Goal: Transaction & Acquisition: Subscribe to service/newsletter

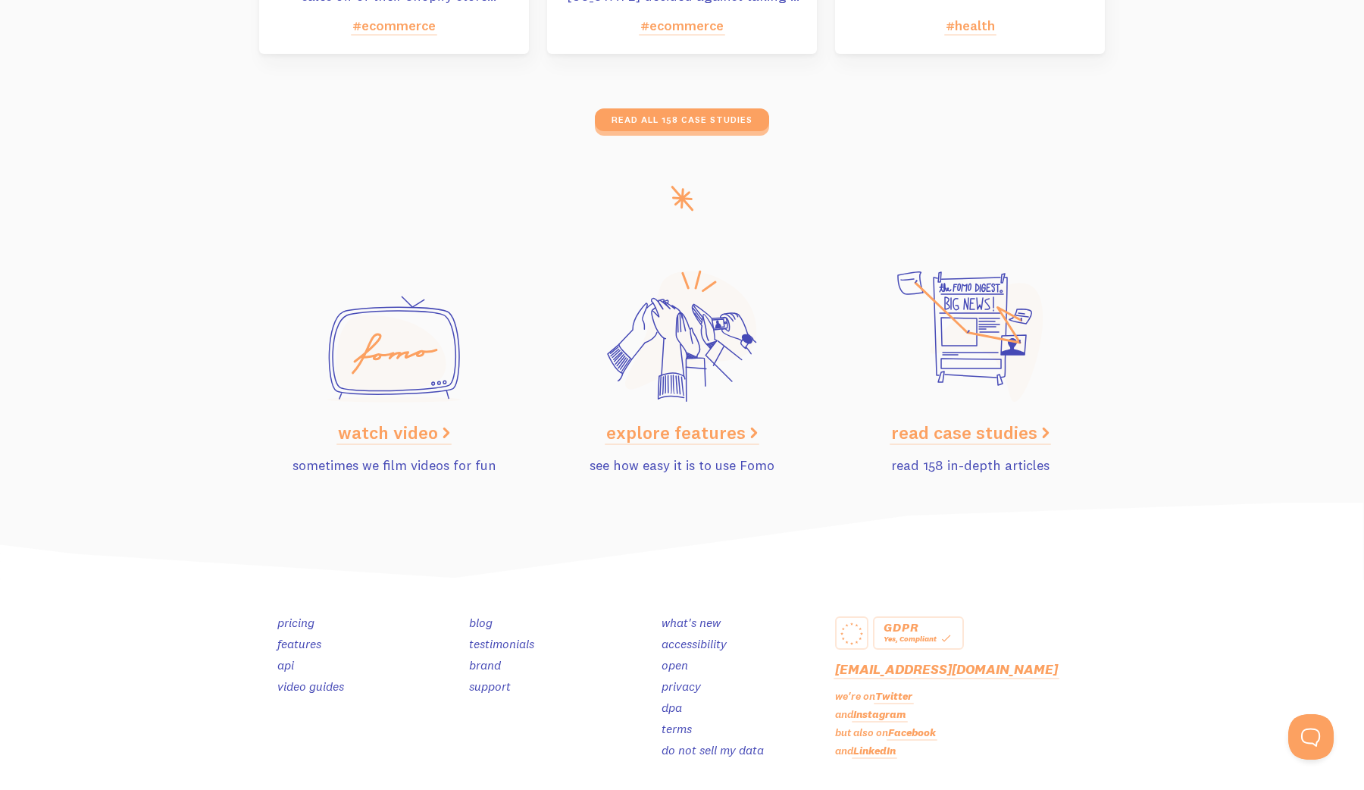
scroll to position [7498, 0]
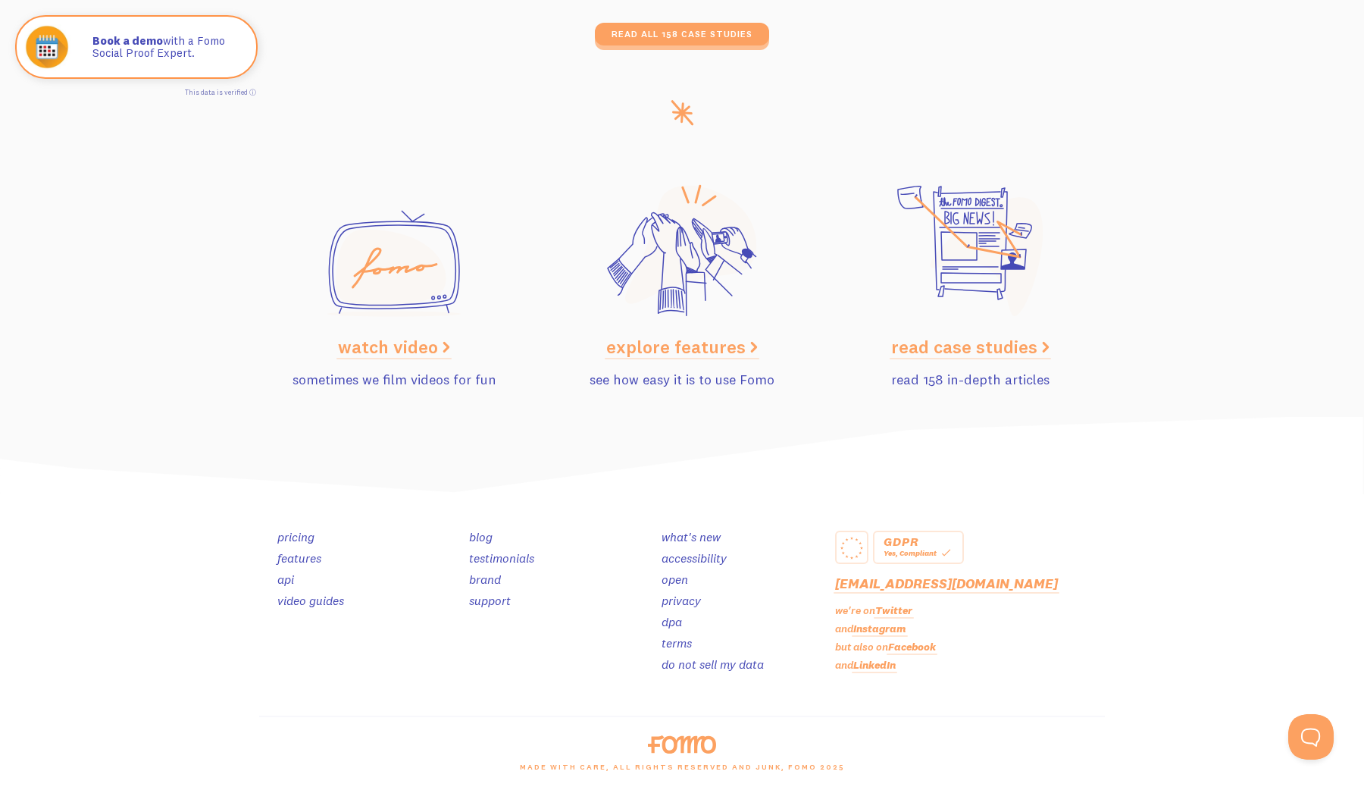
click at [677, 577] on link "open" at bounding box center [674, 578] width 27 height 15
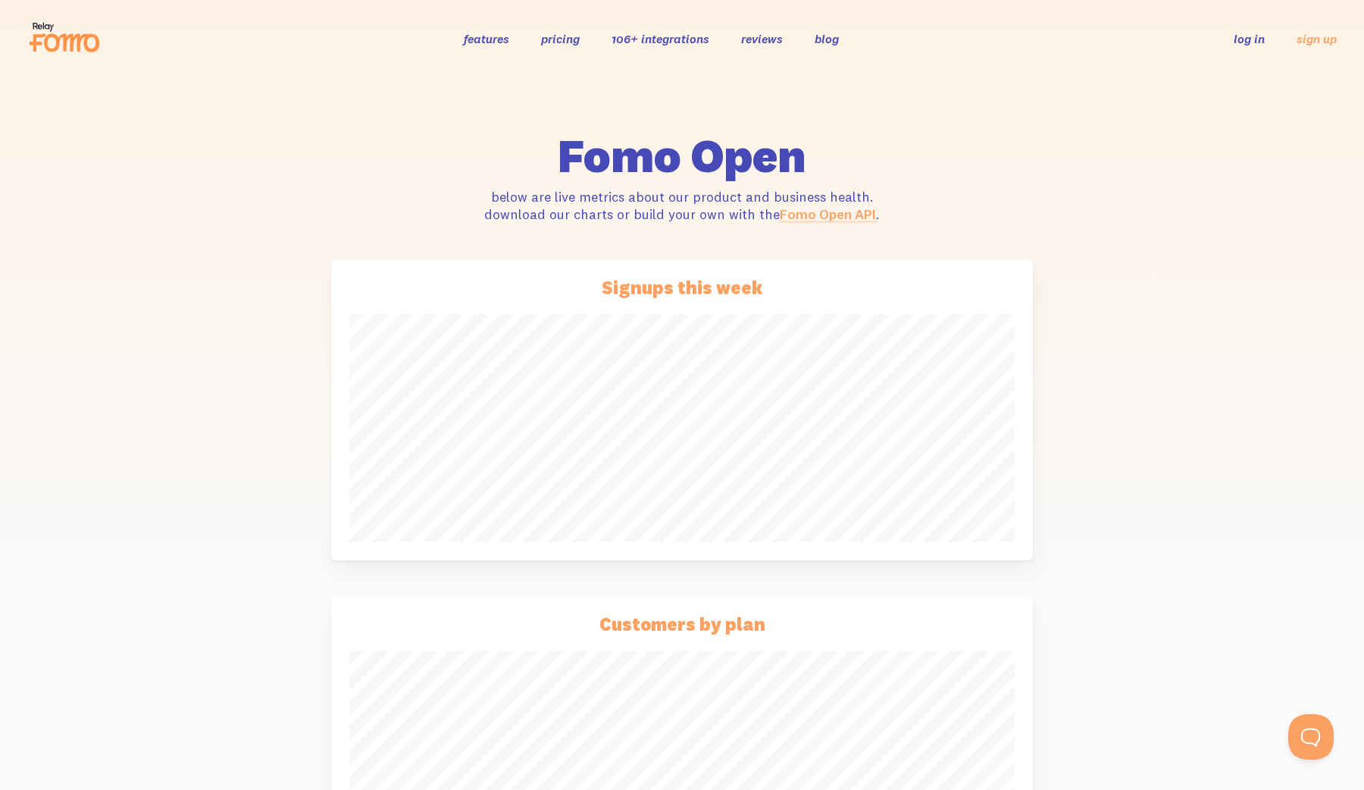
click at [818, 210] on link "Fomo Open API" at bounding box center [828, 213] width 96 height 17
click at [837, 215] on link "Fomo Open API" at bounding box center [828, 213] width 96 height 17
click at [990, 336] on img at bounding box center [991, 337] width 15 height 15
click at [564, 36] on link "pricing" at bounding box center [560, 38] width 39 height 15
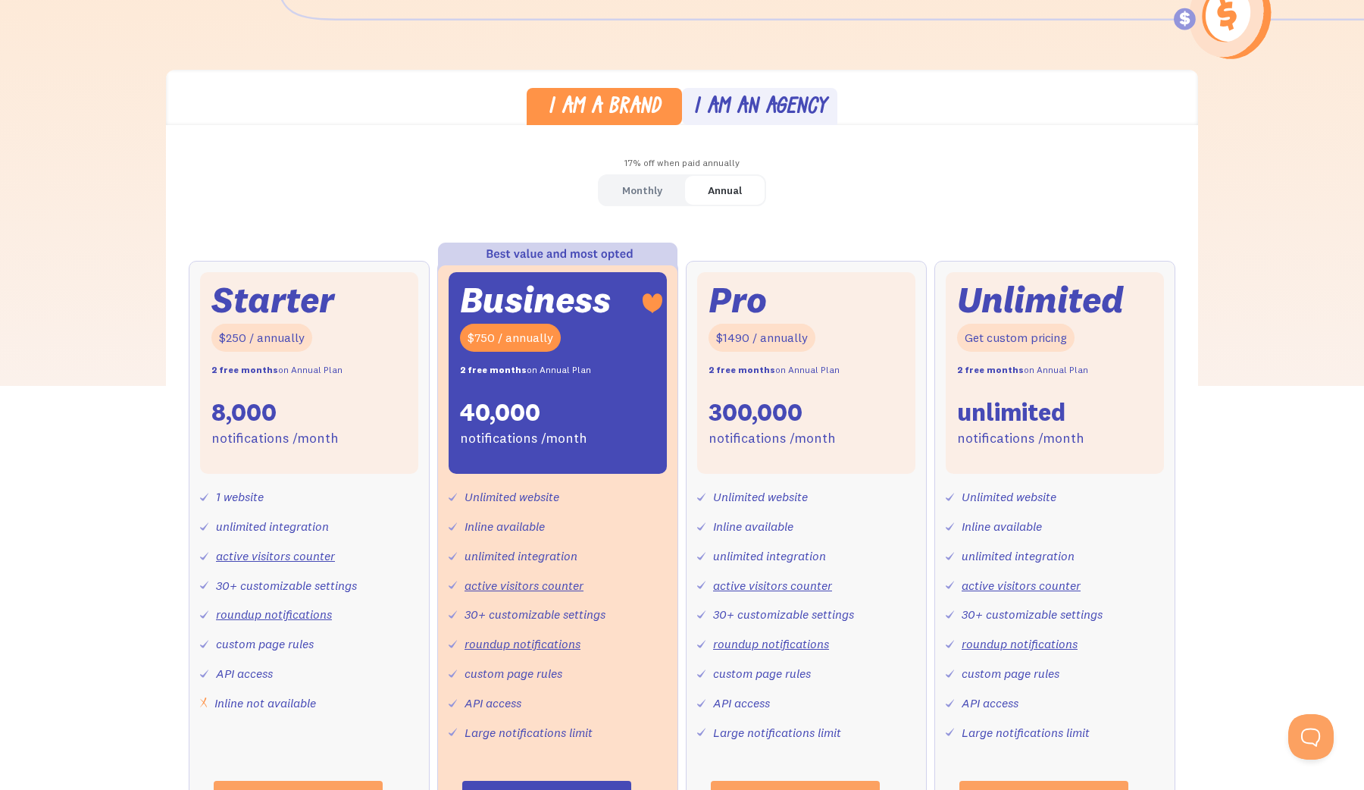
scroll to position [377, 0]
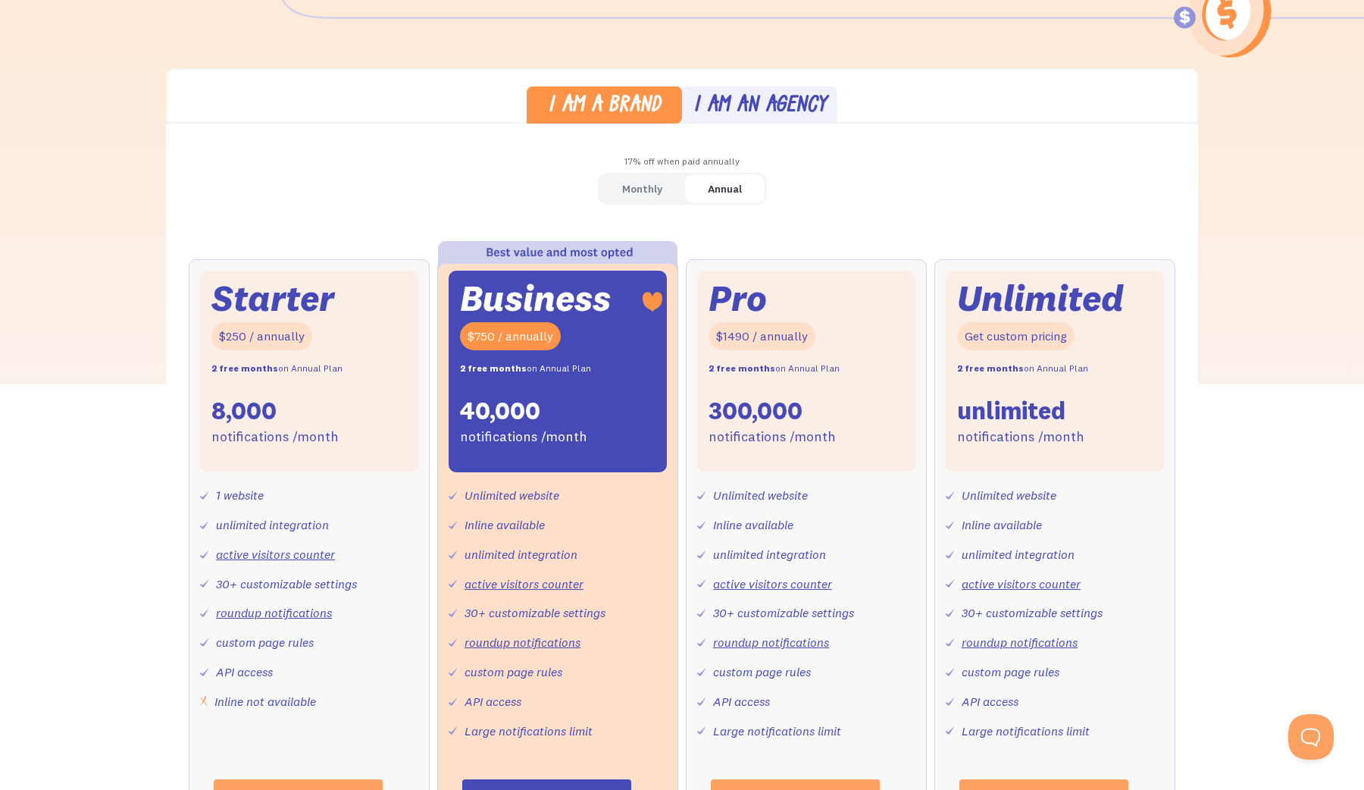
click at [651, 189] on div "Monthly" at bounding box center [642, 189] width 40 height 22
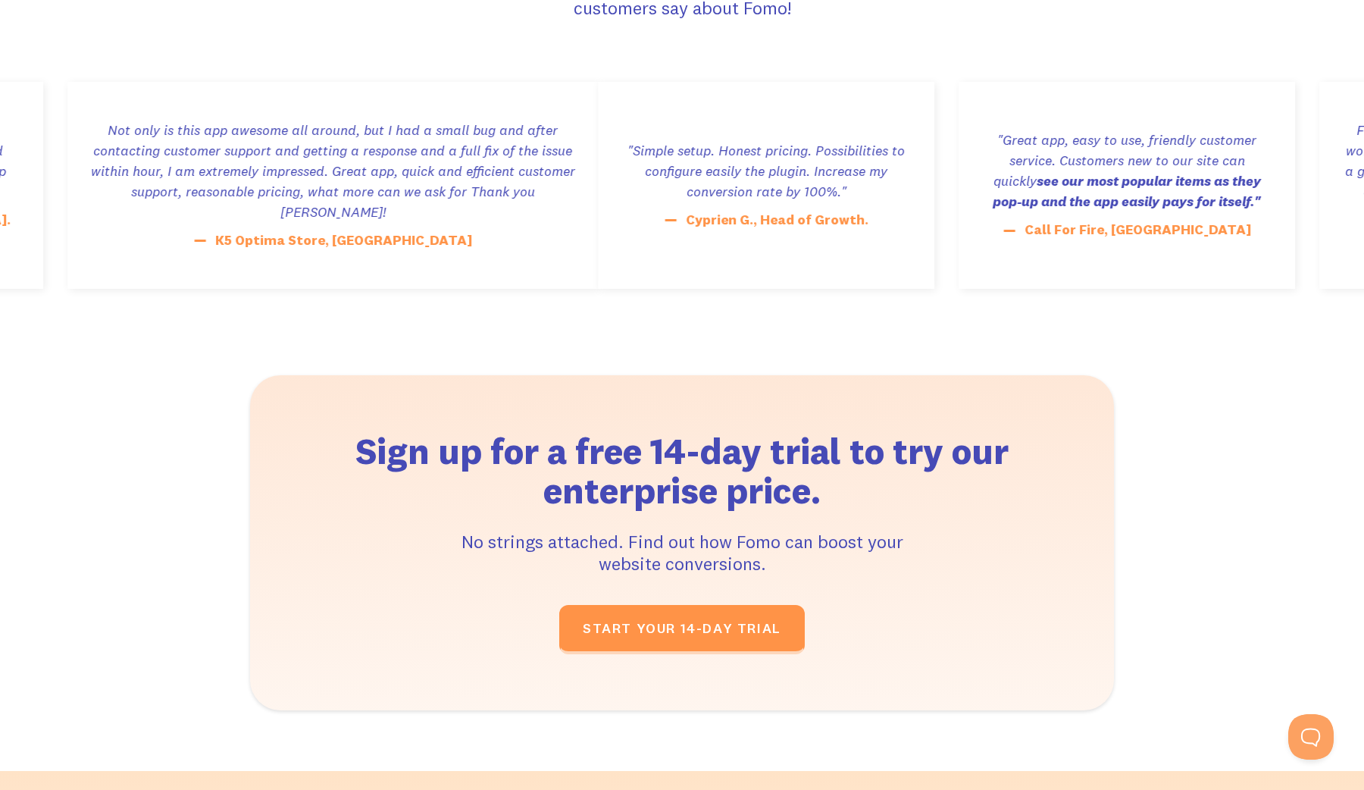
scroll to position [2856, 0]
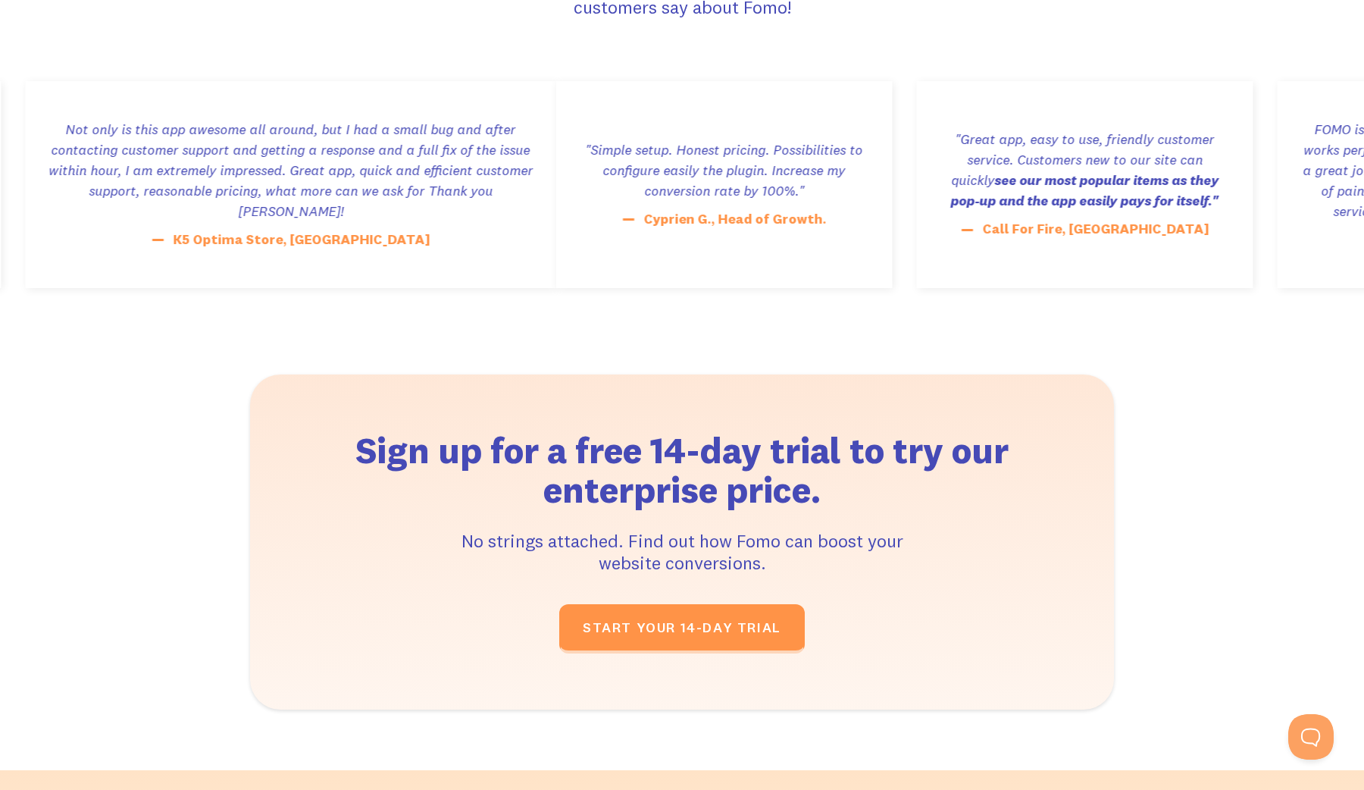
click at [690, 442] on h2 "Sign up for a free 14-day trial to try our enterprise price." at bounding box center [682, 470] width 694 height 80
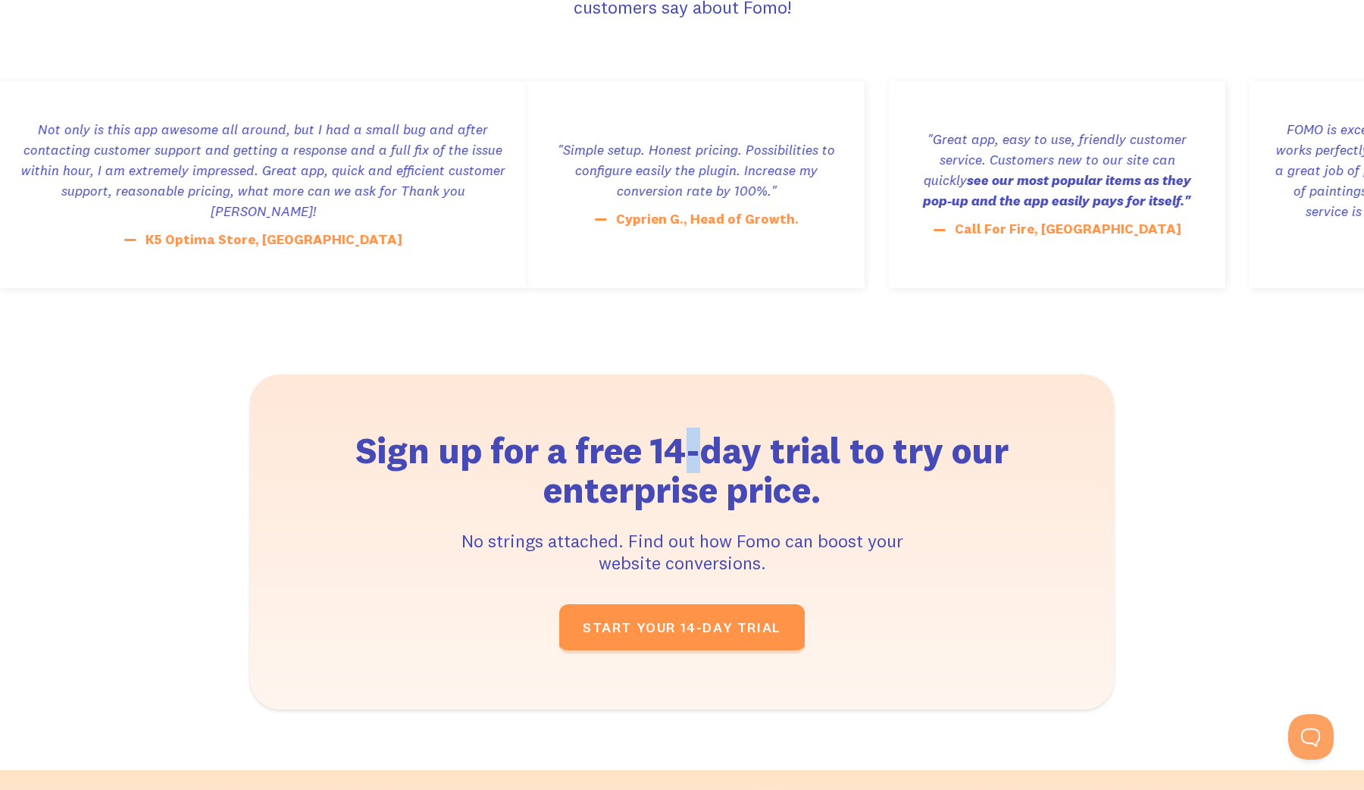
click at [690, 442] on h2 "Sign up for a free 14-day trial to try our enterprise price." at bounding box center [682, 470] width 694 height 80
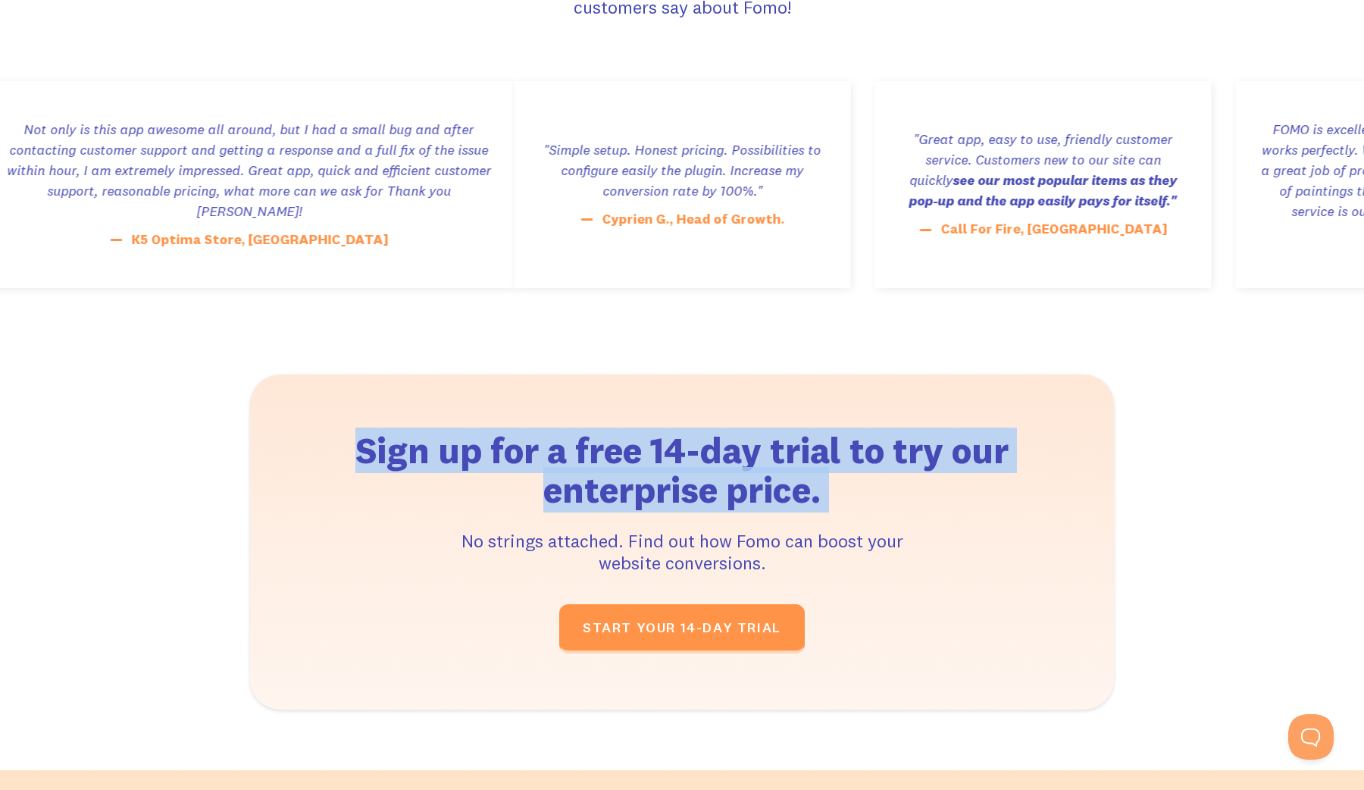
click at [690, 442] on h2 "Sign up for a free 14-day trial to try our enterprise price." at bounding box center [682, 470] width 694 height 80
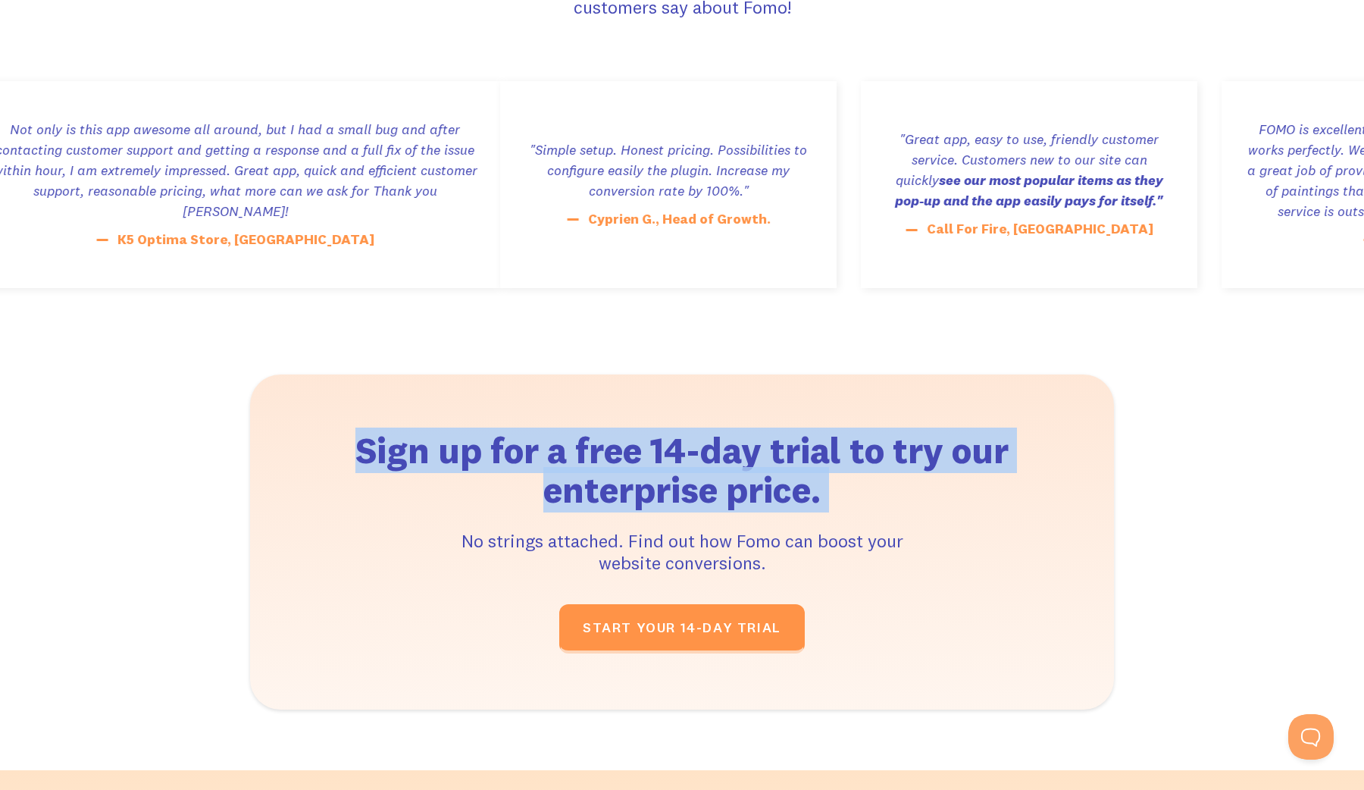
click at [715, 500] on h2 "Sign up for a free 14-day trial to try our enterprise price." at bounding box center [682, 470] width 694 height 80
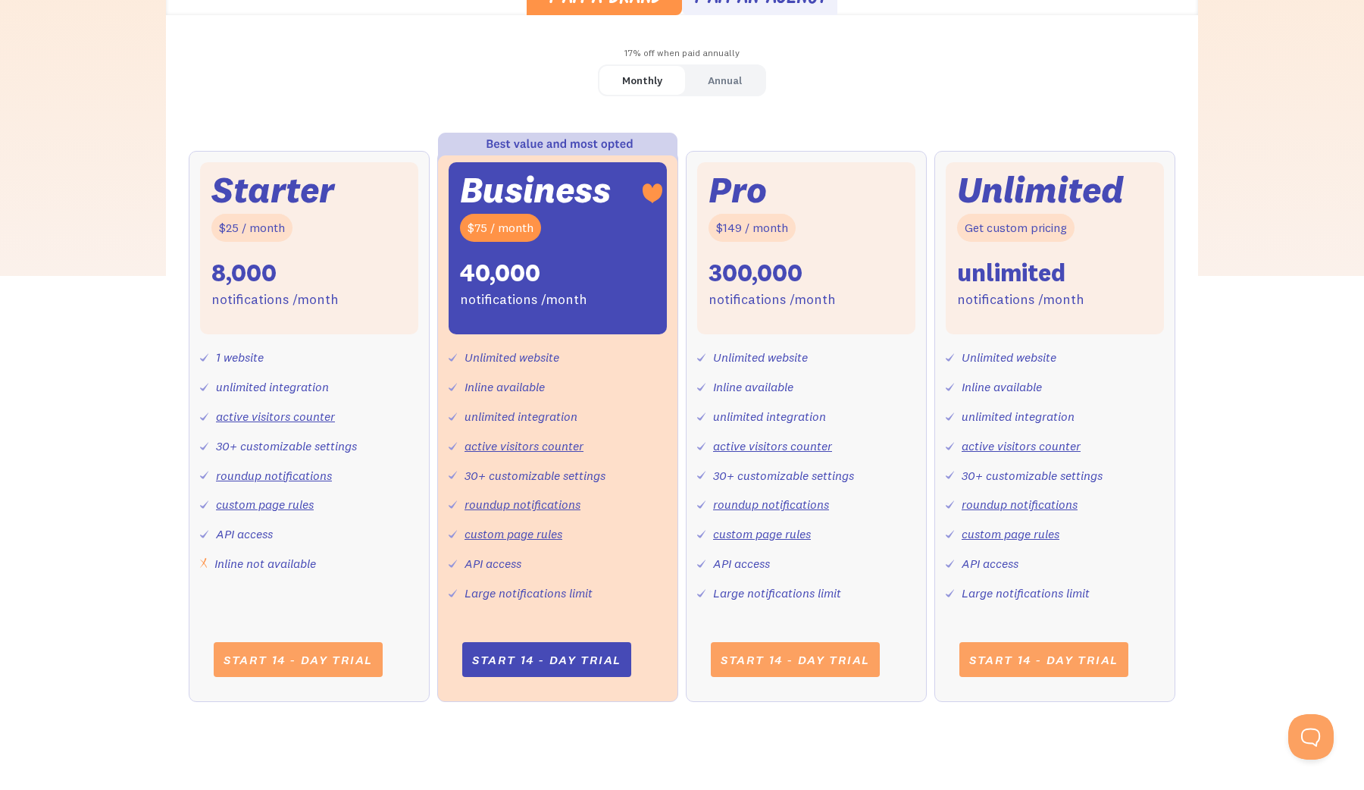
scroll to position [485, 0]
click at [715, 85] on div "Annual" at bounding box center [725, 81] width 34 height 22
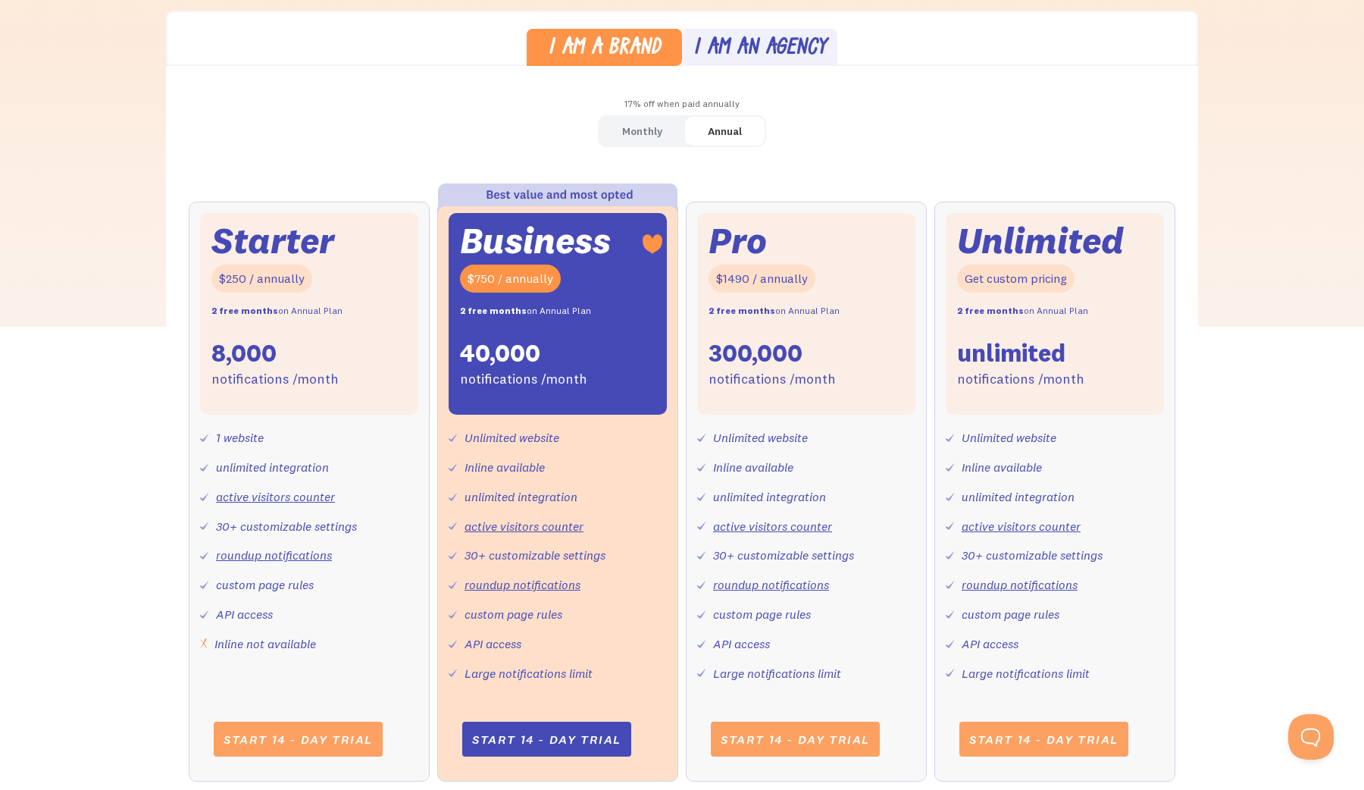
scroll to position [433, 0]
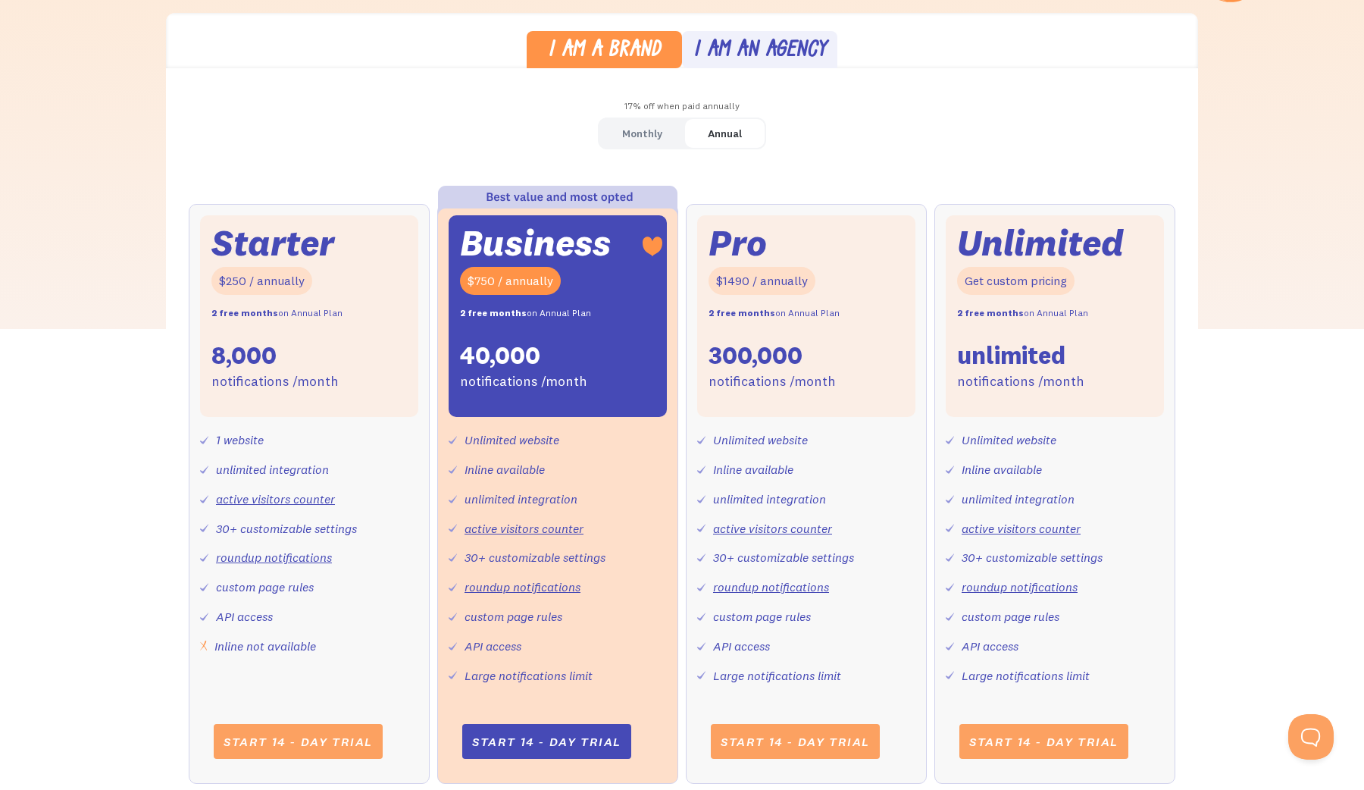
click at [753, 51] on div "I am an agency" at bounding box center [759, 51] width 133 height 22
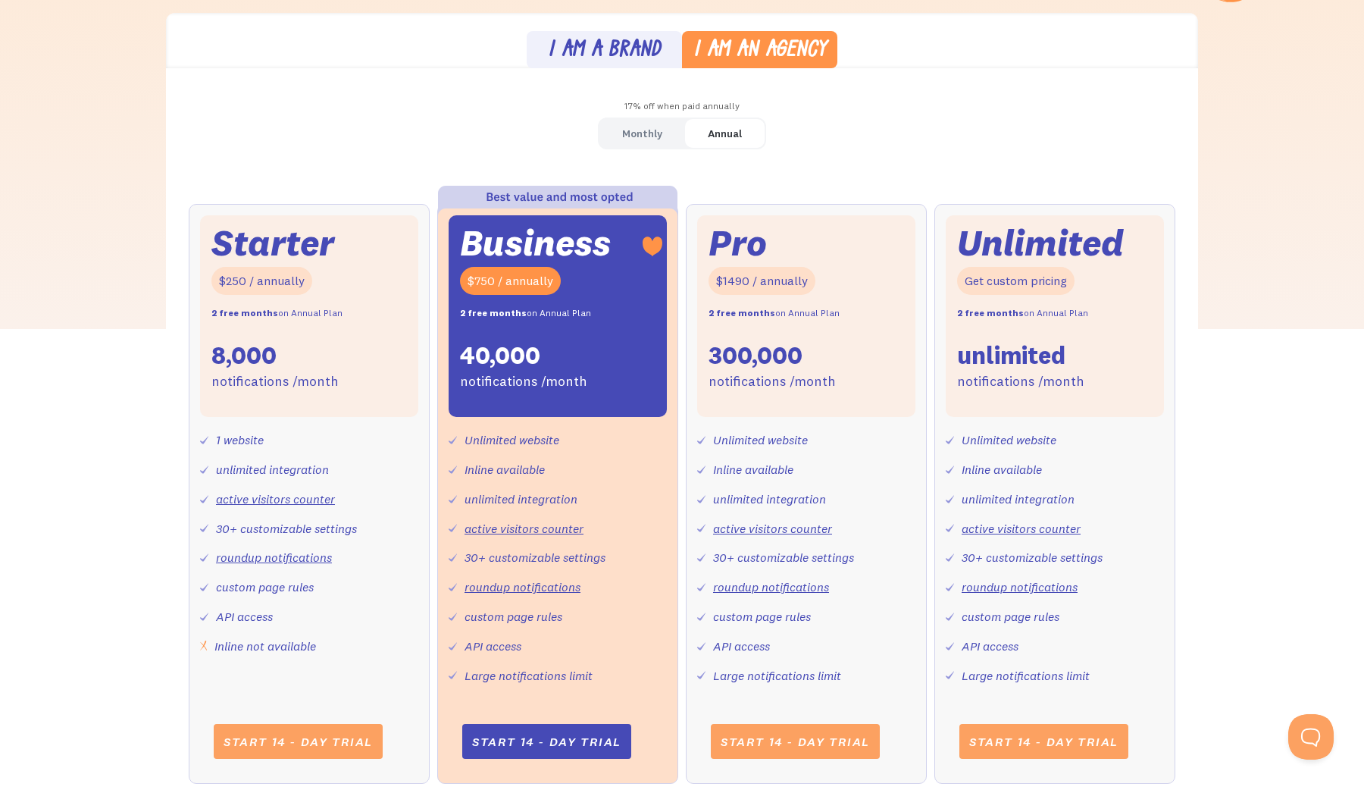
click at [649, 50] on div "I am a brand" at bounding box center [604, 51] width 113 height 22
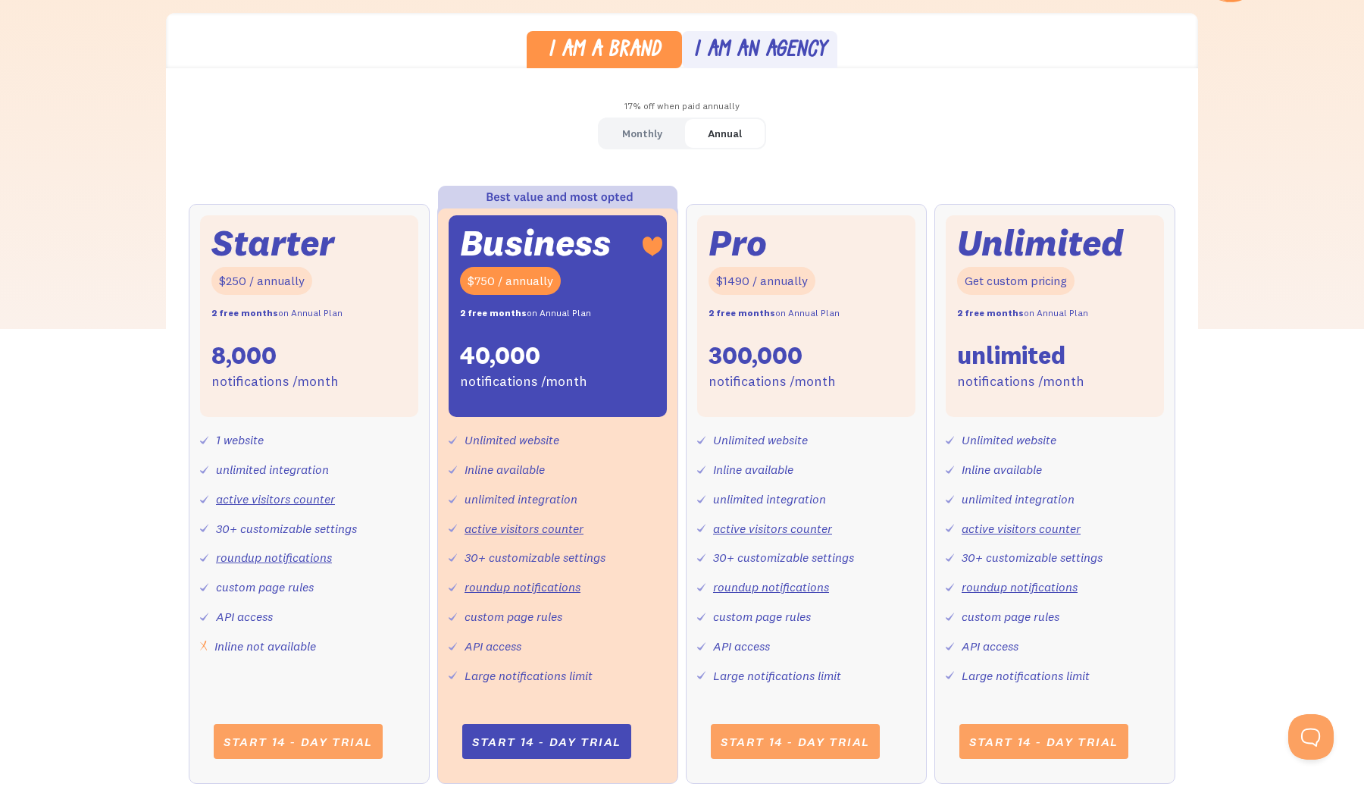
click at [662, 119] on link "Monthly" at bounding box center [642, 134] width 86 height 30
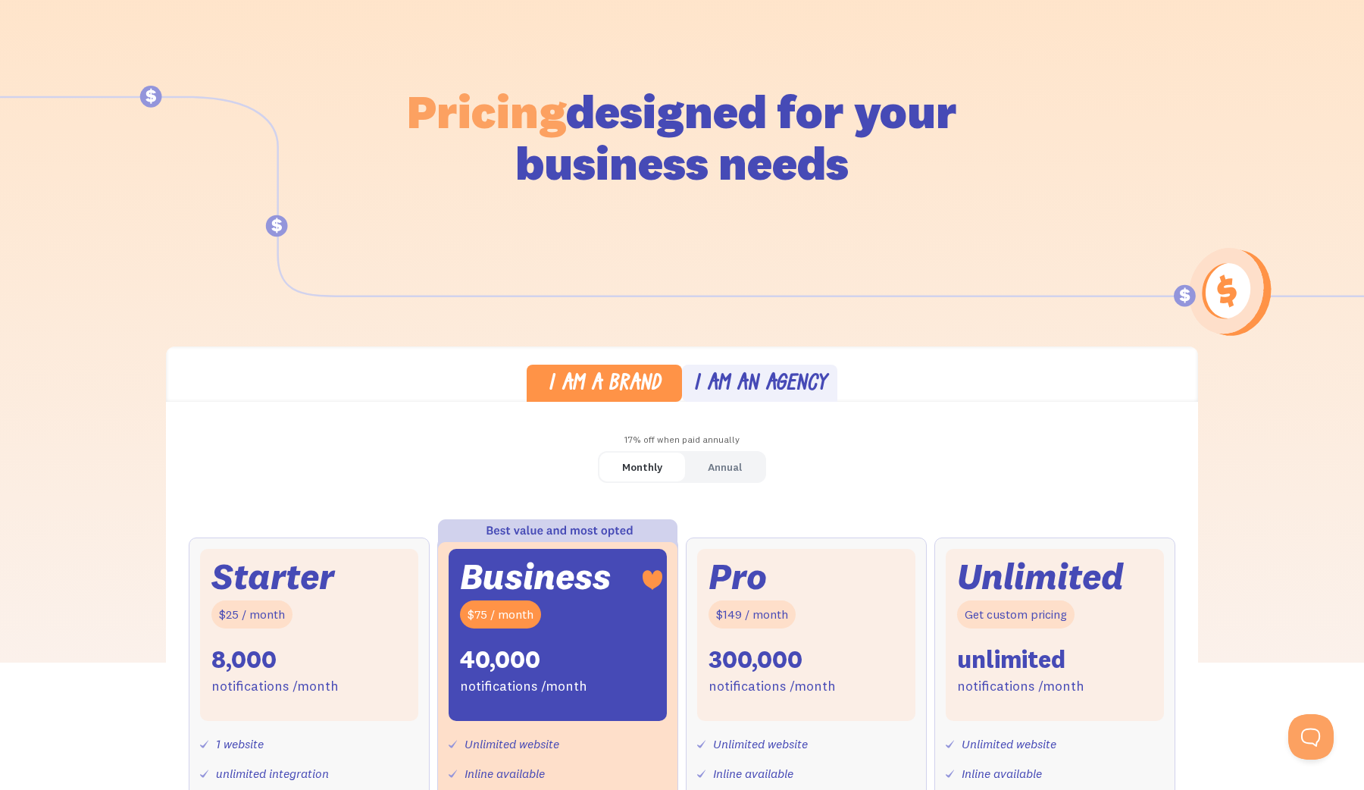
scroll to position [0, 0]
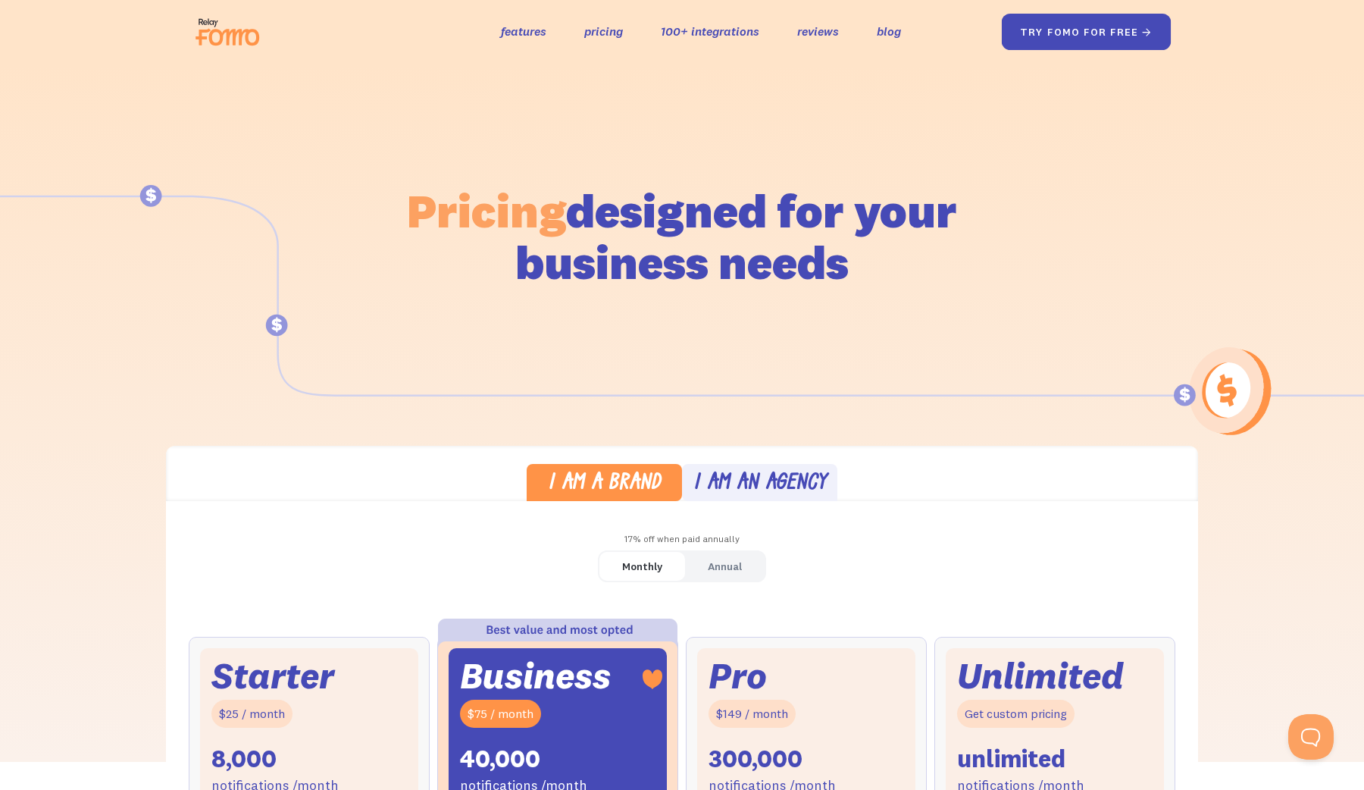
click at [1056, 42] on link "try fomo for free " at bounding box center [1087, 32] width 170 height 36
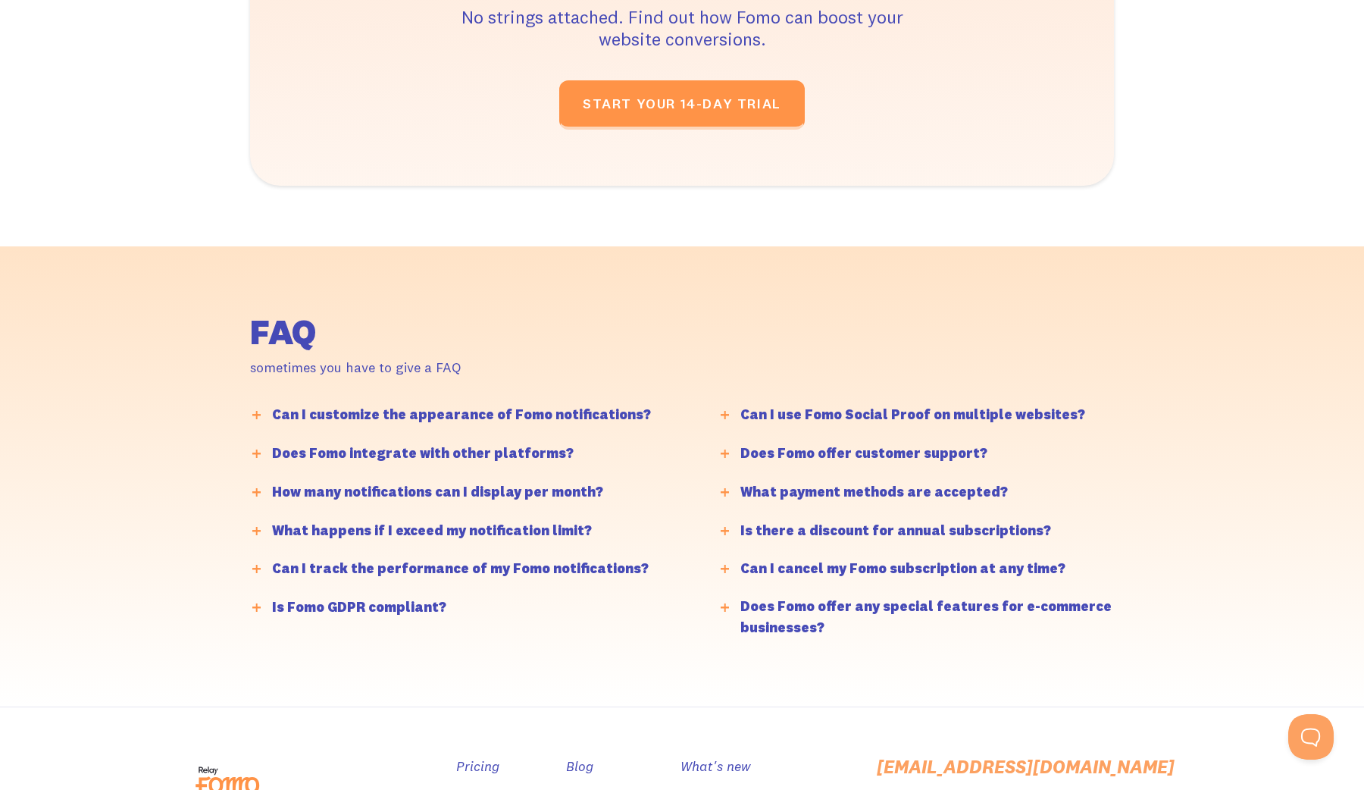
scroll to position [3651, 0]
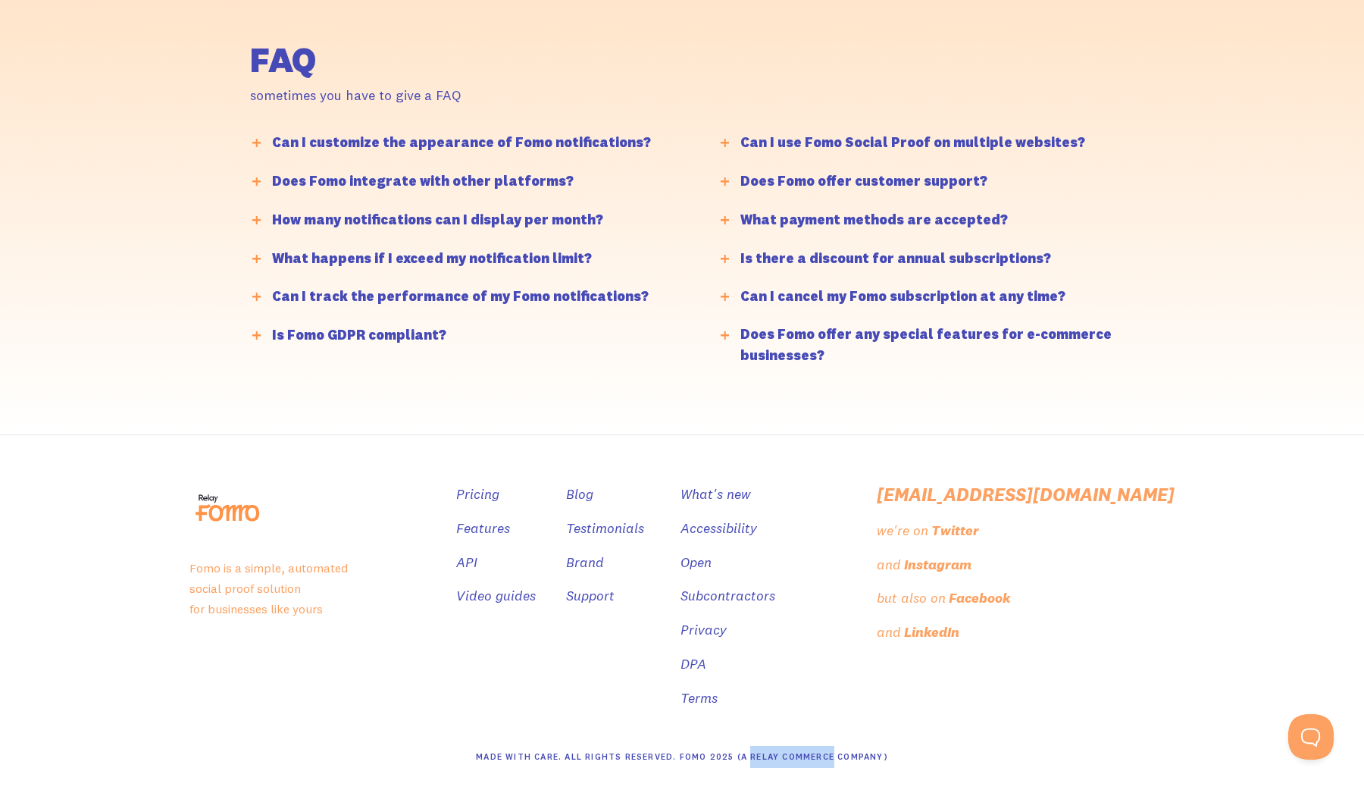
drag, startPoint x: 749, startPoint y: 750, endPoint x: 832, endPoint y: 747, distance: 82.6
click at [832, 747] on div "Made With Care. All Rights Reserved. Fomo 2025 (A Relay Commerce Company)" at bounding box center [682, 757] width 412 height 22
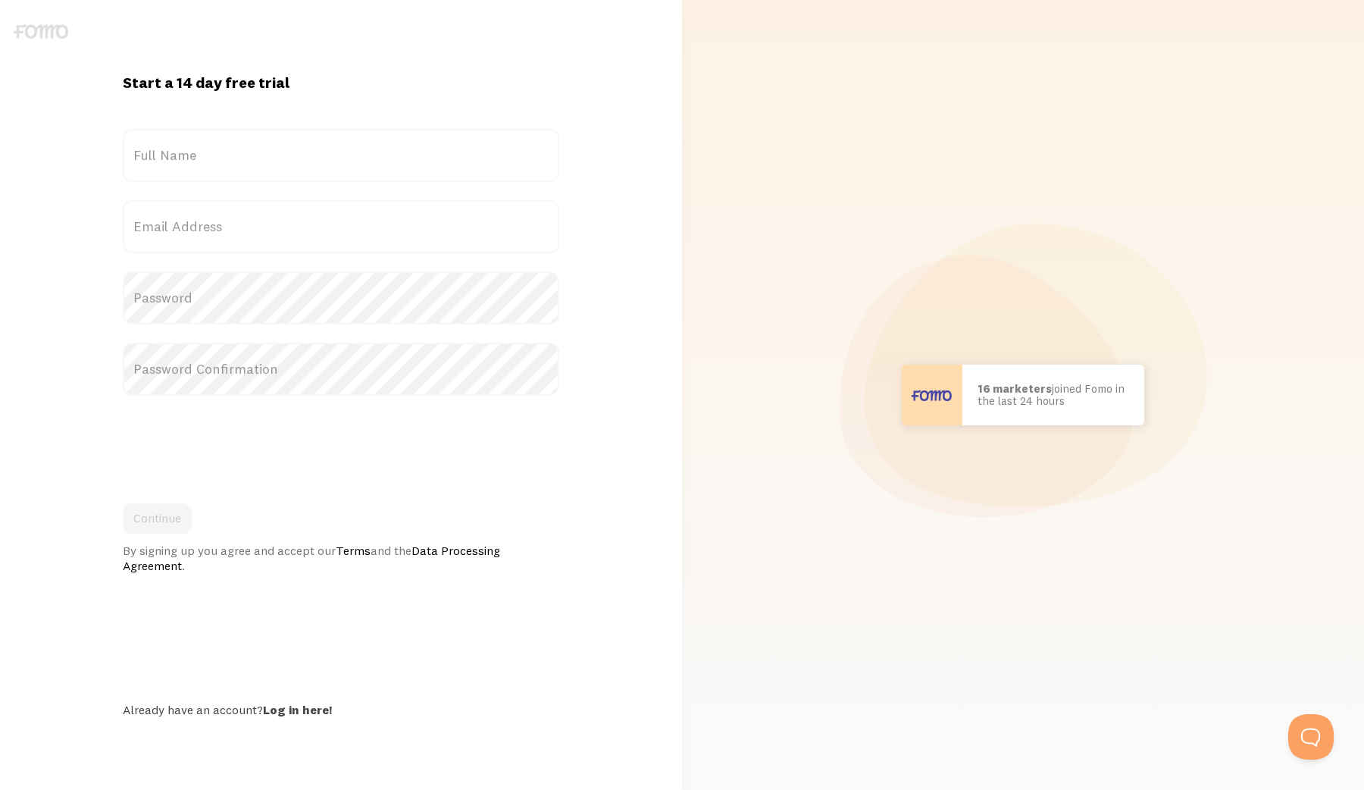
click at [414, 143] on label "Full Name" at bounding box center [341, 155] width 436 height 53
click at [414, 143] on input "Full Name" at bounding box center [341, 155] width 436 height 53
click at [413, 161] on label "Full Name" at bounding box center [341, 155] width 436 height 53
click at [413, 161] on input "Full Name" at bounding box center [341, 155] width 436 height 53
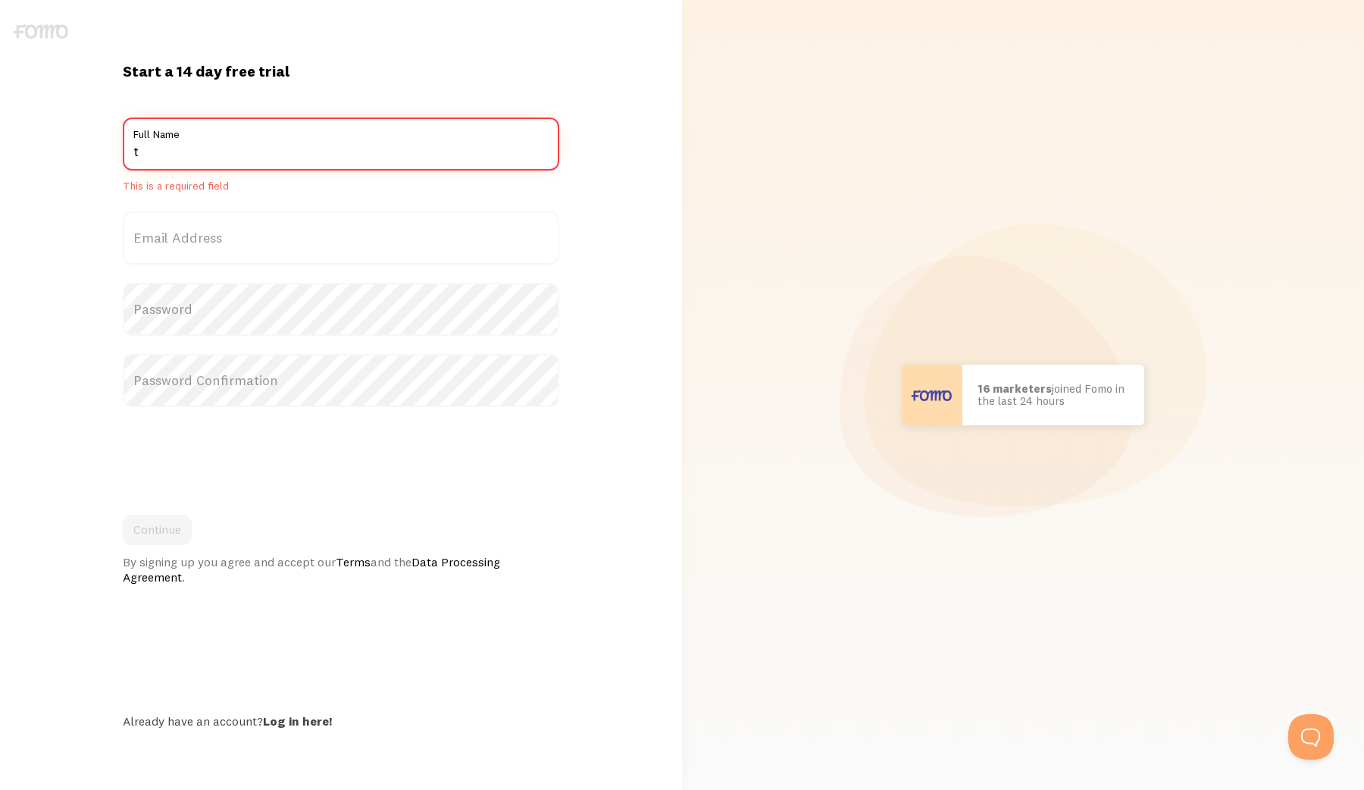
type input "t"
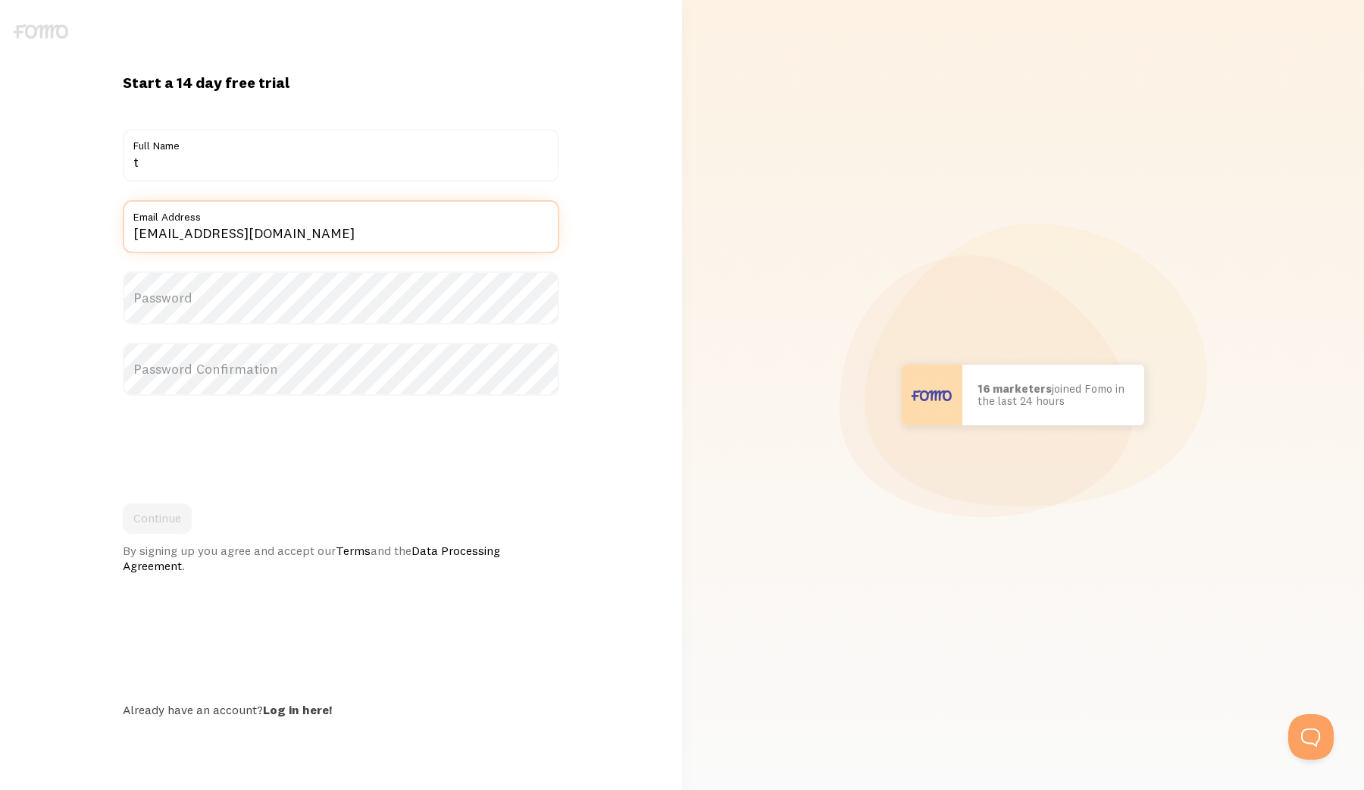
type input "[EMAIL_ADDRESS][DOMAIN_NAME]"
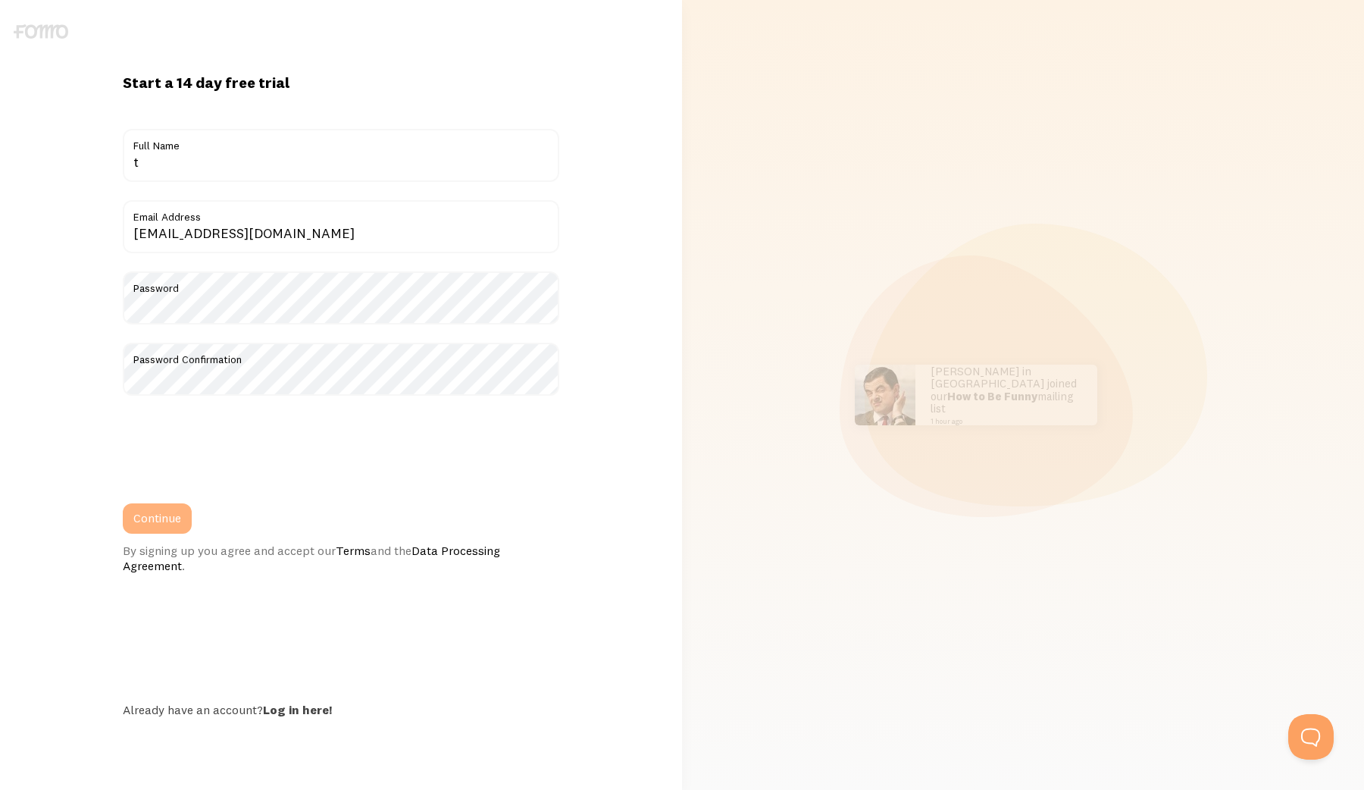
click at [174, 509] on button "Continue" at bounding box center [157, 518] width 69 height 30
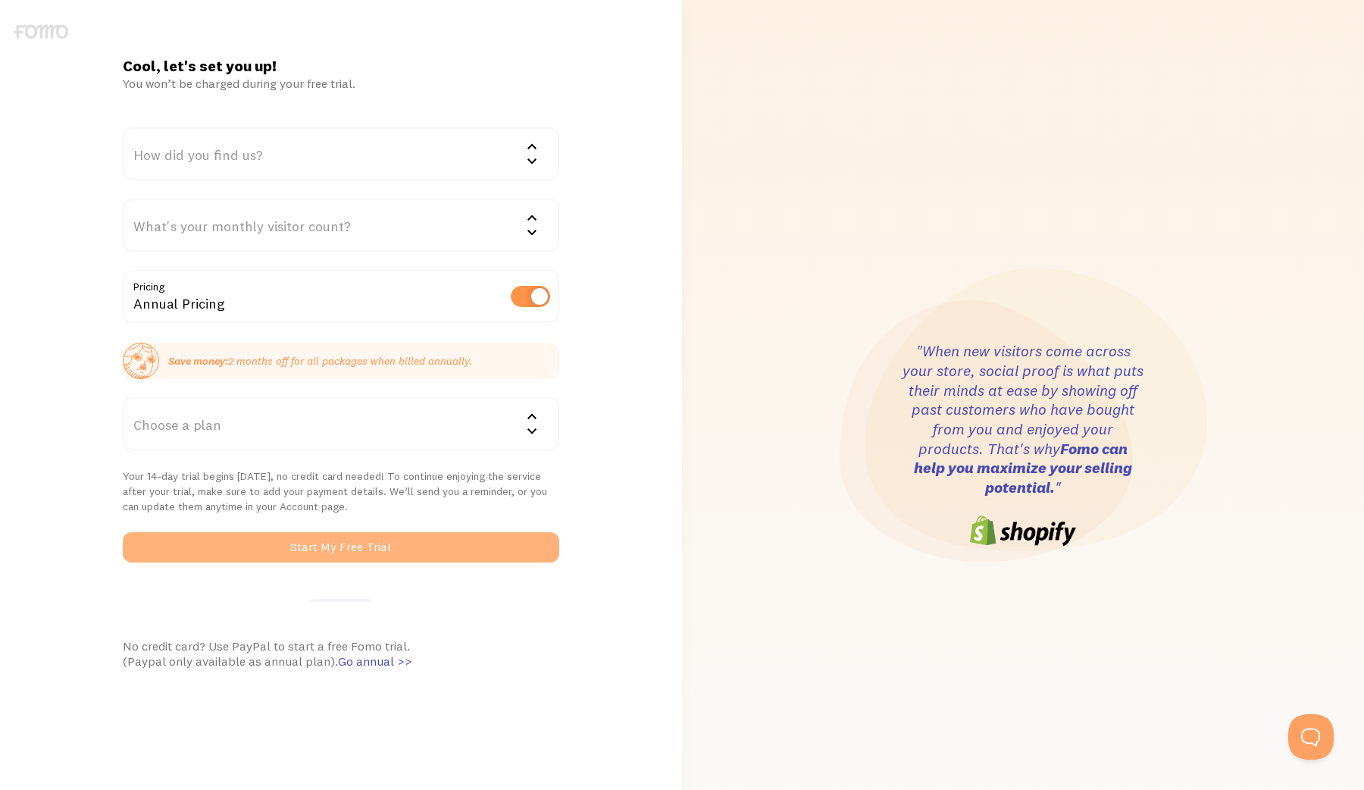
click at [326, 546] on button "Start My Free Trial" at bounding box center [341, 547] width 436 height 30
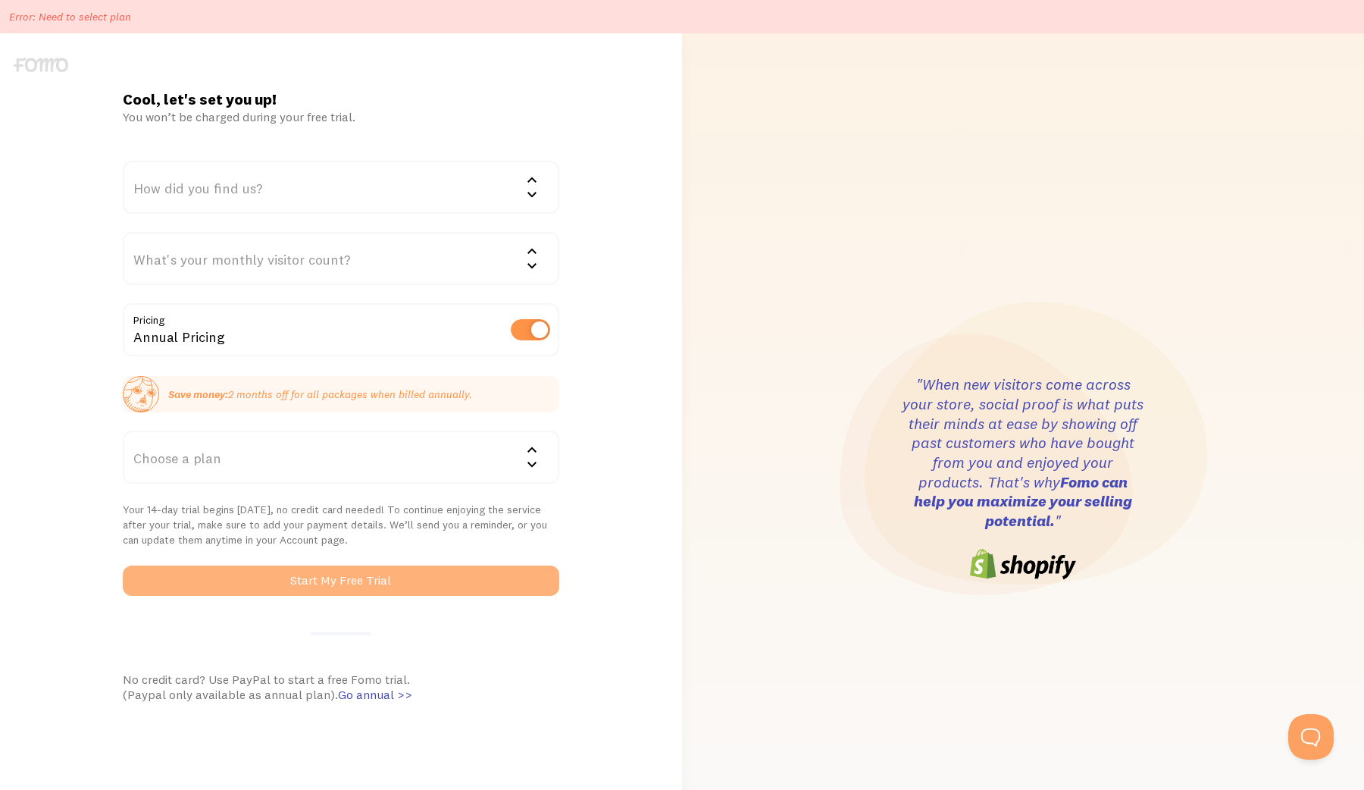
click at [334, 571] on button "Start My Free Trial" at bounding box center [341, 580] width 436 height 30
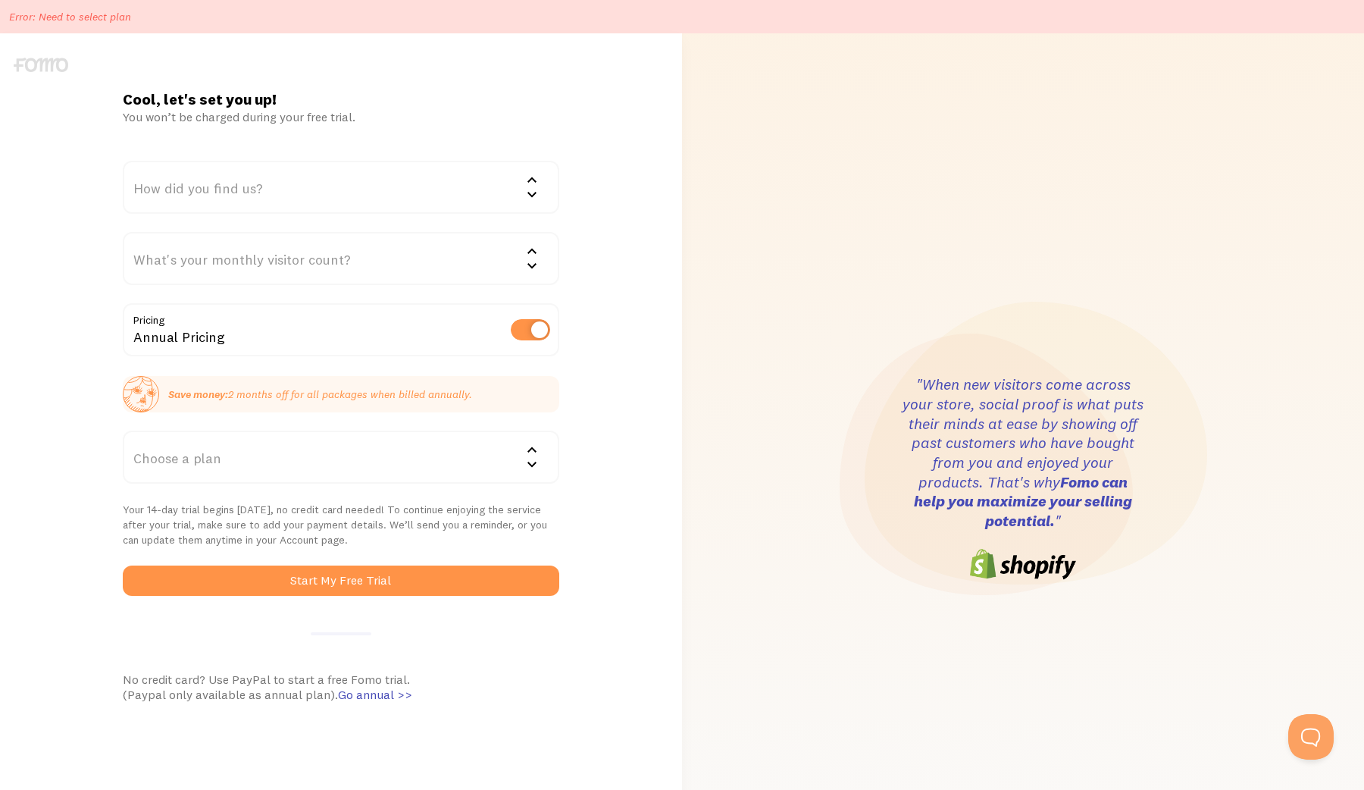
click at [535, 324] on label at bounding box center [530, 329] width 39 height 21
click at [535, 324] on input "checkbox" at bounding box center [530, 329] width 39 height 21
click at [431, 391] on p "Save money: 2 months off for all packages when billed annually." at bounding box center [320, 393] width 304 height 15
click at [308, 458] on div "Choose a plan" at bounding box center [341, 456] width 436 height 53
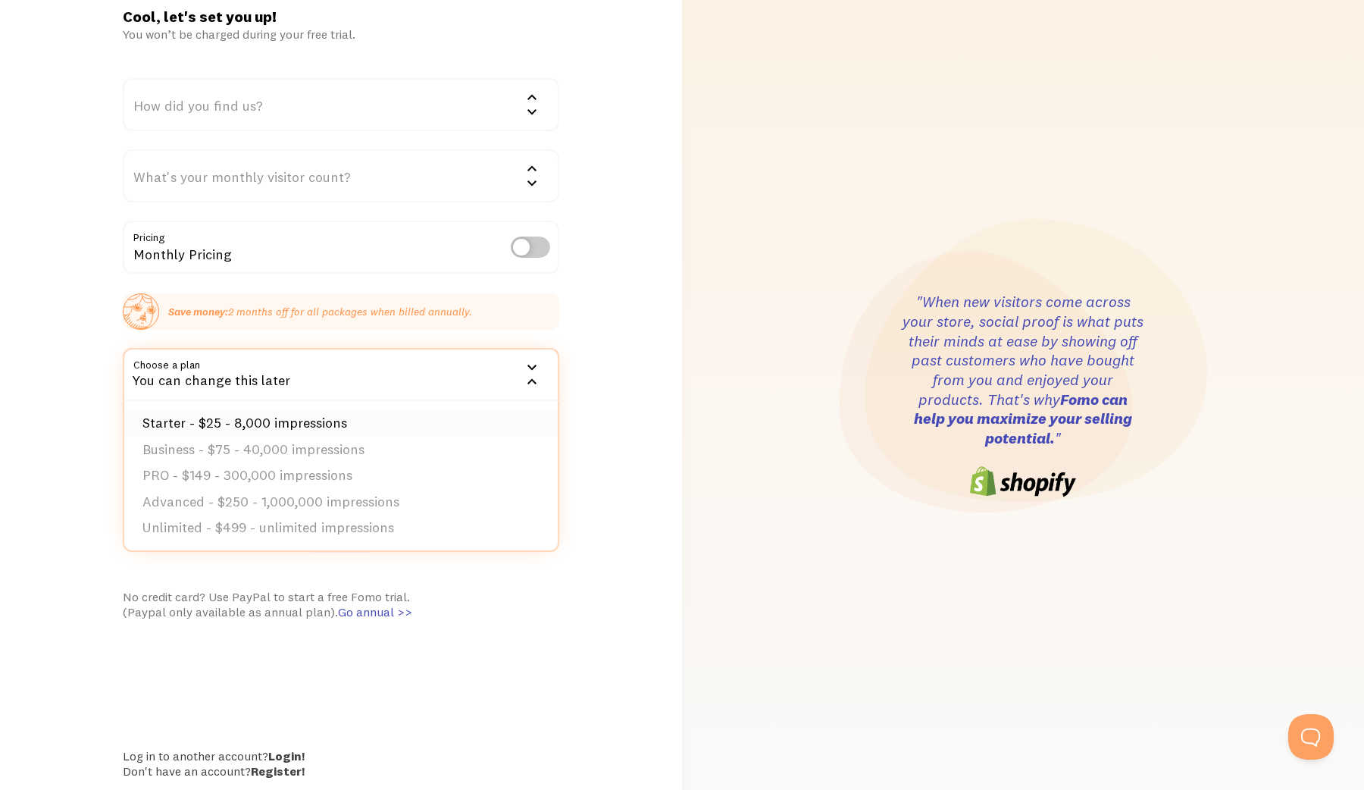
scroll to position [86, 0]
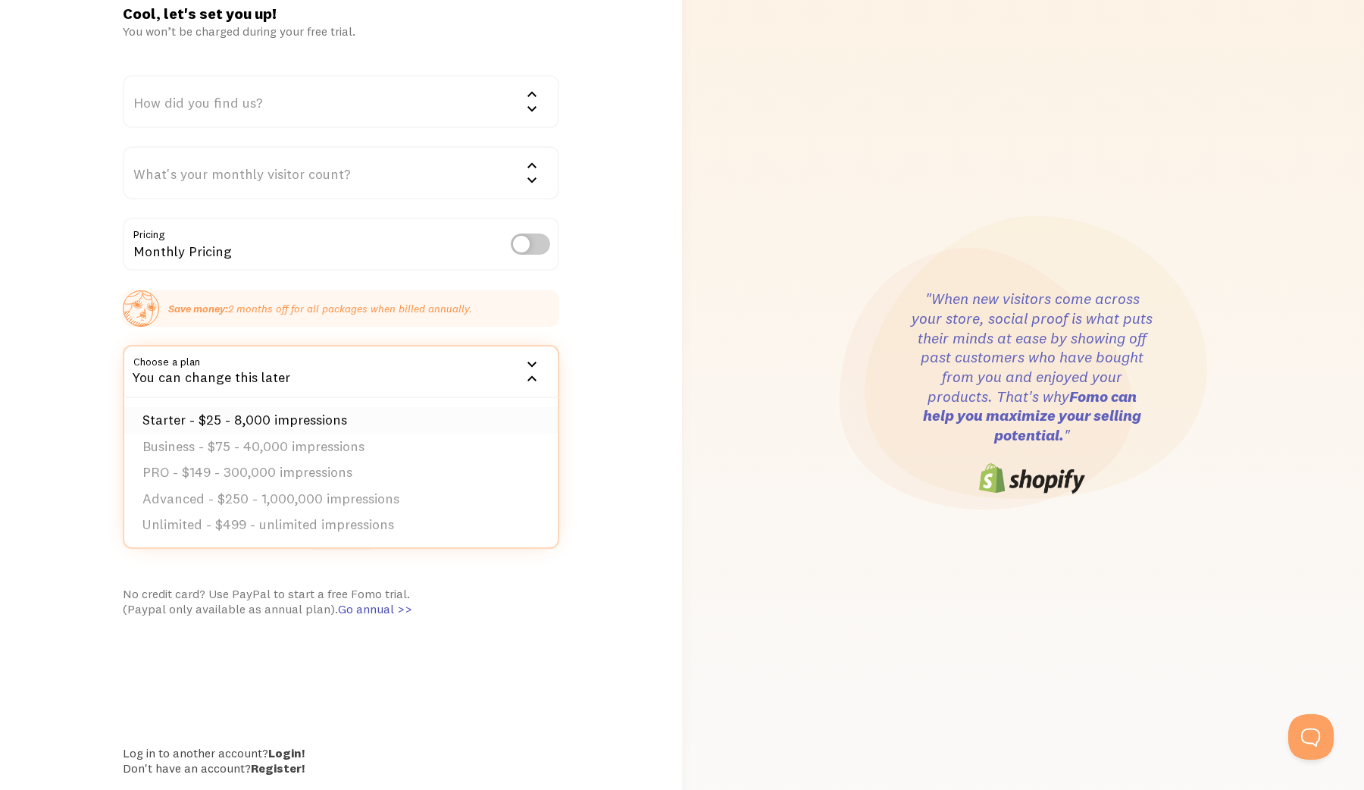
click at [296, 414] on li "Starter - $25 - 8,000 impressions" at bounding box center [340, 420] width 433 height 27
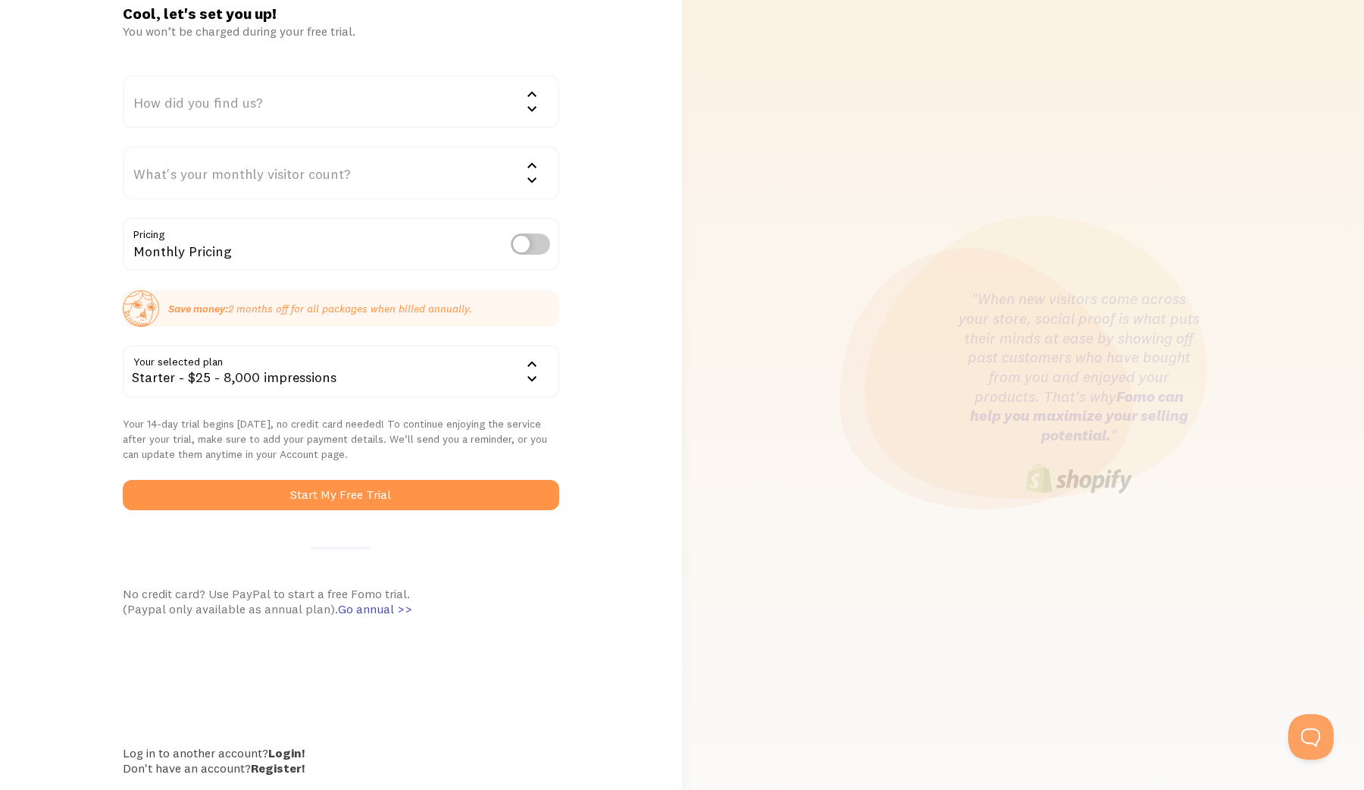
click at [308, 375] on div "Starter - $25 - 8,000 impressions" at bounding box center [341, 371] width 436 height 53
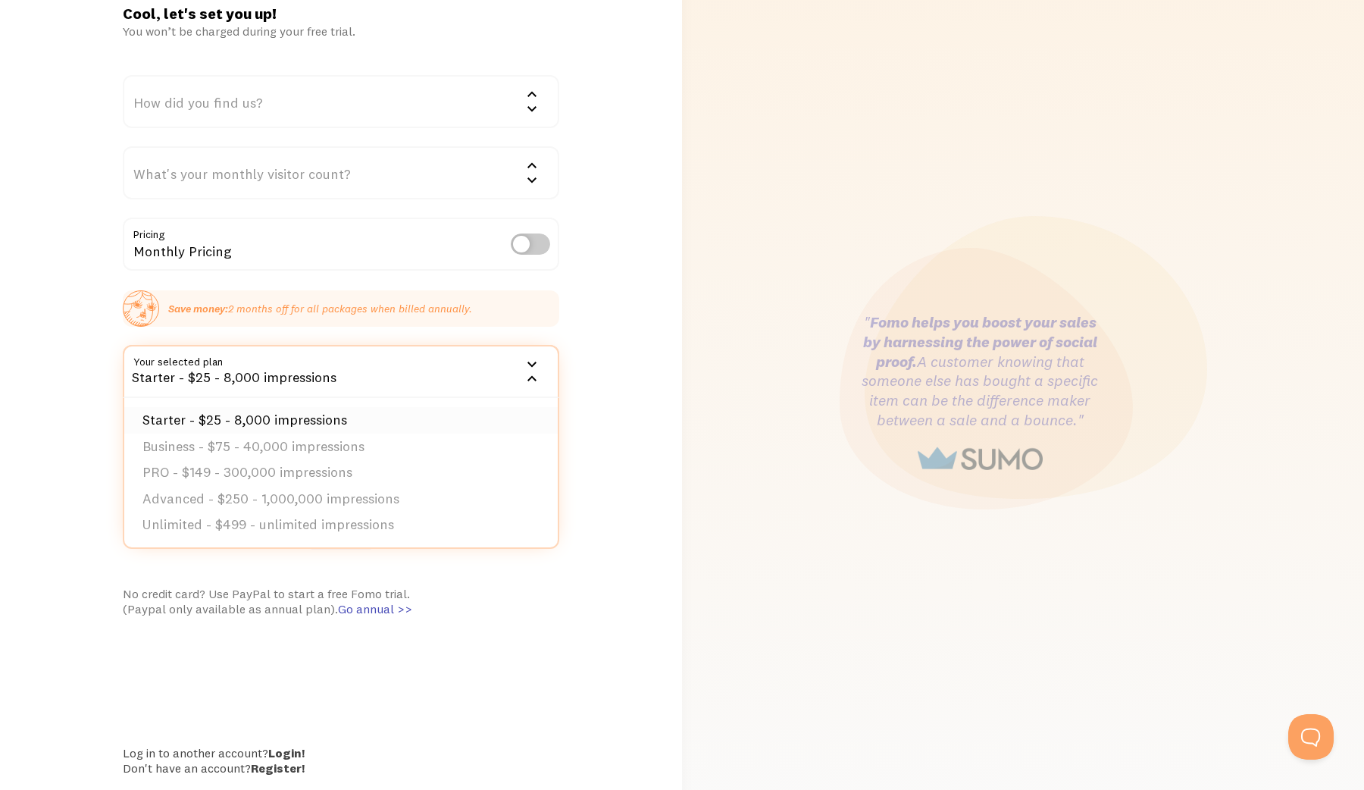
click at [309, 422] on li "Starter - $25 - 8,000 impressions" at bounding box center [340, 420] width 433 height 27
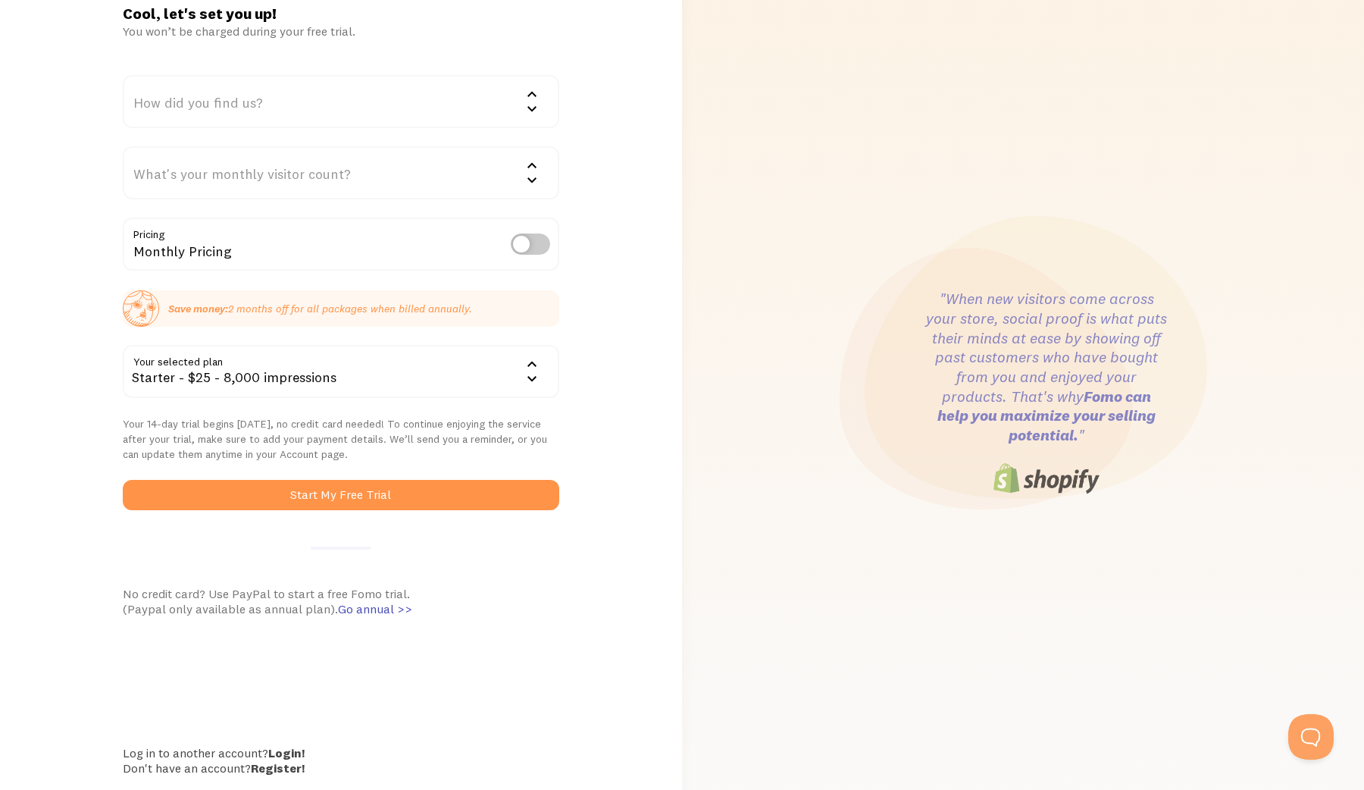
click at [502, 379] on div "Starter - $25 - 8,000 impressions" at bounding box center [341, 371] width 436 height 53
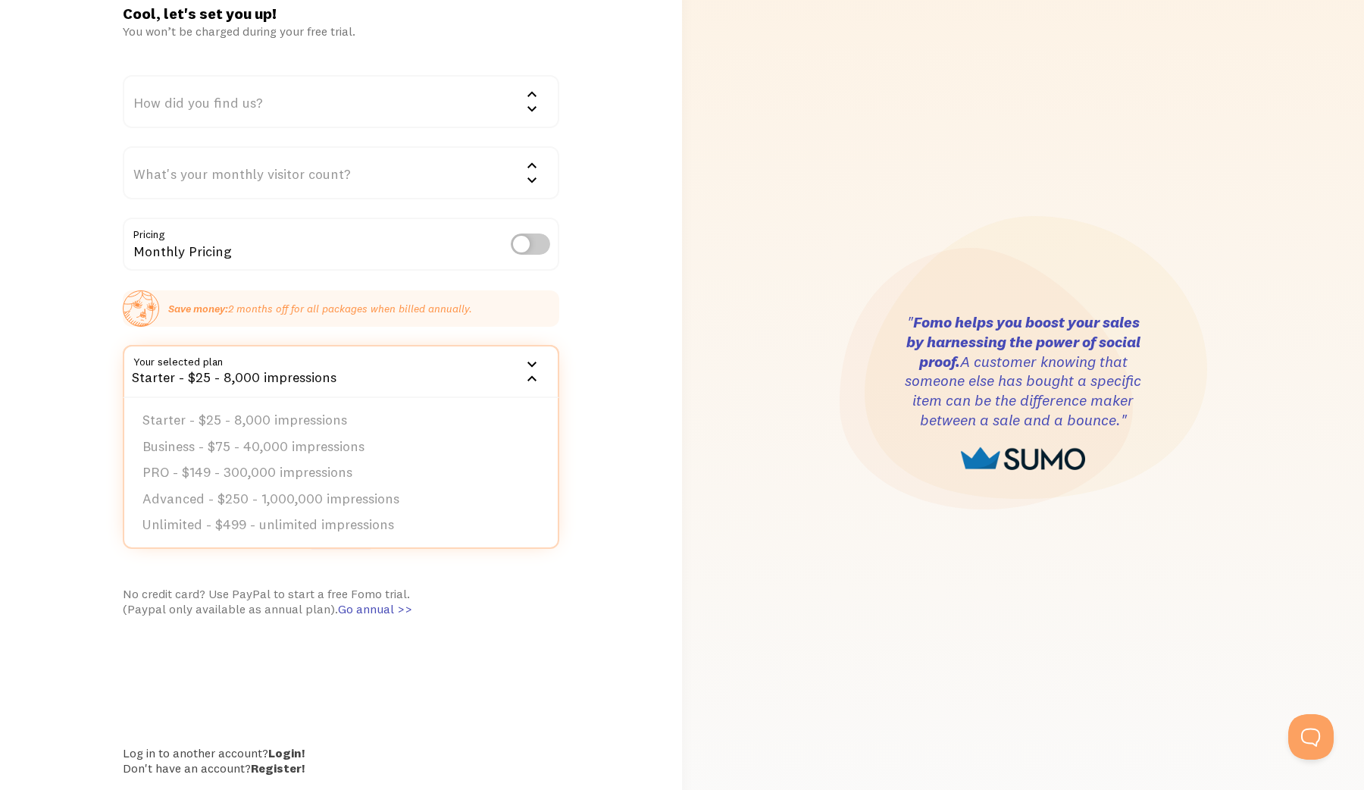
click at [686, 427] on div ""When new visitors come across your store, social proof is what puts their mind…" at bounding box center [1023, 393] width 682 height 890
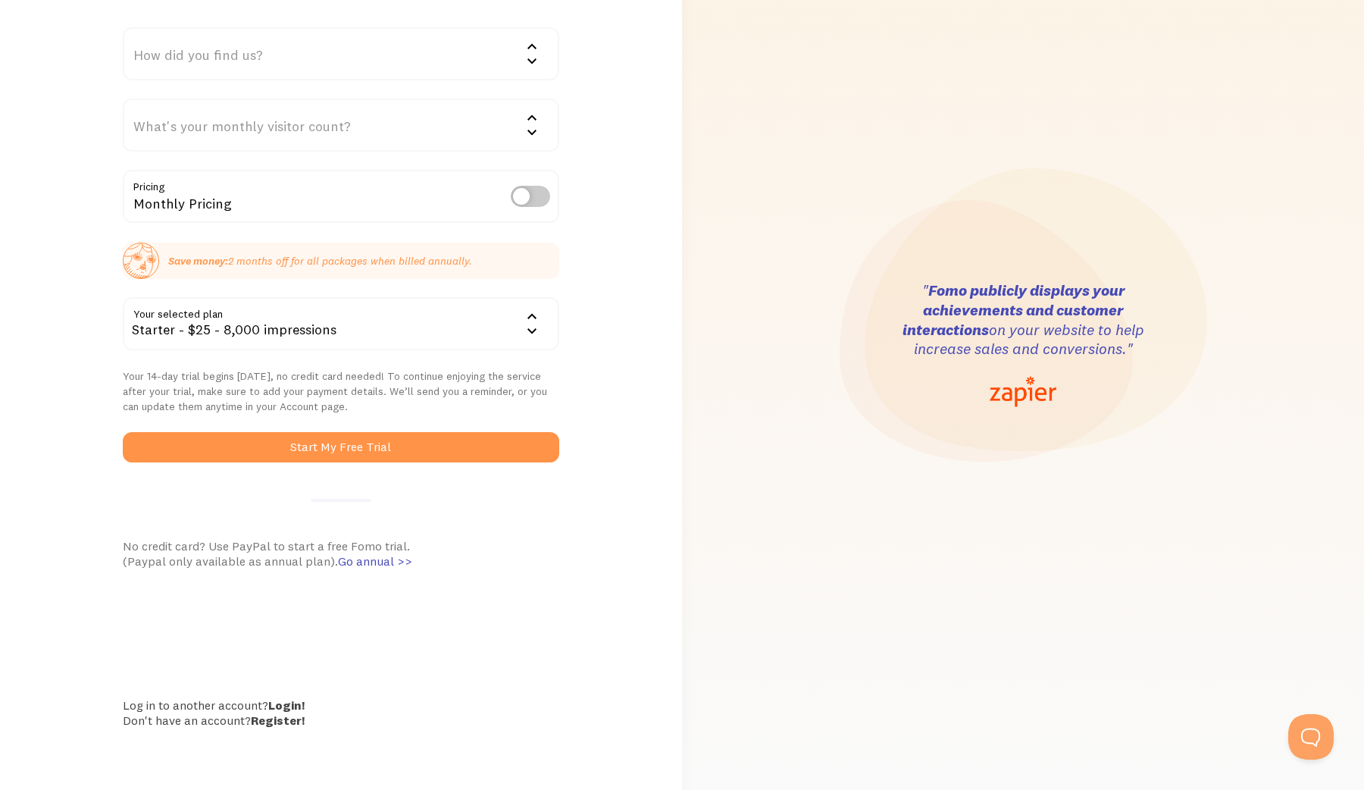
scroll to position [0, 0]
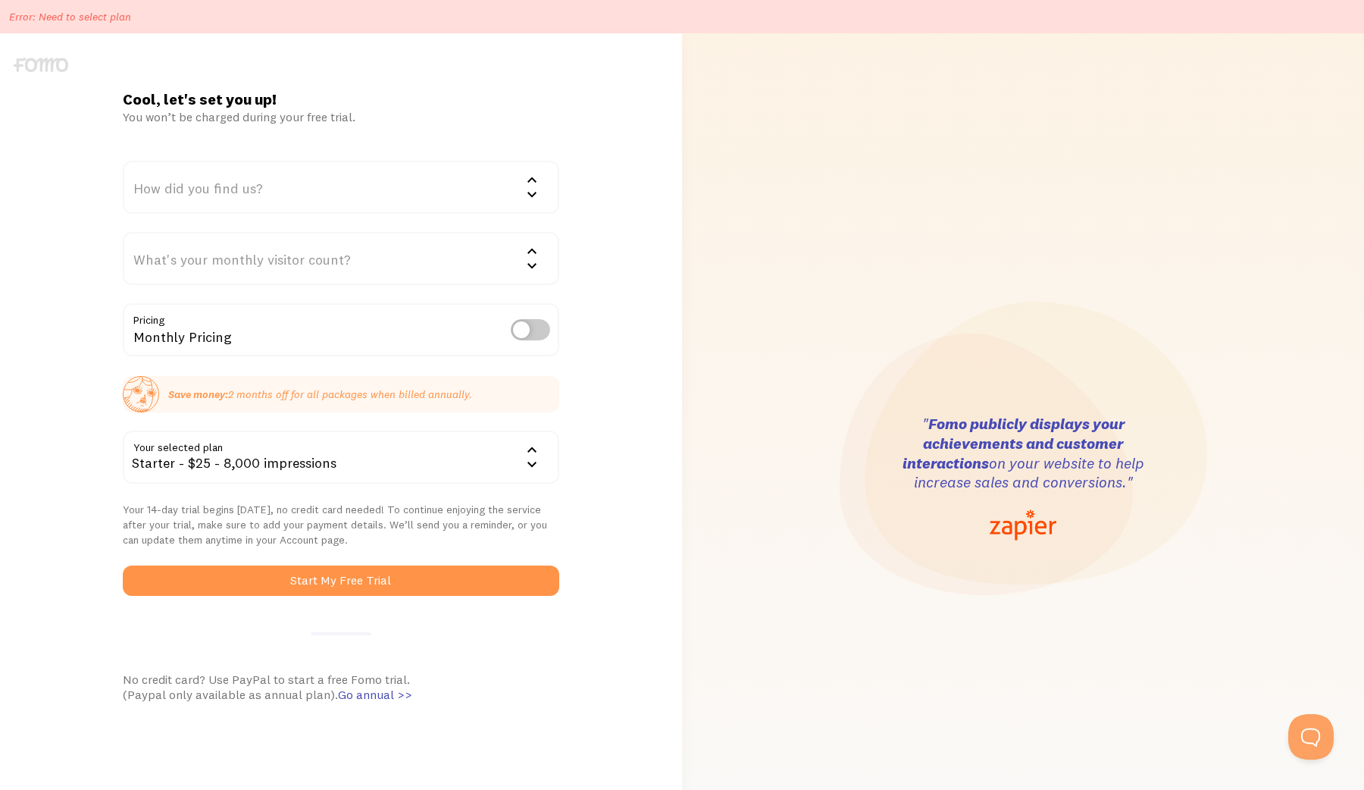
click at [355, 250] on div "What's your monthly visitor count?" at bounding box center [341, 258] width 436 height 53
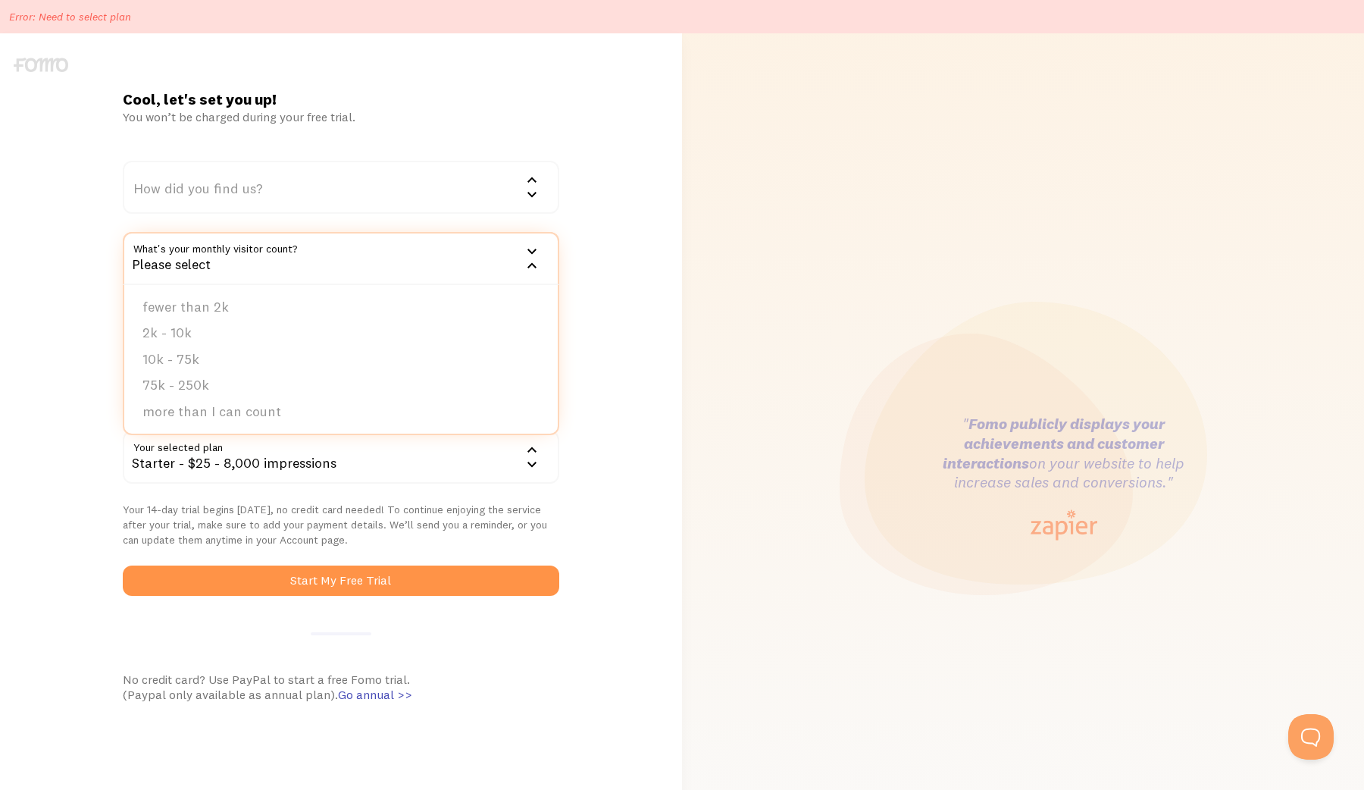
click at [349, 193] on div "How did you find us?" at bounding box center [341, 187] width 436 height 53
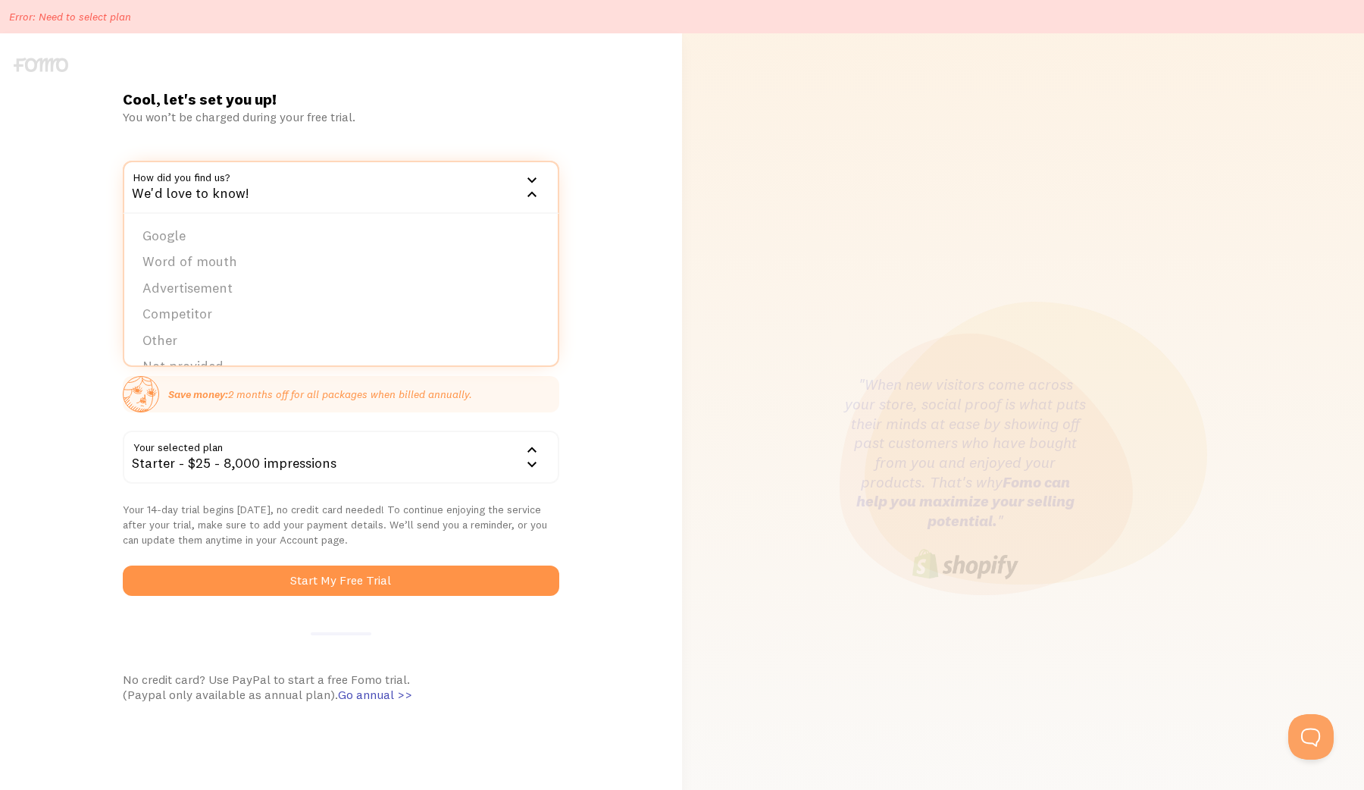
click at [377, 116] on div "You won’t be charged during your free trial." at bounding box center [341, 116] width 436 height 15
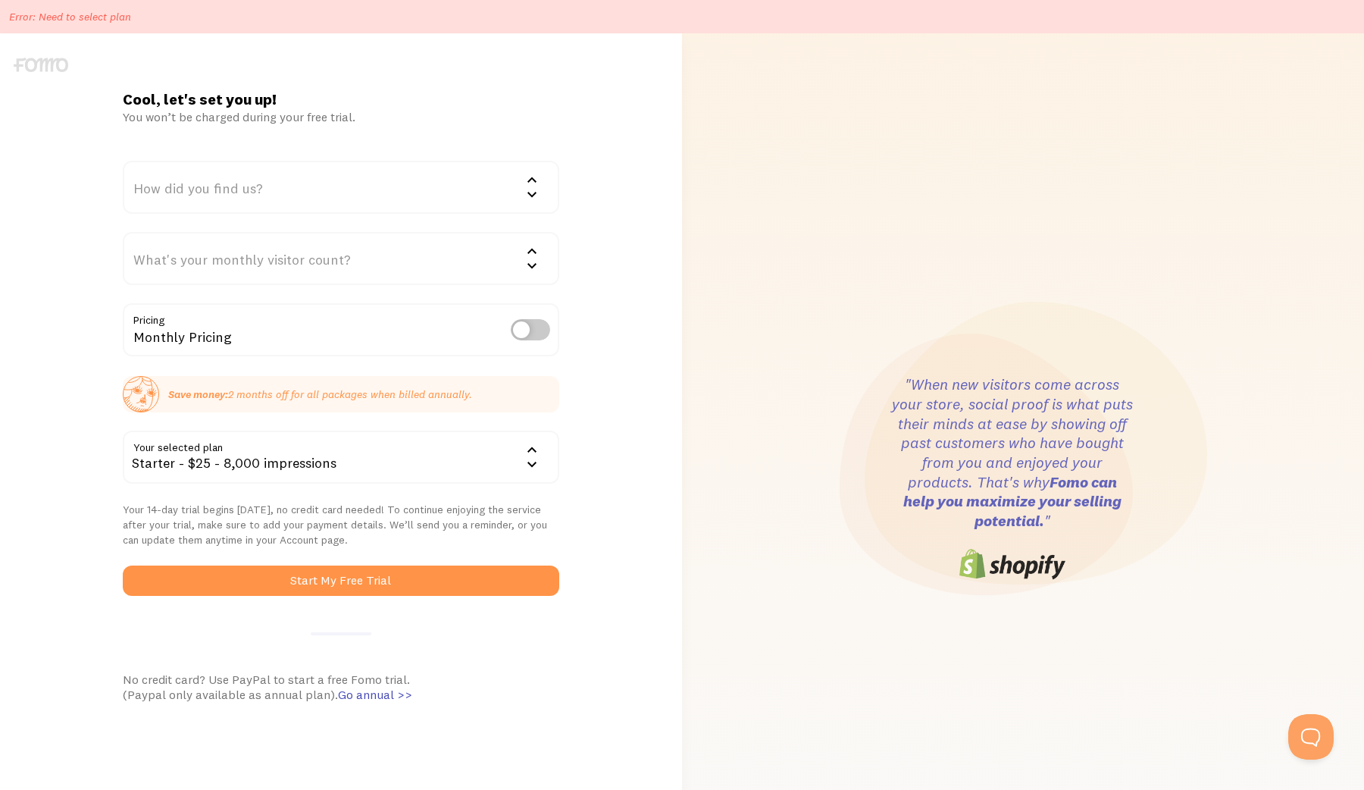
click at [361, 193] on div "How did you find us?" at bounding box center [341, 187] width 436 height 53
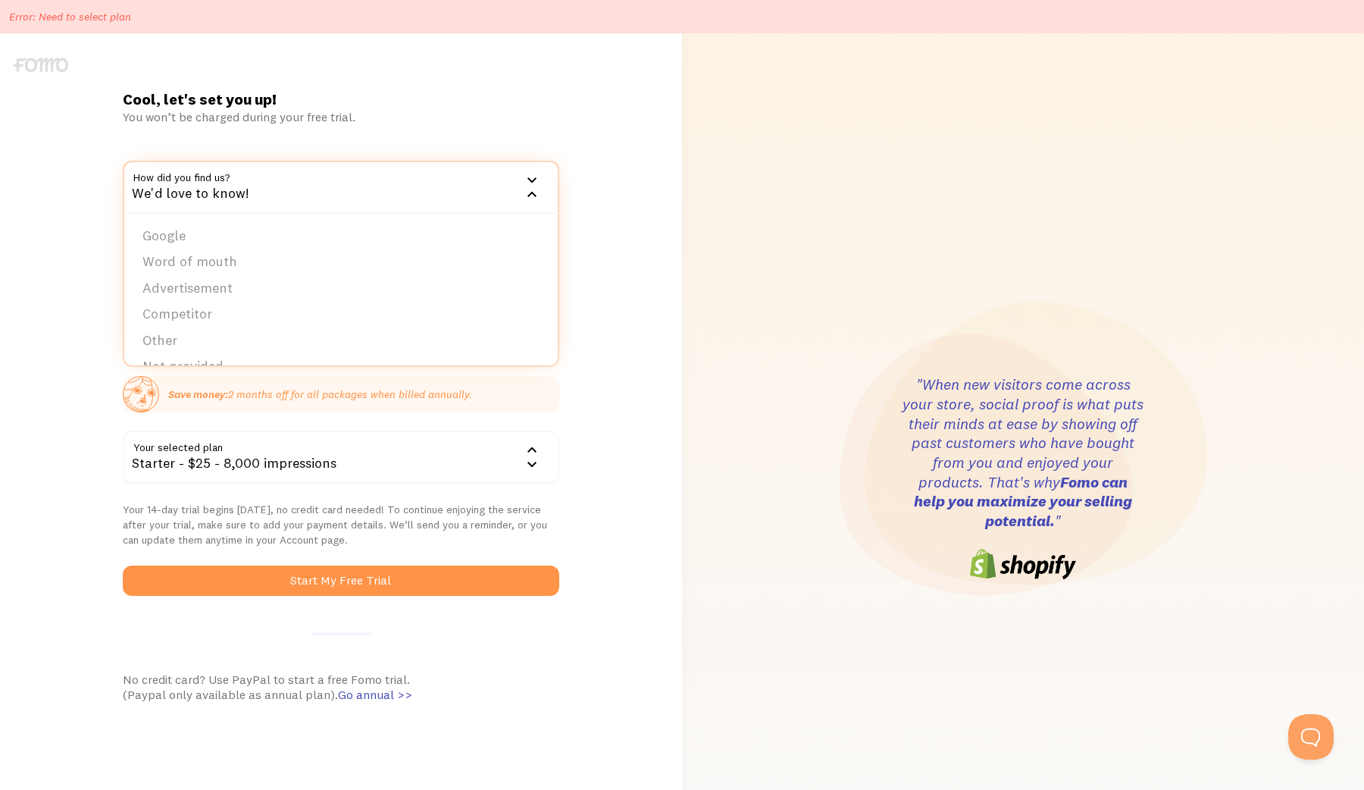
click at [385, 115] on div "You won’t be charged during your free trial." at bounding box center [341, 116] width 436 height 15
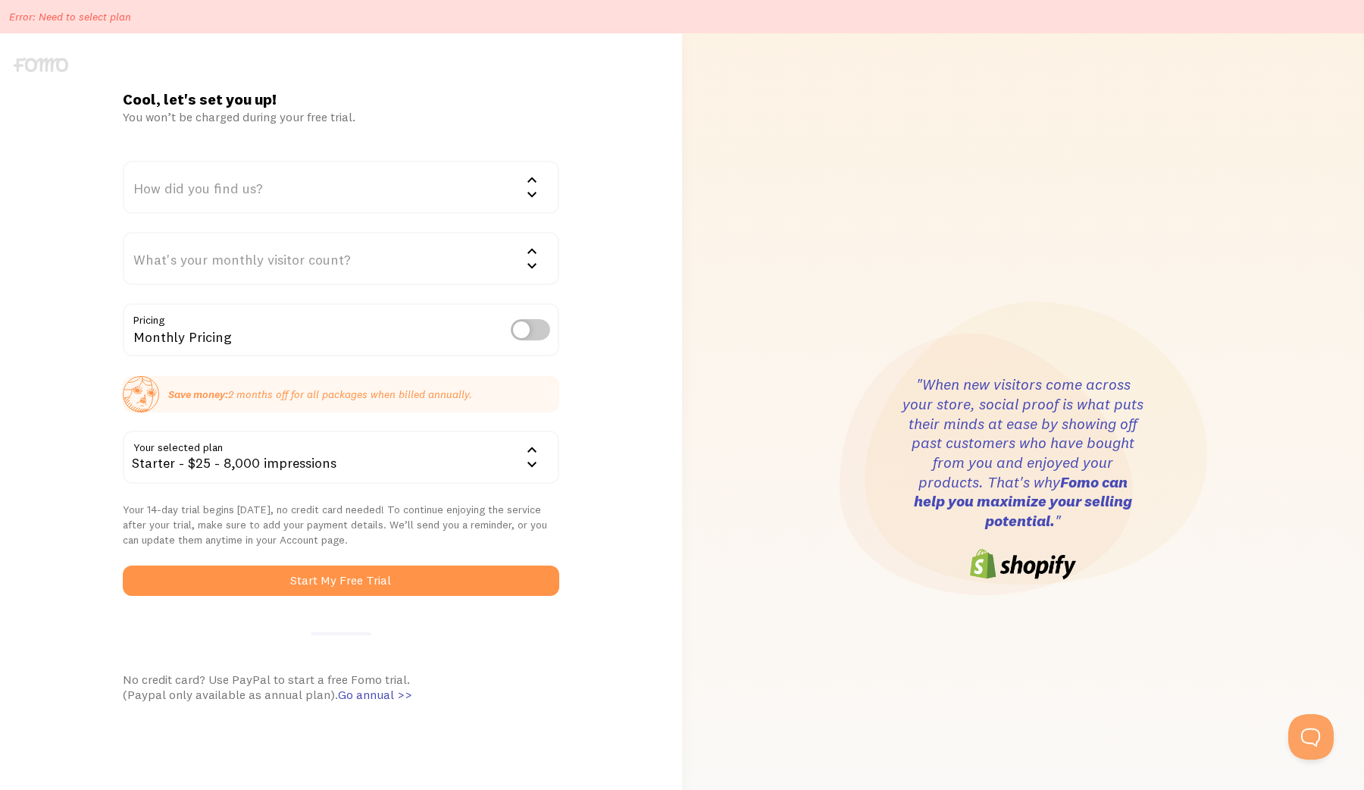
click at [539, 333] on label at bounding box center [530, 329] width 39 height 21
click at [539, 333] on input "checkbox" at bounding box center [530, 329] width 39 height 21
click at [539, 333] on label at bounding box center [530, 329] width 39 height 21
click at [539, 333] on input "checkbox" at bounding box center [530, 329] width 39 height 21
click at [539, 333] on label at bounding box center [530, 329] width 39 height 21
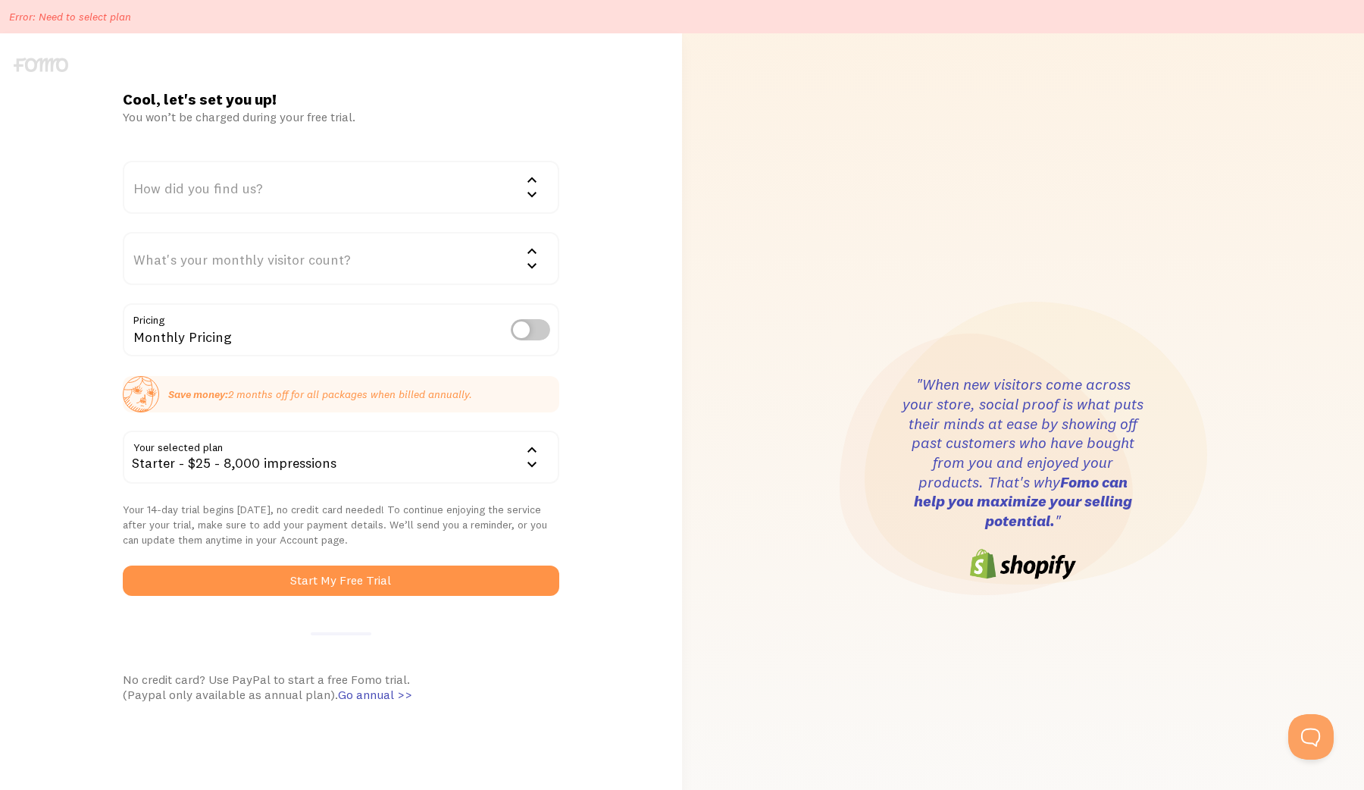
click at [539, 333] on input "checkbox" at bounding box center [530, 329] width 39 height 21
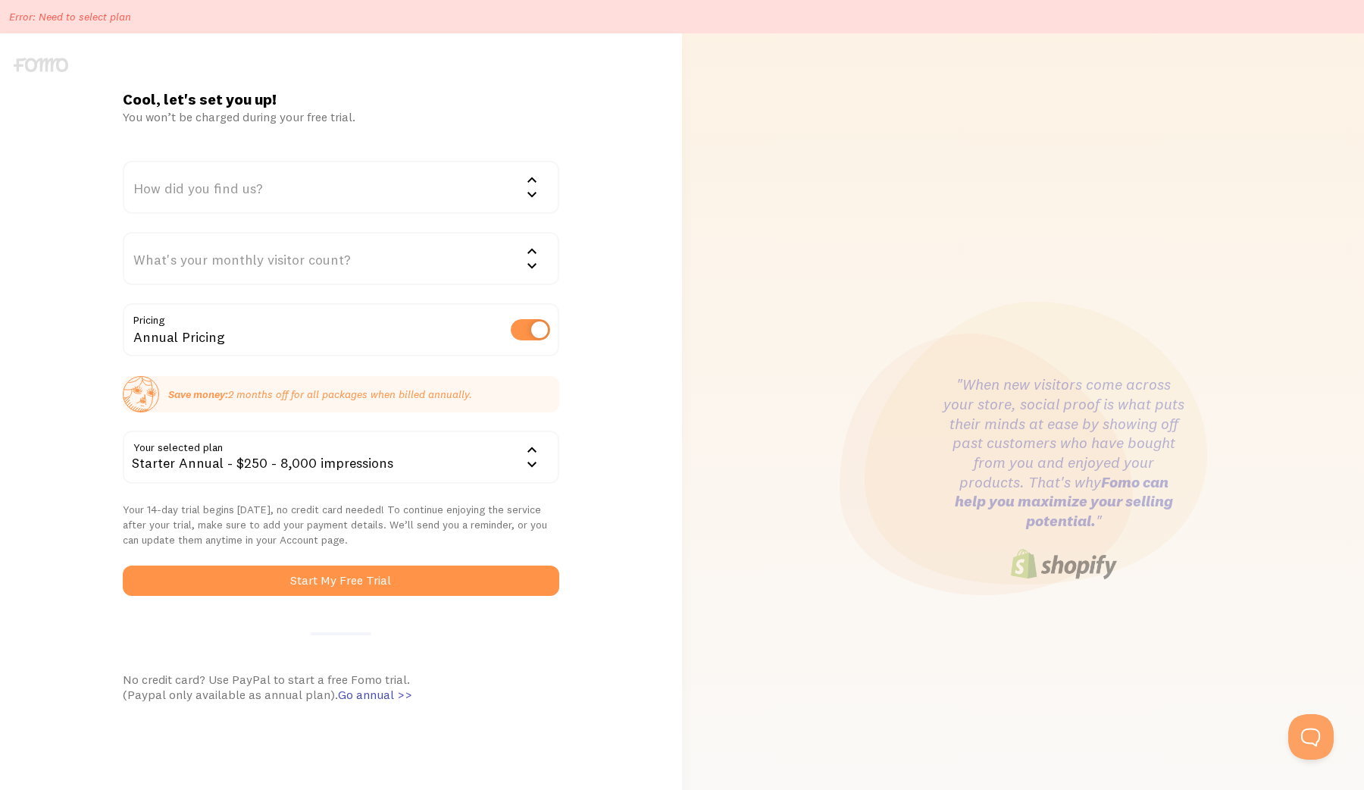
click at [468, 452] on div "Starter Annual - $250 - 8,000 impressions" at bounding box center [341, 456] width 436 height 53
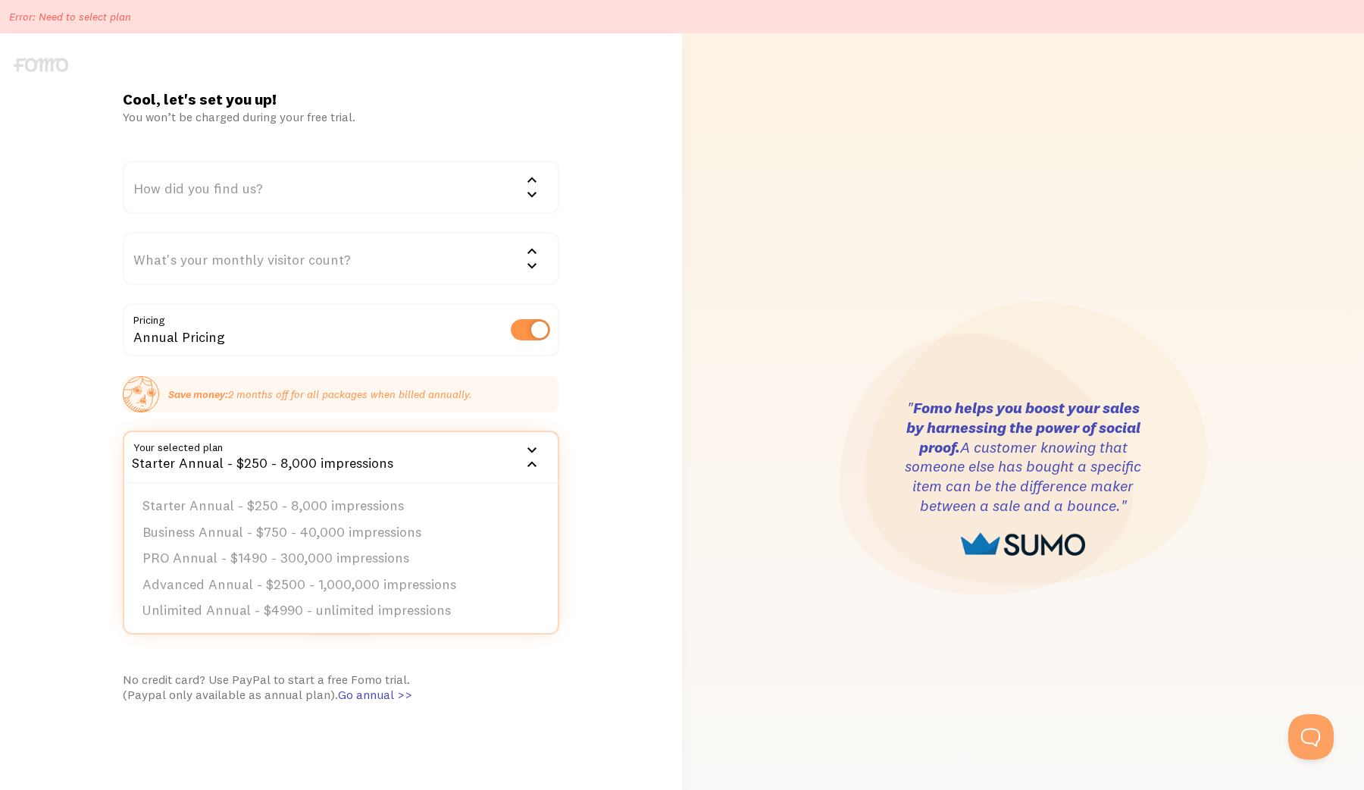
click at [535, 330] on label at bounding box center [530, 329] width 39 height 21
click at [535, 330] on input "checkbox" at bounding box center [530, 329] width 39 height 21
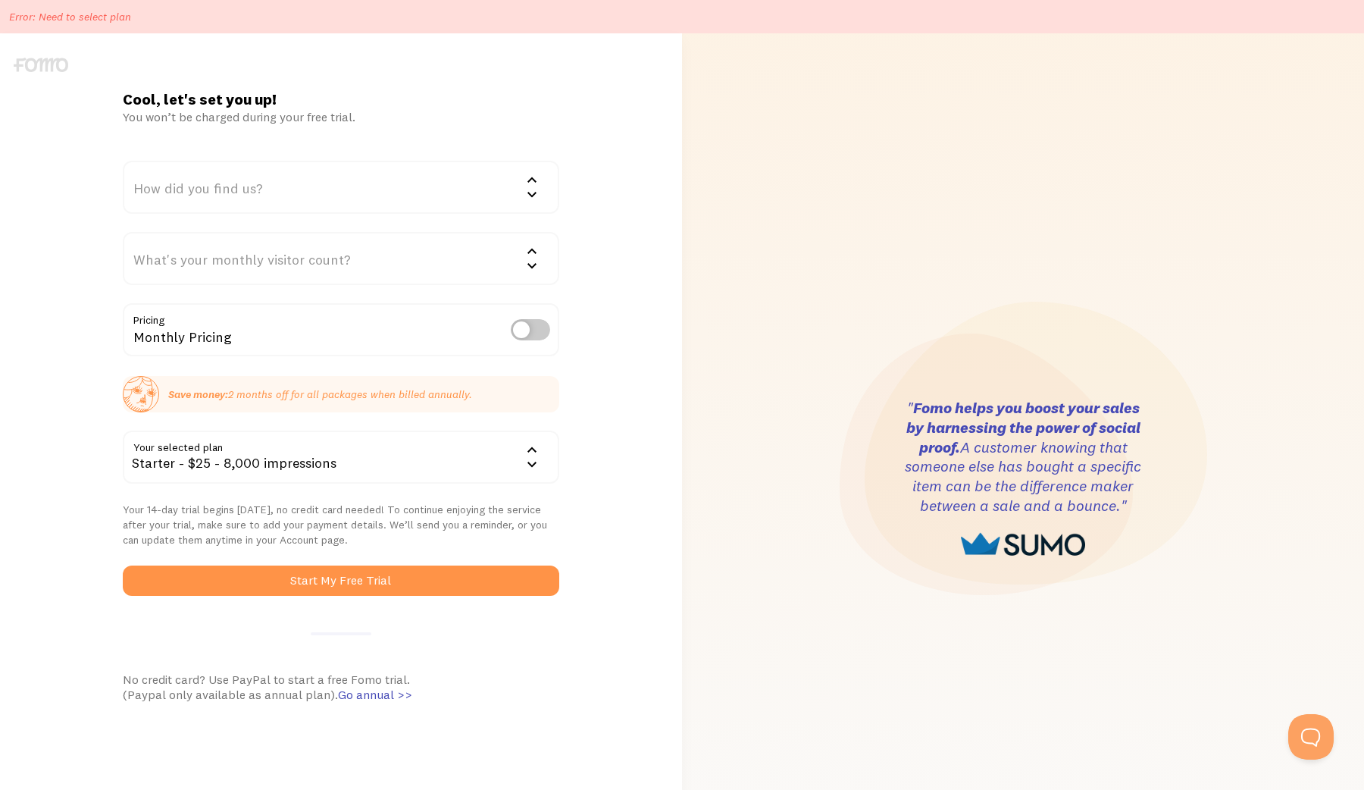
click at [446, 446] on div "Starter - $25 - 8,000 impressions" at bounding box center [341, 456] width 436 height 53
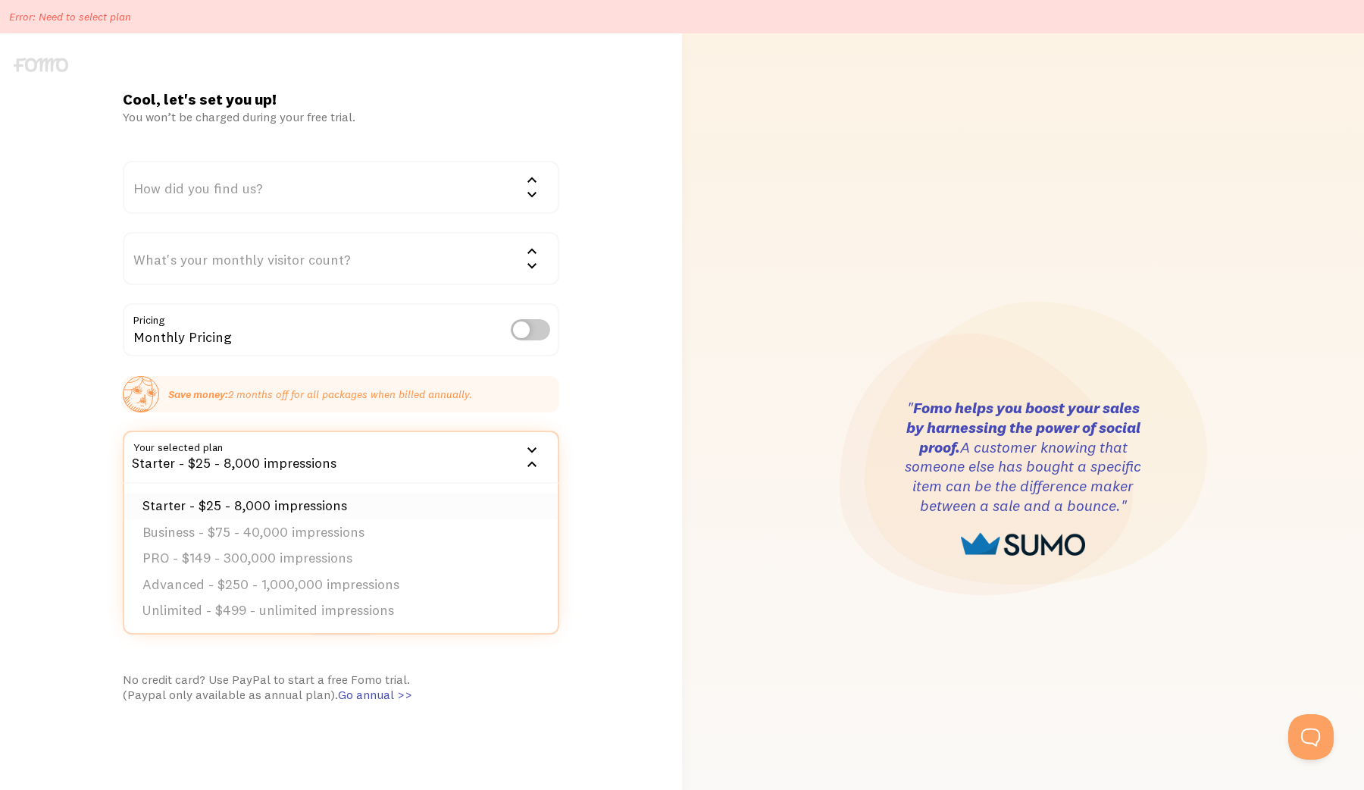
click at [442, 496] on li "Starter - $25 - 8,000 impressions" at bounding box center [340, 506] width 433 height 27
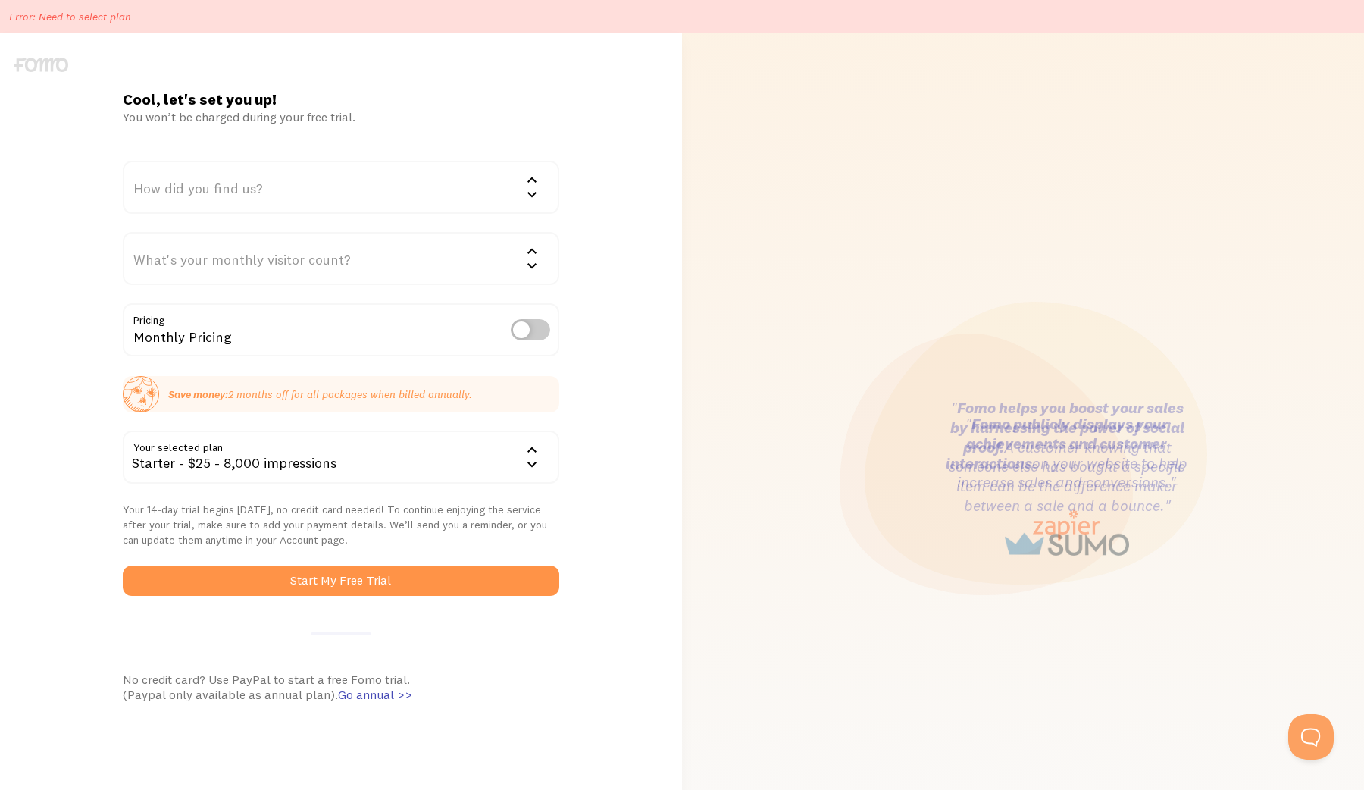
click at [410, 463] on div "Starter - $25 - 8,000 impressions" at bounding box center [341, 456] width 436 height 53
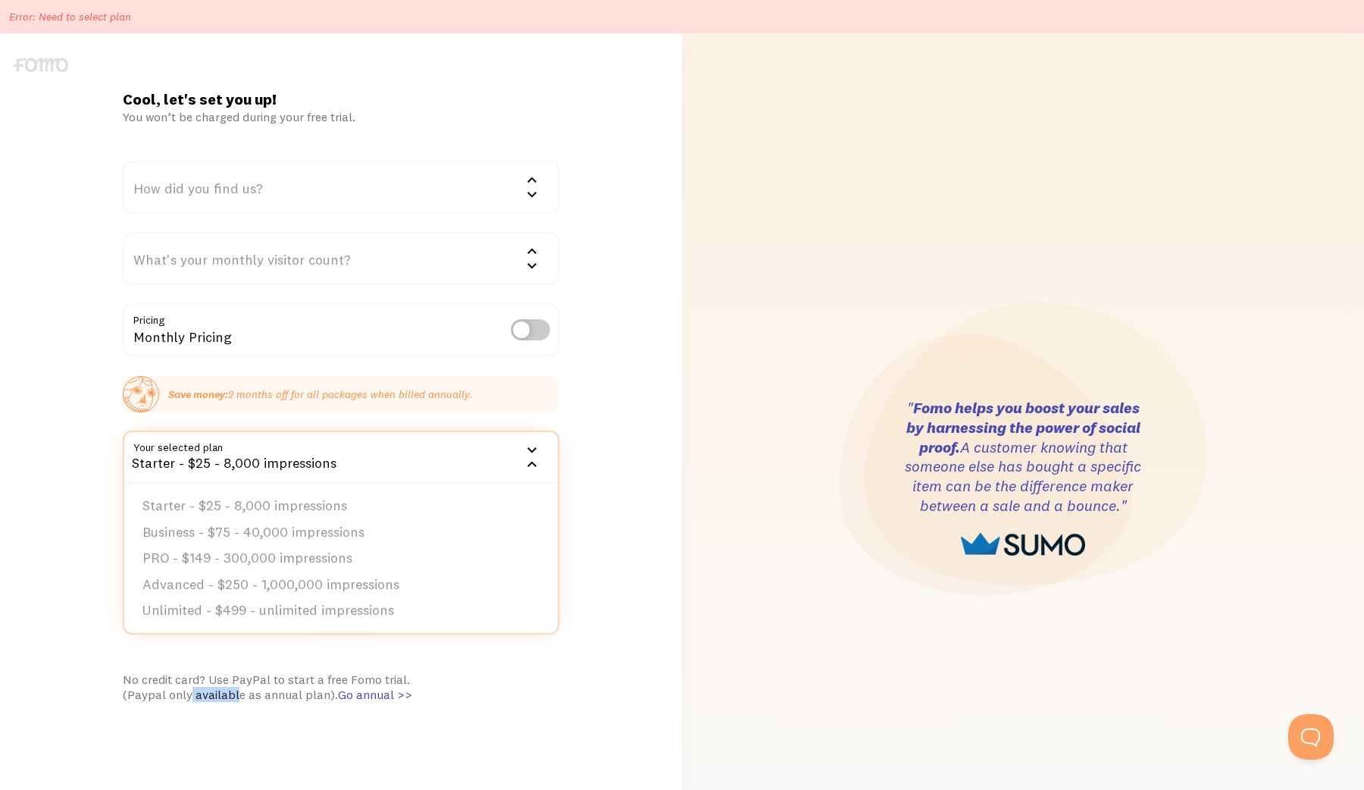
drag, startPoint x: 189, startPoint y: 698, endPoint x: 237, endPoint y: 698, distance: 48.5
click at [237, 698] on div "No credit card? Use PayPal to start a free Fomo trial. (Paypal only available a…" at bounding box center [341, 686] width 436 height 30
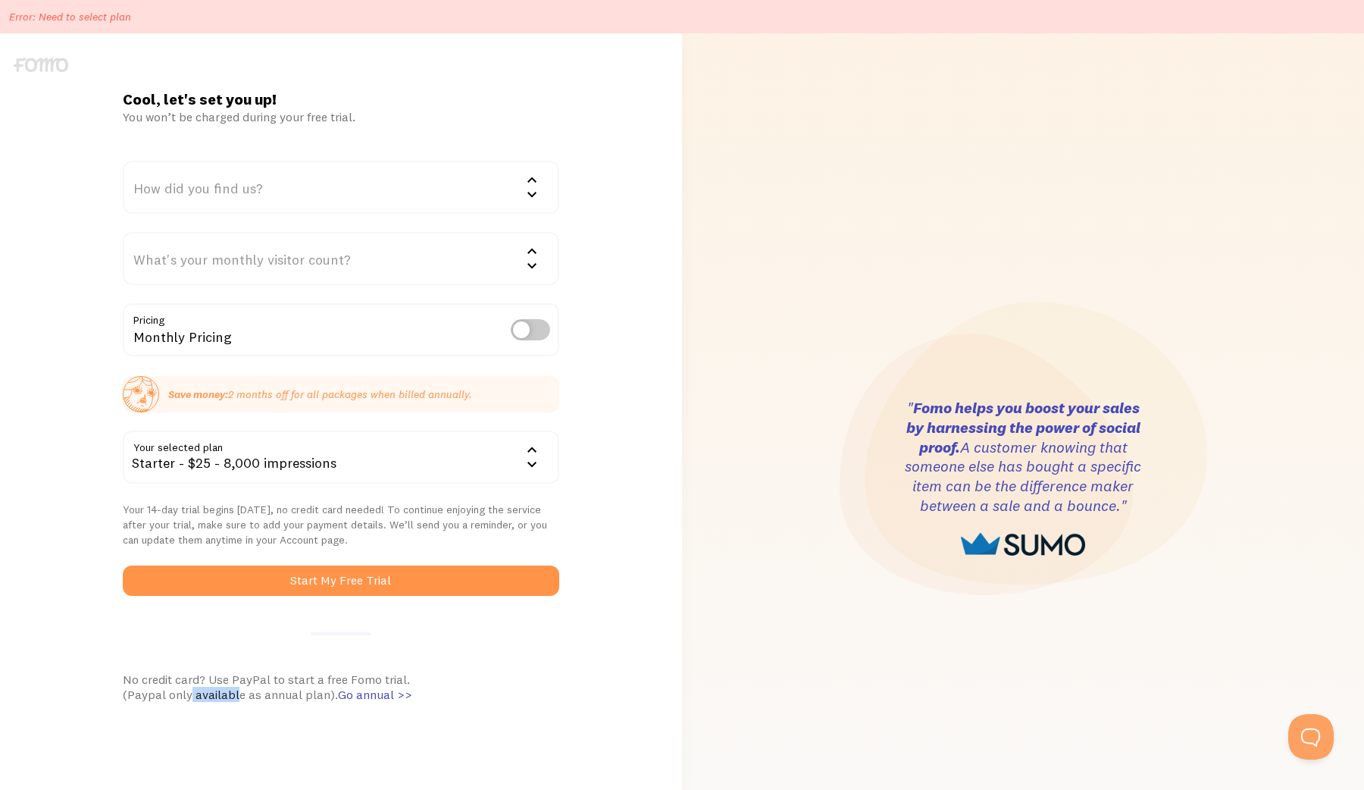
click at [237, 698] on div "No credit card? Use PayPal to start a free Fomo trial. (Paypal only available a…" at bounding box center [341, 686] width 436 height 30
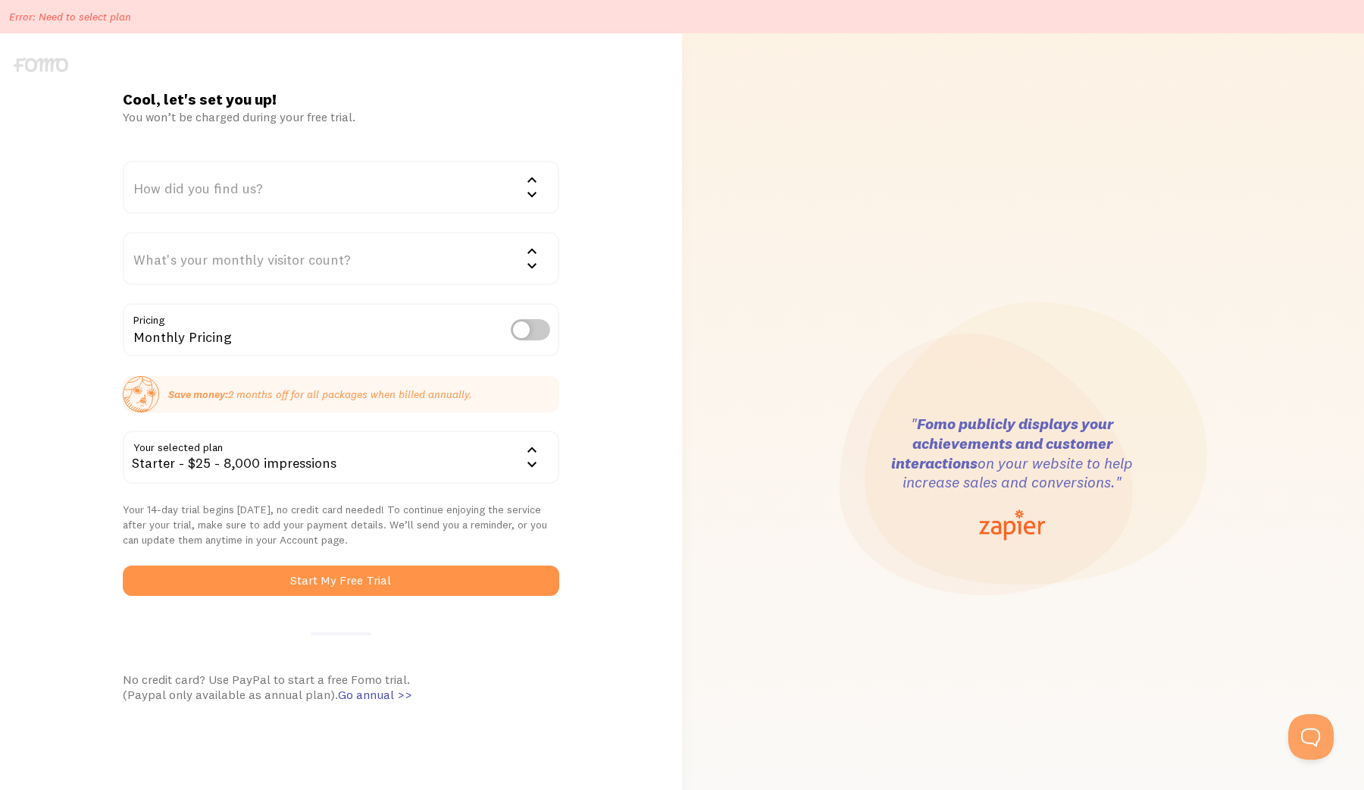
click at [312, 464] on div "Starter - $25 - 8,000 impressions" at bounding box center [341, 456] width 436 height 53
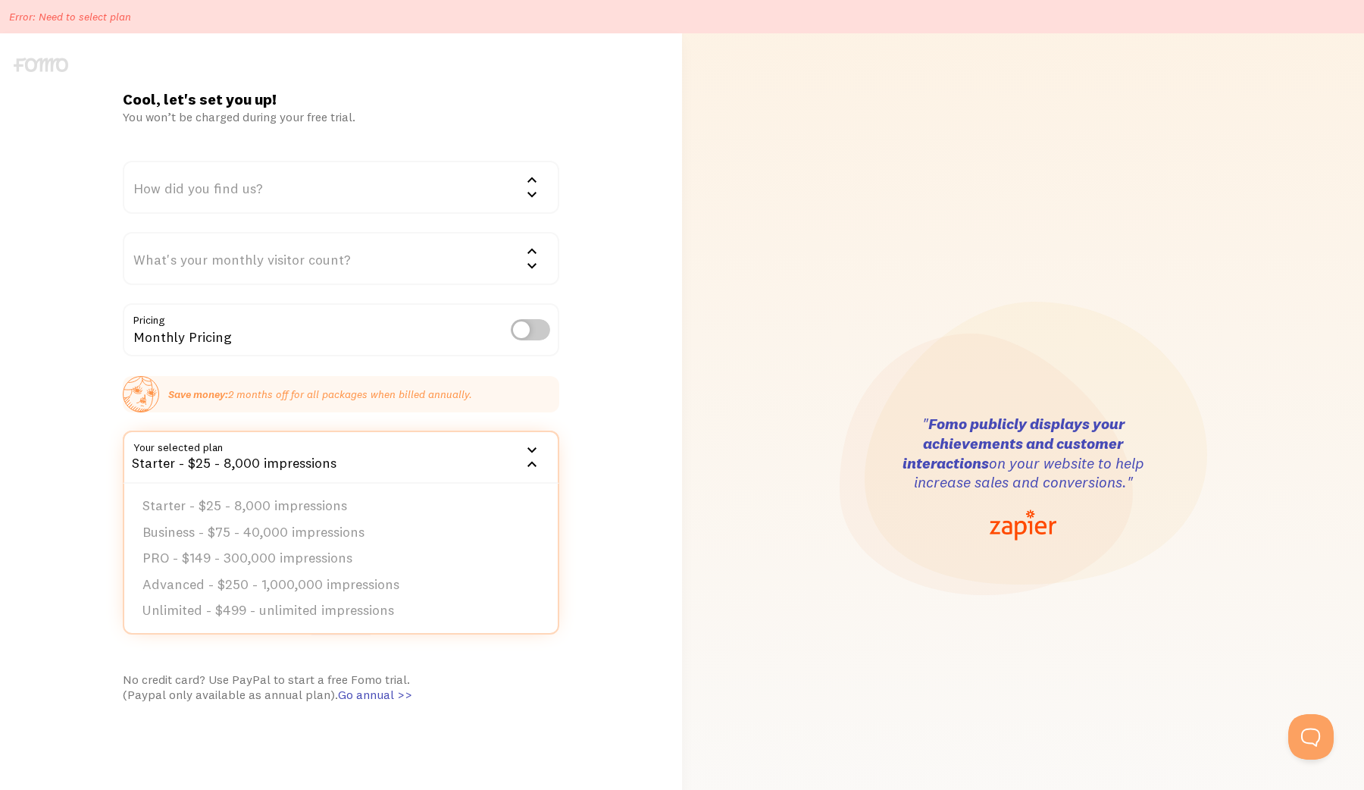
click at [312, 464] on div "Starter - $25 - 8,000 impressions" at bounding box center [341, 456] width 436 height 53
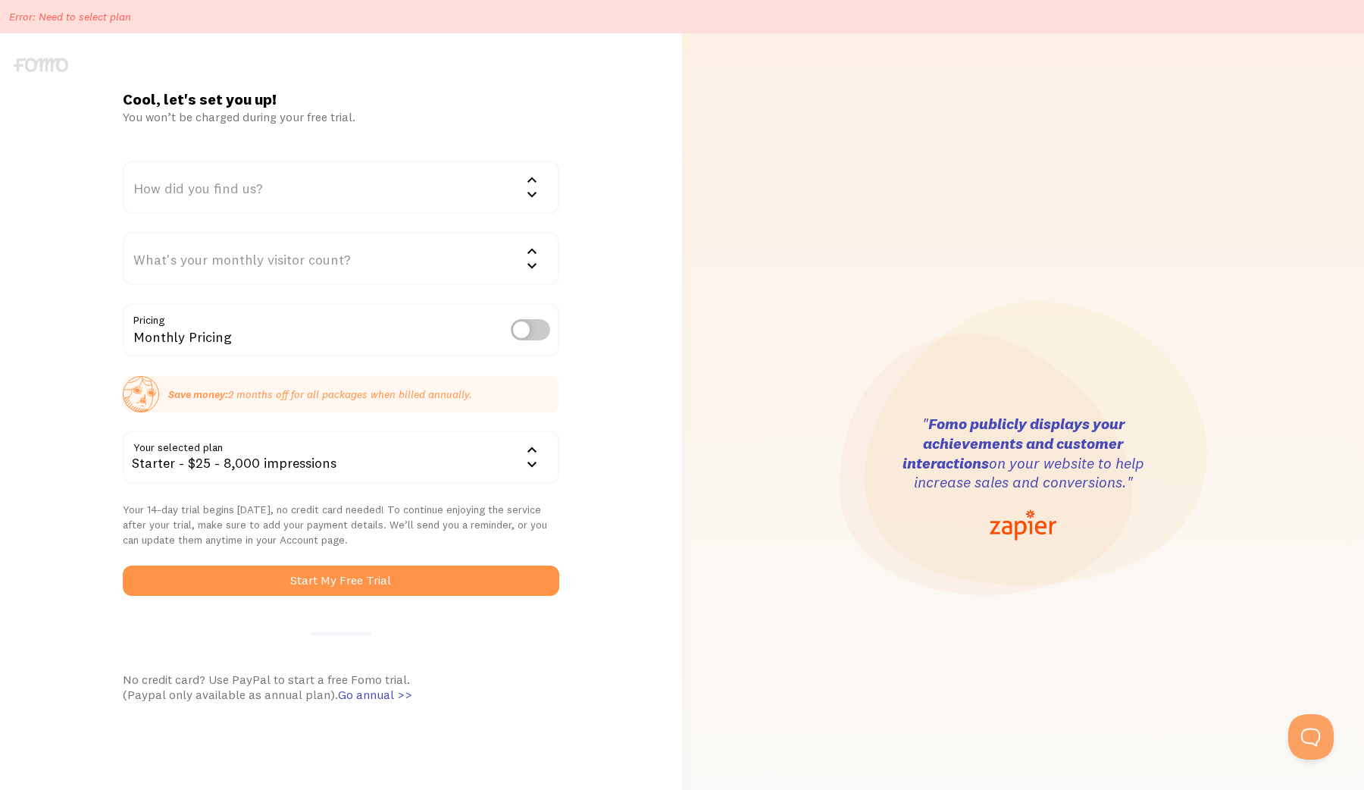
click at [526, 323] on label at bounding box center [530, 329] width 39 height 21
click at [526, 323] on input "checkbox" at bounding box center [530, 329] width 39 height 21
checkbox input "true"
click at [365, 474] on div "Starter Annual - $250 - 8,000 impressions" at bounding box center [341, 456] width 436 height 53
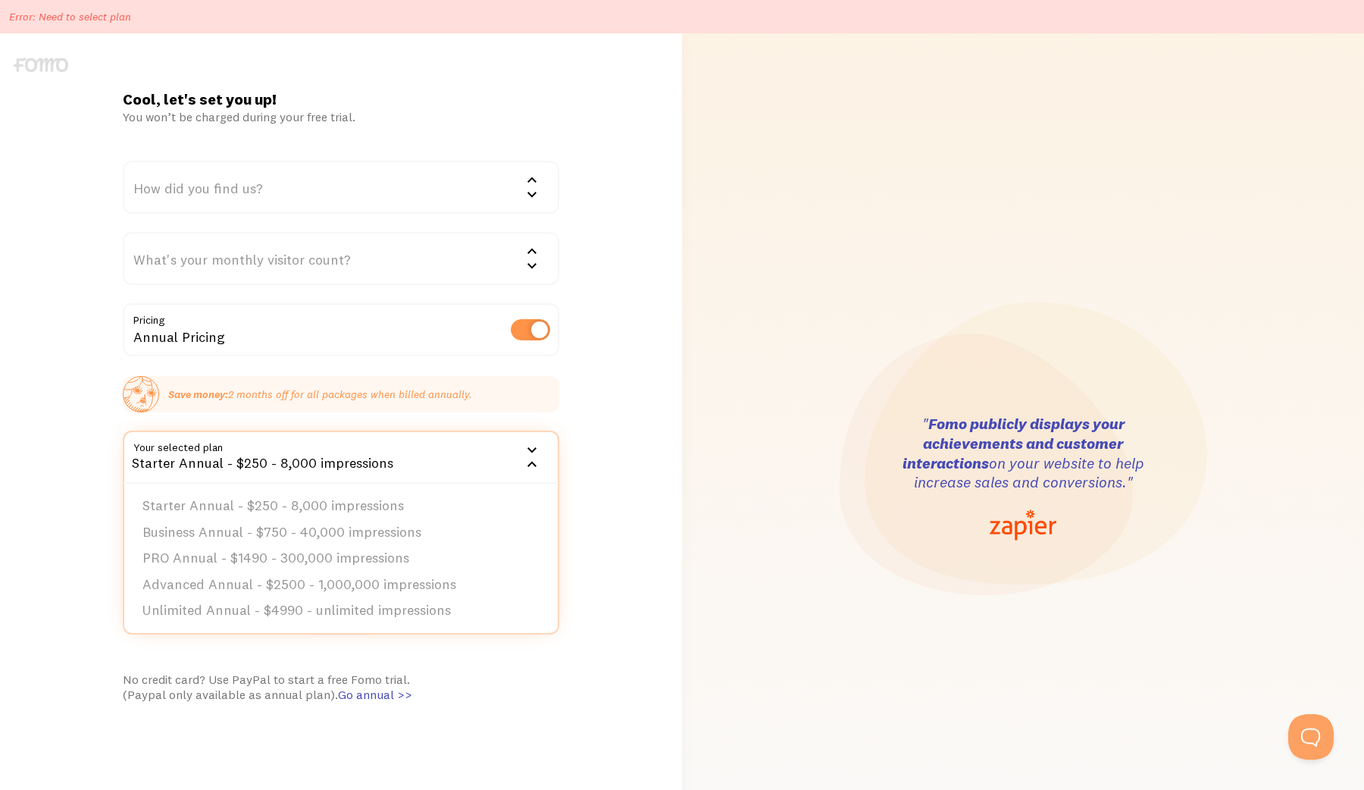
click at [365, 474] on div "Starter Annual - $250 - 8,000 impressions" at bounding box center [341, 456] width 436 height 53
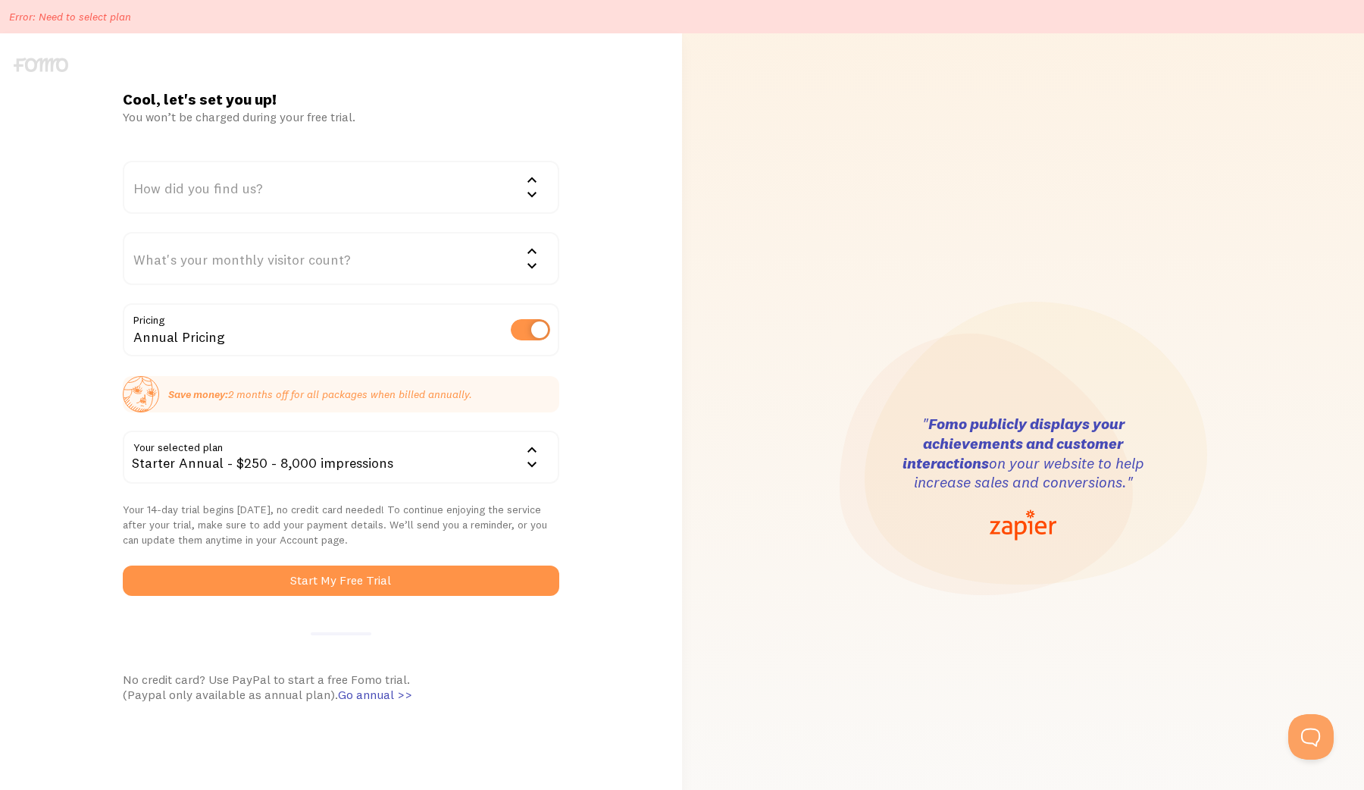
click at [363, 267] on div "What's your monthly visitor count?" at bounding box center [341, 258] width 436 height 53
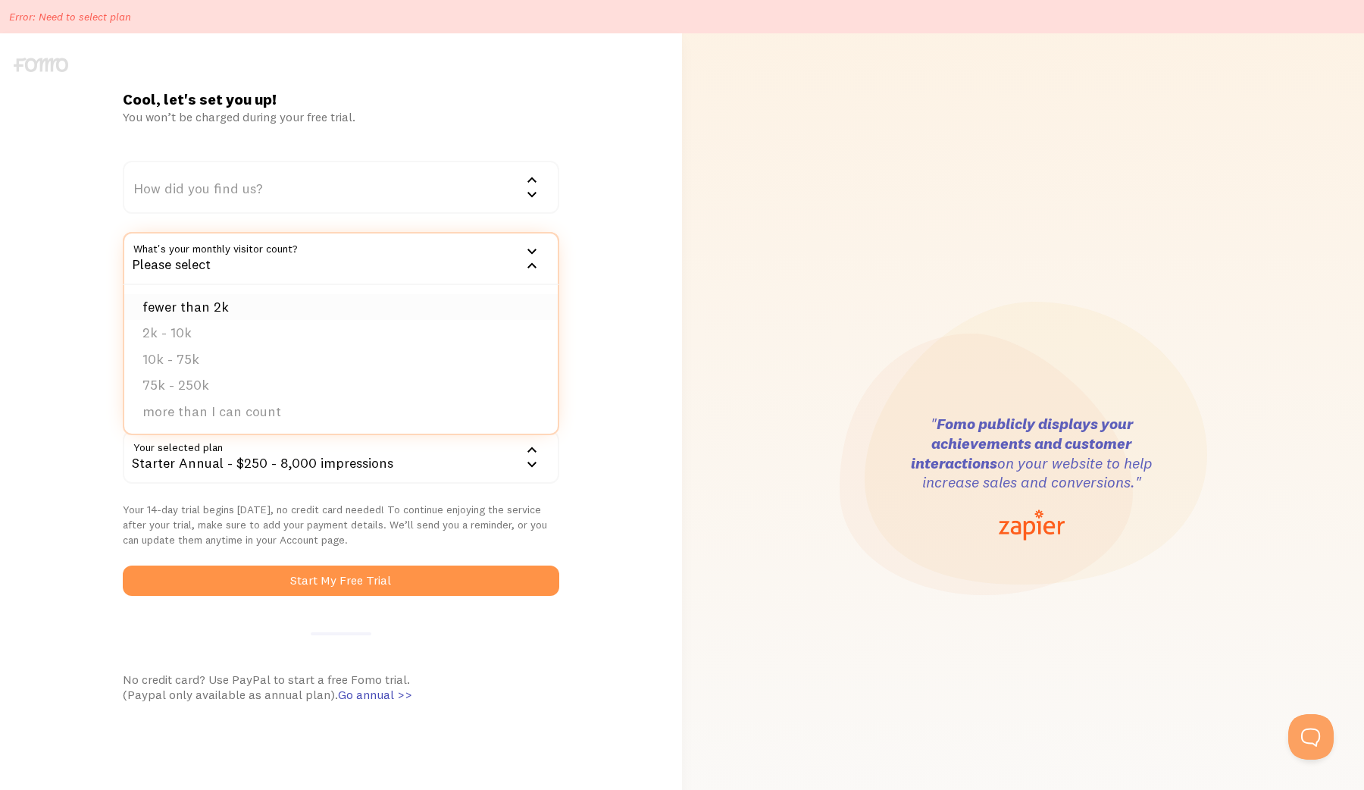
click at [358, 305] on li "fewer than 2k" at bounding box center [340, 307] width 433 height 27
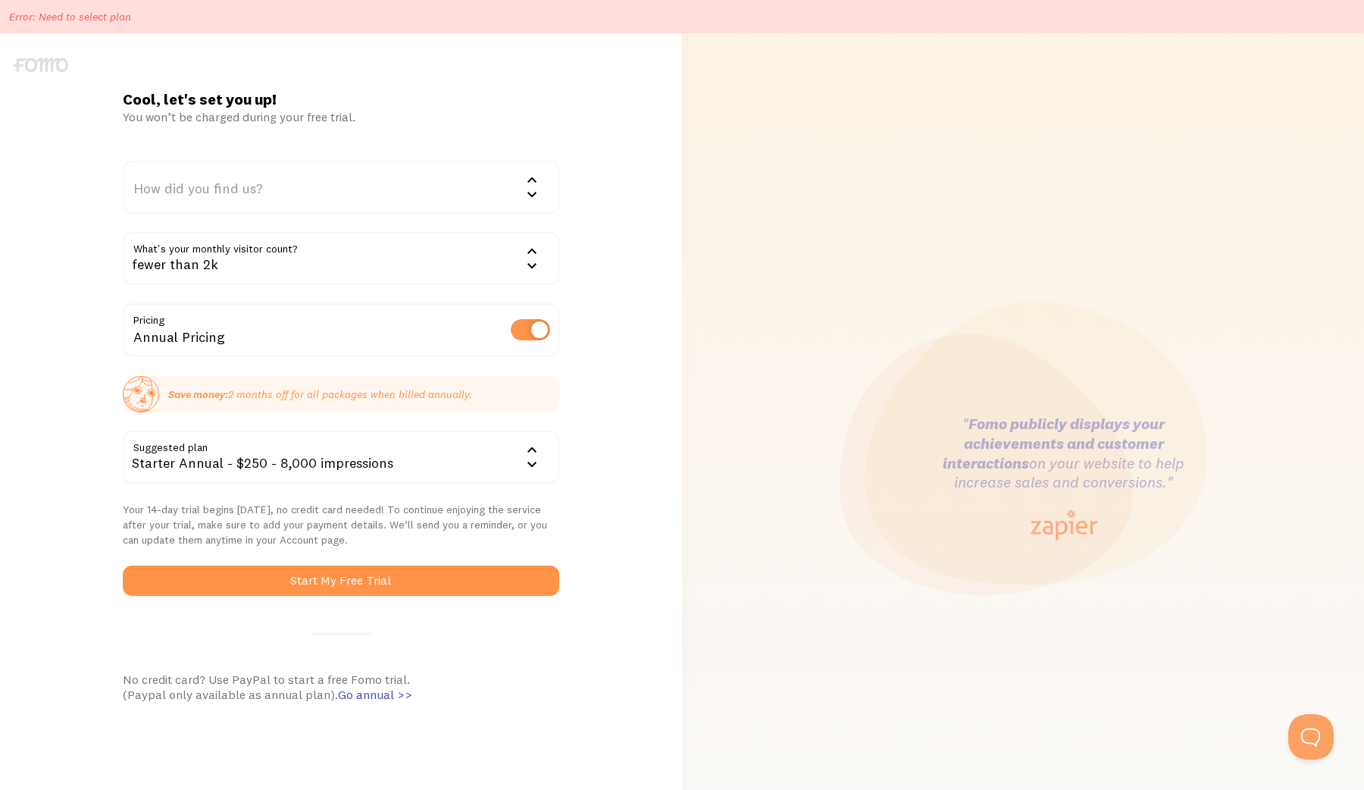
click at [358, 192] on div "How did you find us?" at bounding box center [341, 187] width 436 height 53
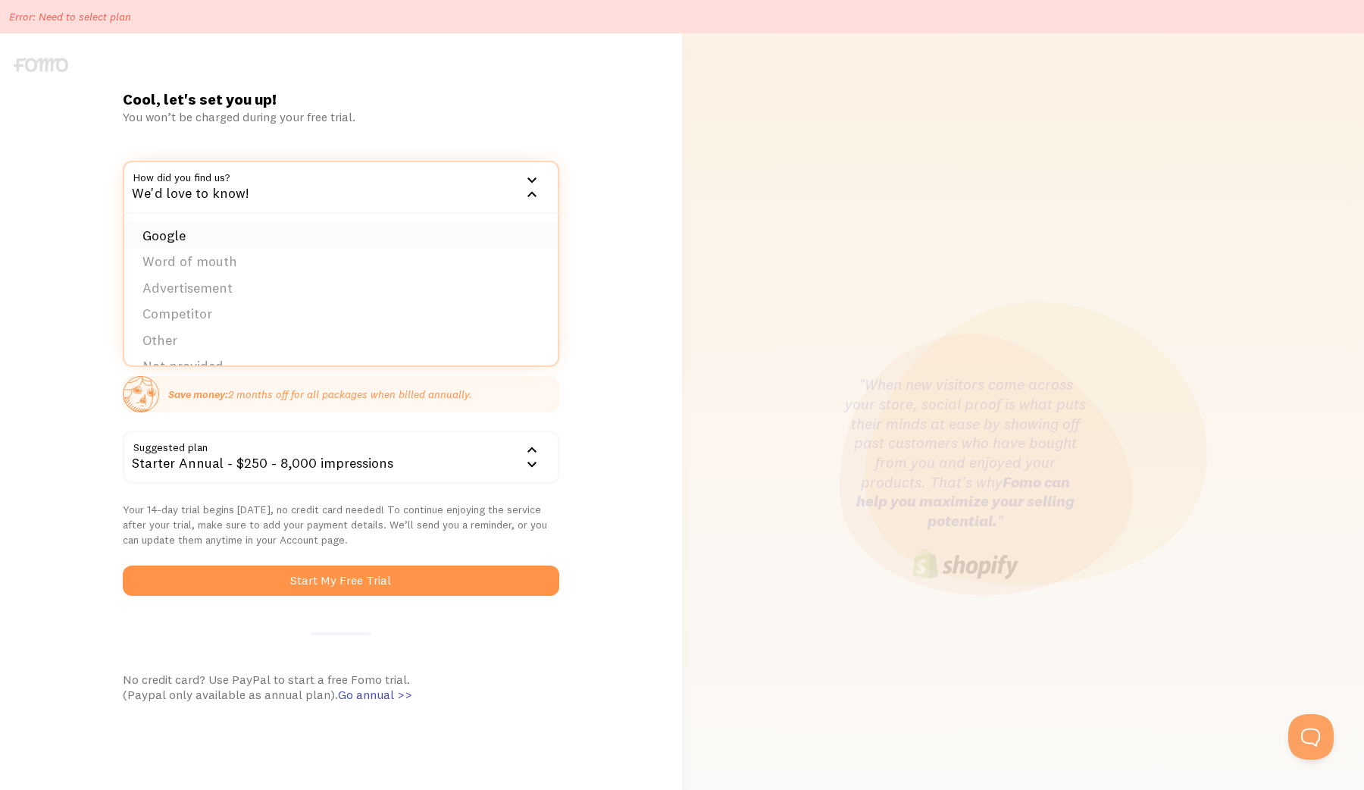
click at [357, 246] on li "Google" at bounding box center [340, 236] width 433 height 27
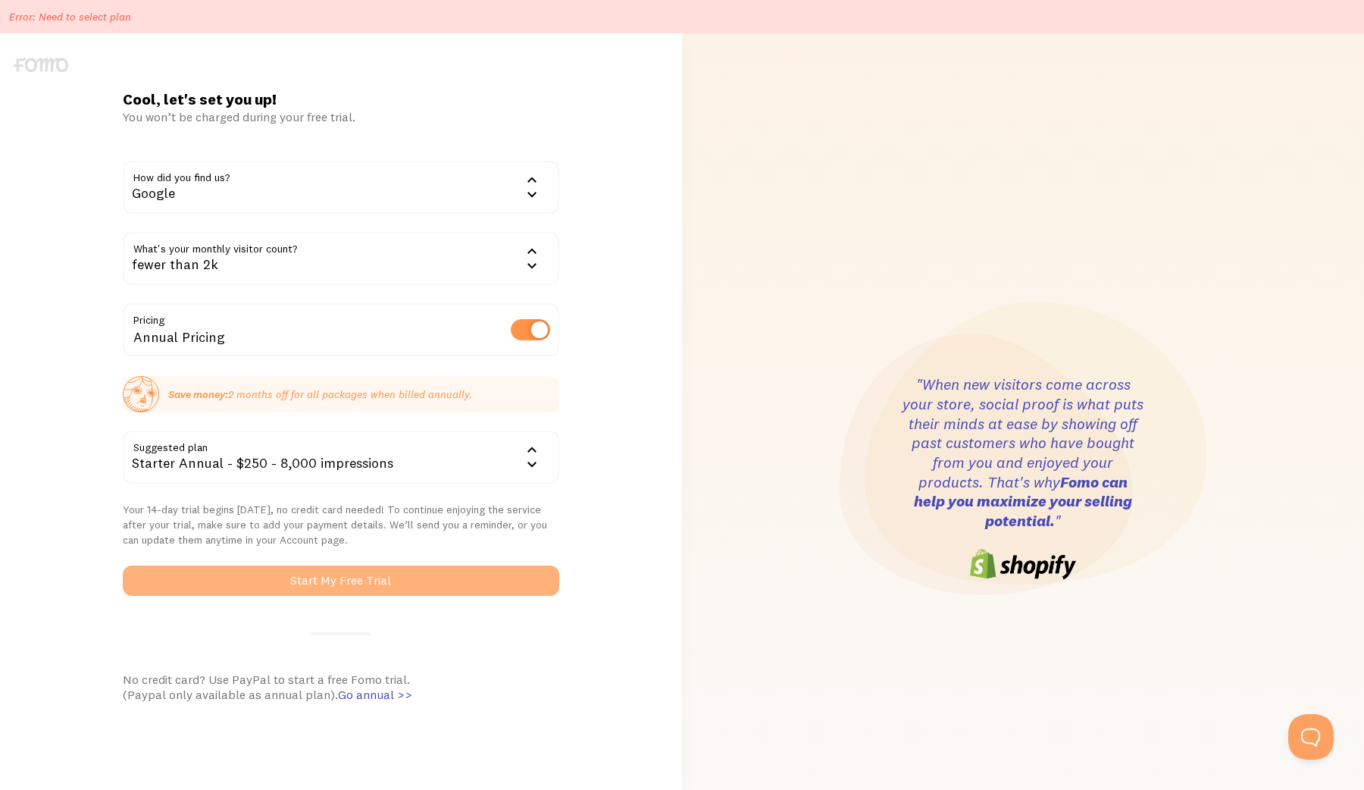
click at [394, 581] on button "Start My Free Trial" at bounding box center [341, 580] width 436 height 30
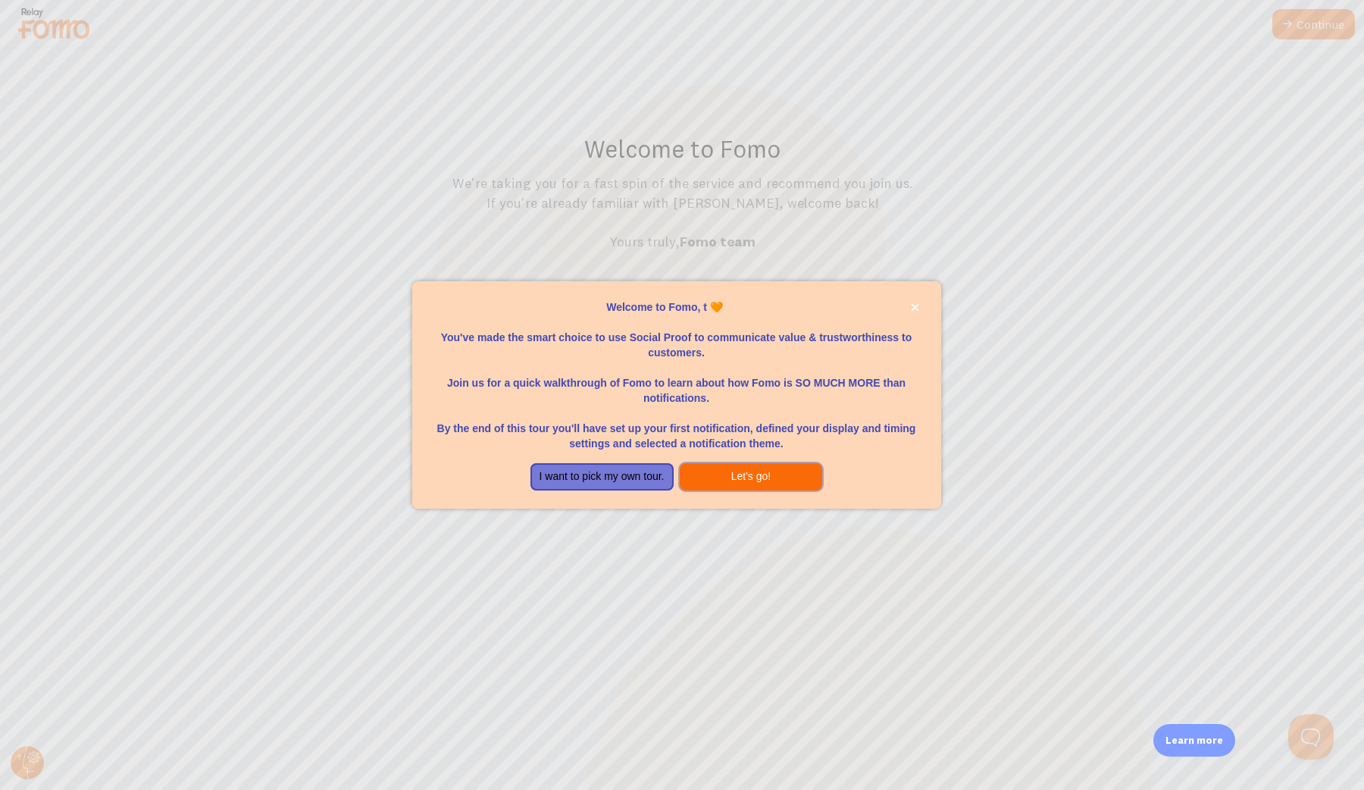
click at [753, 470] on button "Let's go!" at bounding box center [751, 476] width 143 height 27
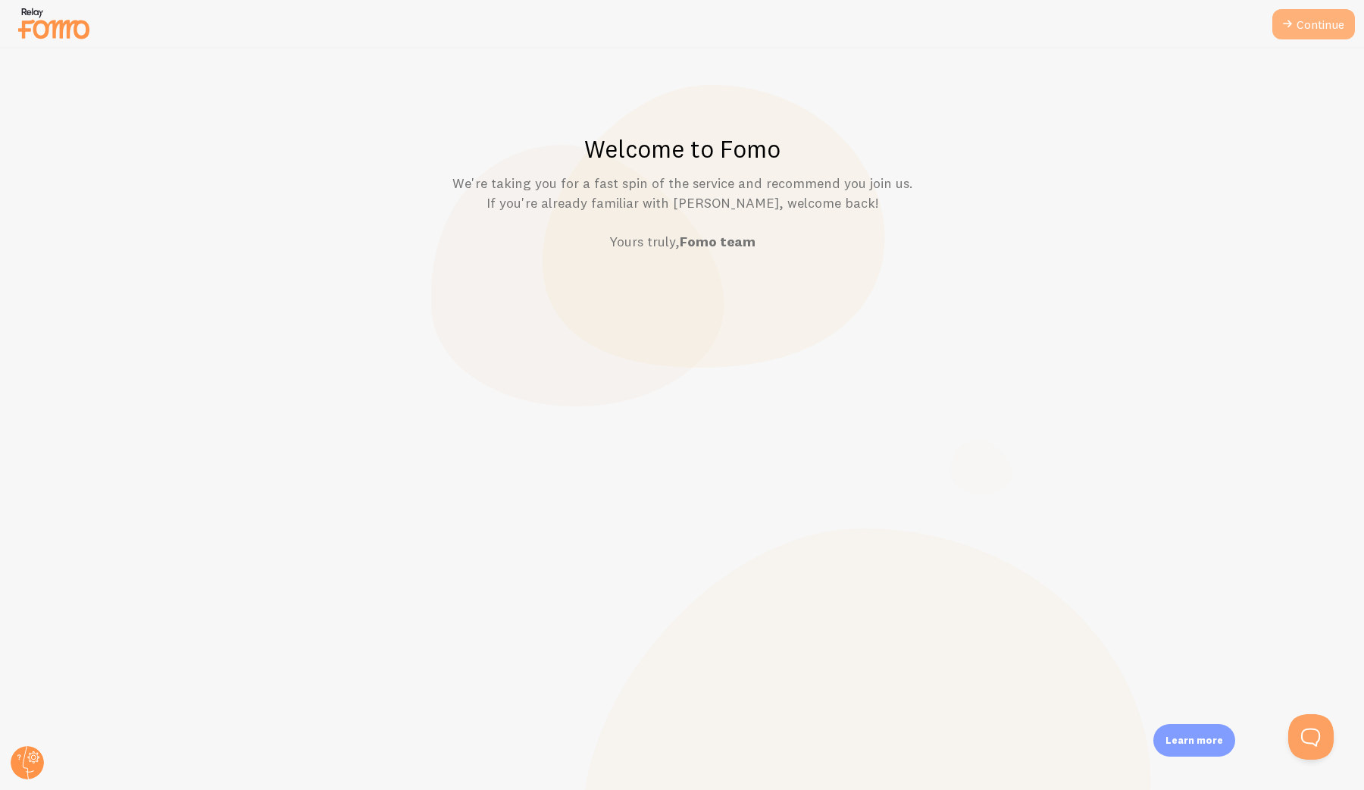
click at [1291, 20] on icon at bounding box center [1287, 24] width 18 height 18
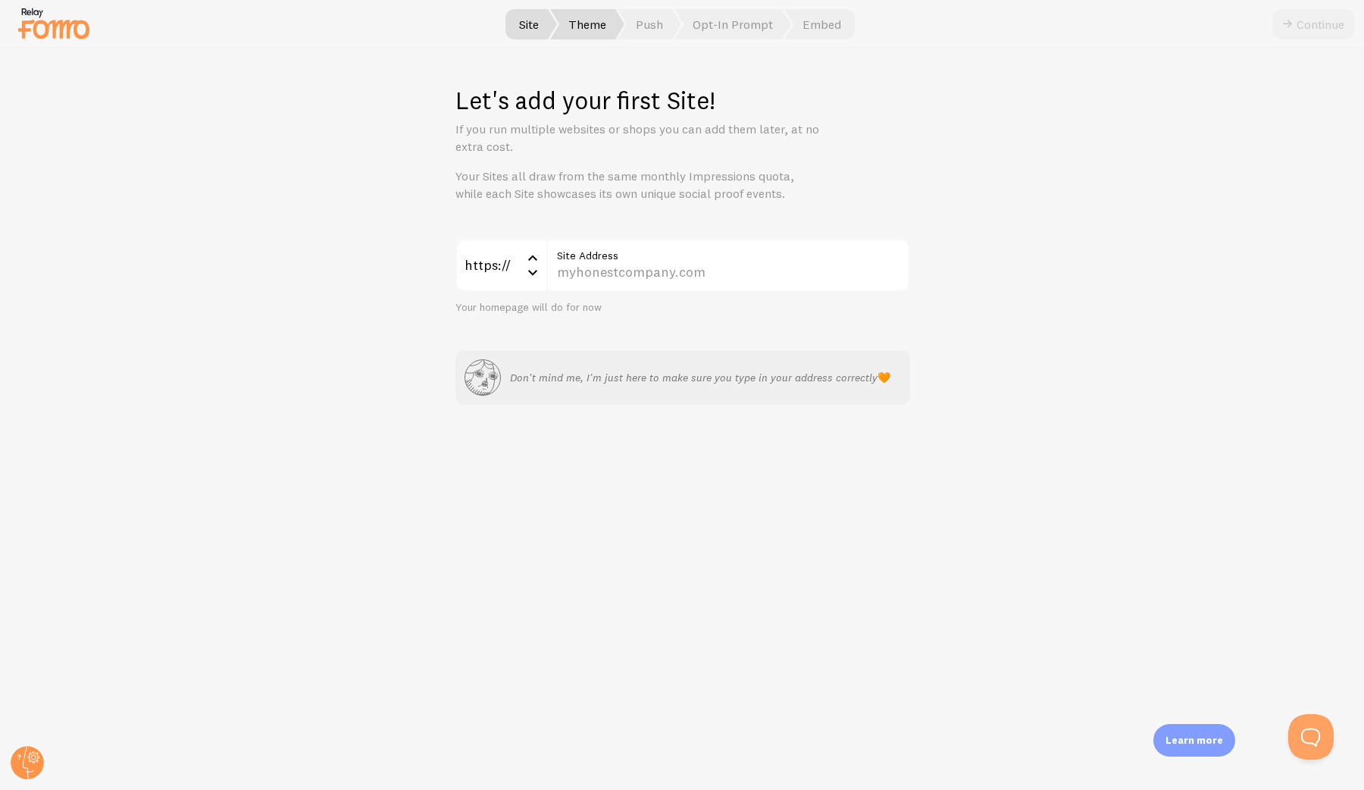
click at [584, 23] on span "Theme" at bounding box center [587, 24] width 74 height 30
click at [646, 276] on input "Site Address" at bounding box center [728, 265] width 364 height 53
click at [649, 381] on p "Don't mind me, I'm just here to make sure you type in your address correctly 🧡" at bounding box center [700, 377] width 380 height 15
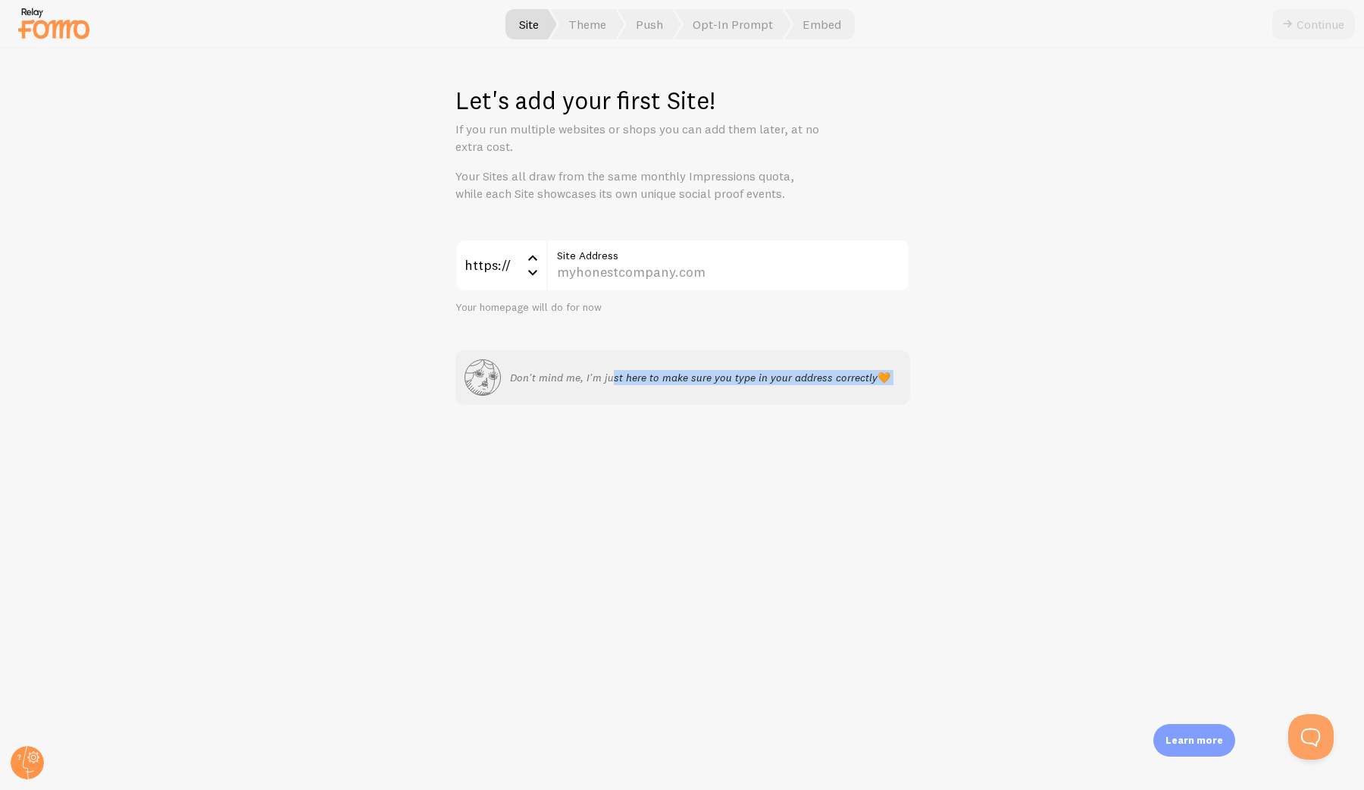
click at [671, 399] on div "Don't mind me, I'm just here to make sure you type in your address correctly 🧡" at bounding box center [682, 377] width 455 height 55
click at [638, 22] on span "Push" at bounding box center [650, 24] width 64 height 30
click at [582, 26] on span "Theme" at bounding box center [587, 24] width 74 height 30
click at [623, 271] on input "Site Address" at bounding box center [728, 265] width 364 height 53
click at [590, 26] on span "Theme" at bounding box center [587, 24] width 74 height 30
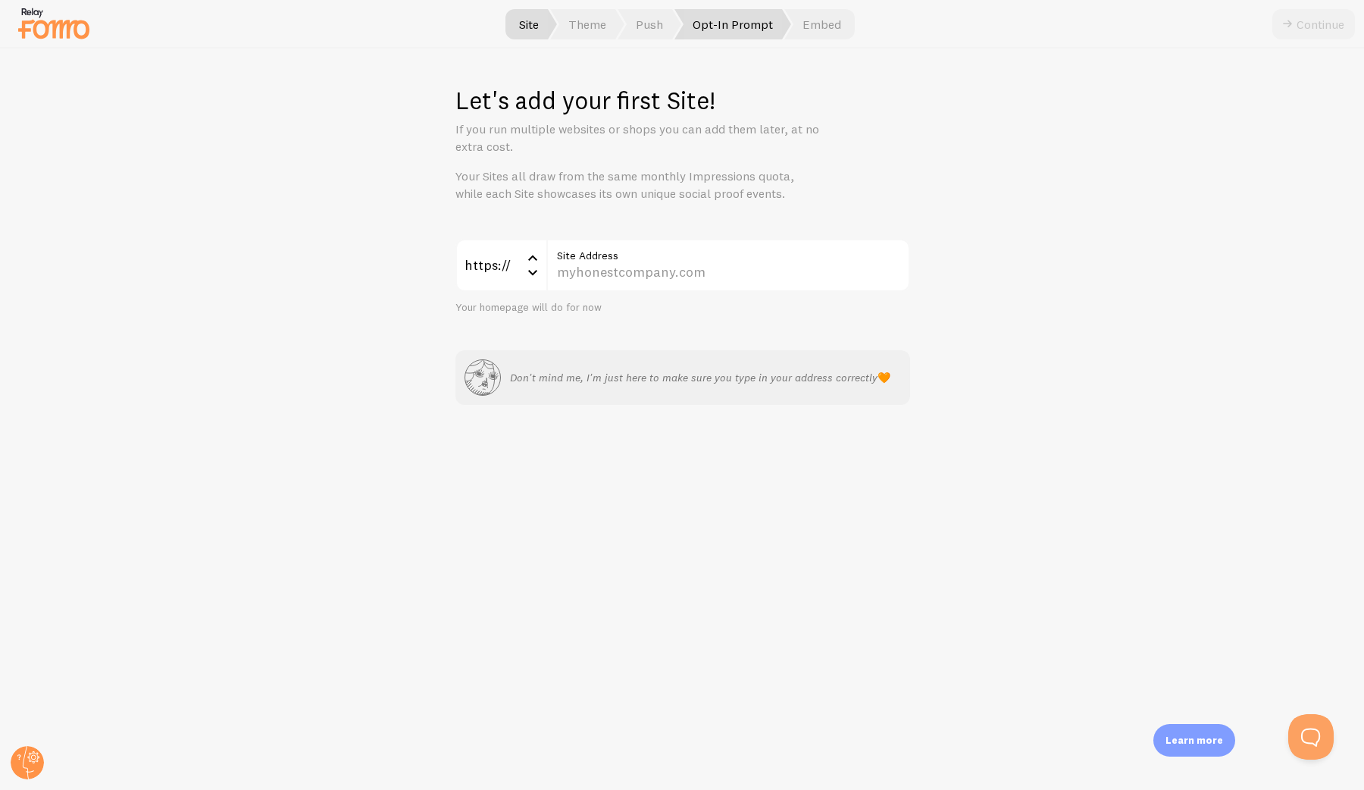
click at [722, 26] on span "Opt-In Prompt" at bounding box center [732, 24] width 117 height 30
click at [804, 6] on div at bounding box center [682, 24] width 1364 height 48
click at [812, 17] on span "Embed" at bounding box center [819, 24] width 70 height 30
click at [28, 753] on circle at bounding box center [27, 762] width 33 height 33
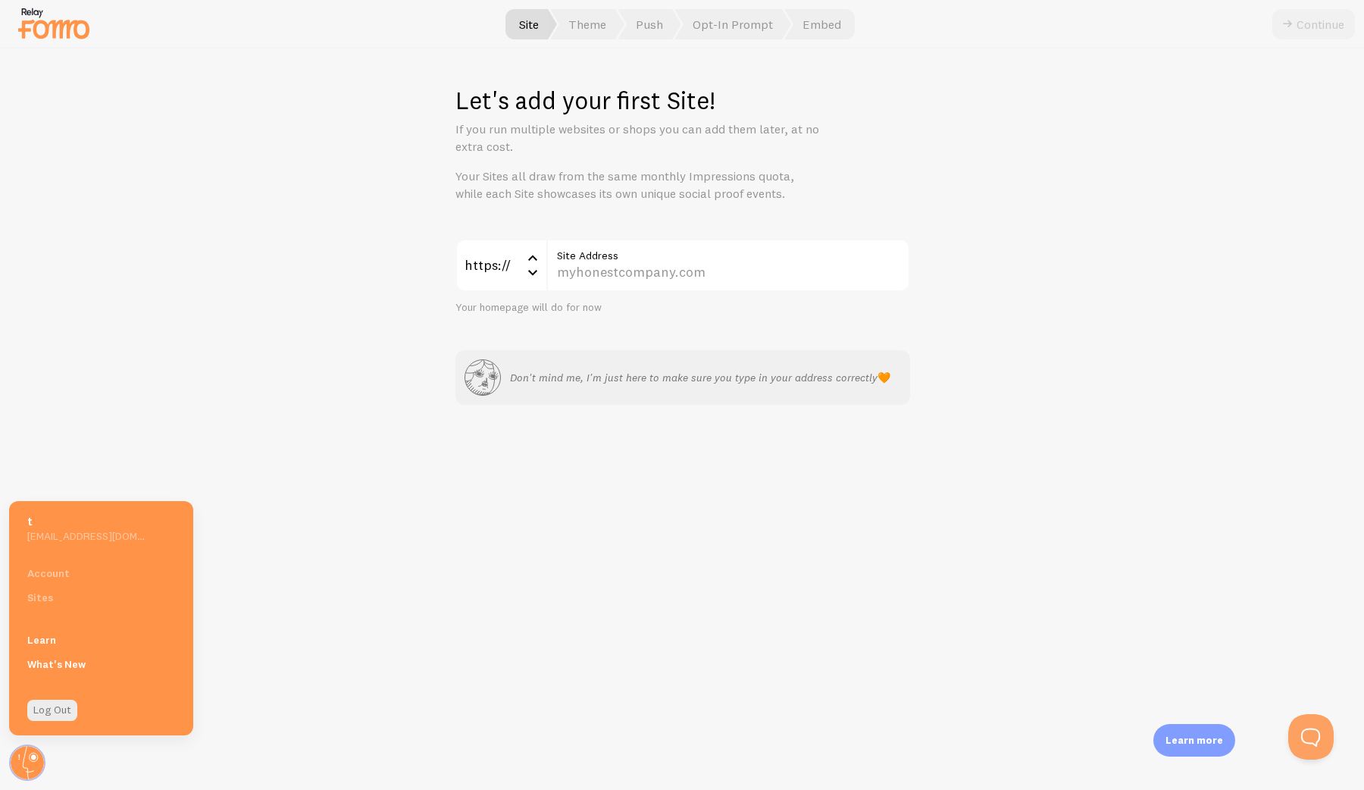
click at [62, 180] on div "Let's add your first Site! If you run multiple websites or shops you can add th…" at bounding box center [682, 418] width 1363 height 741
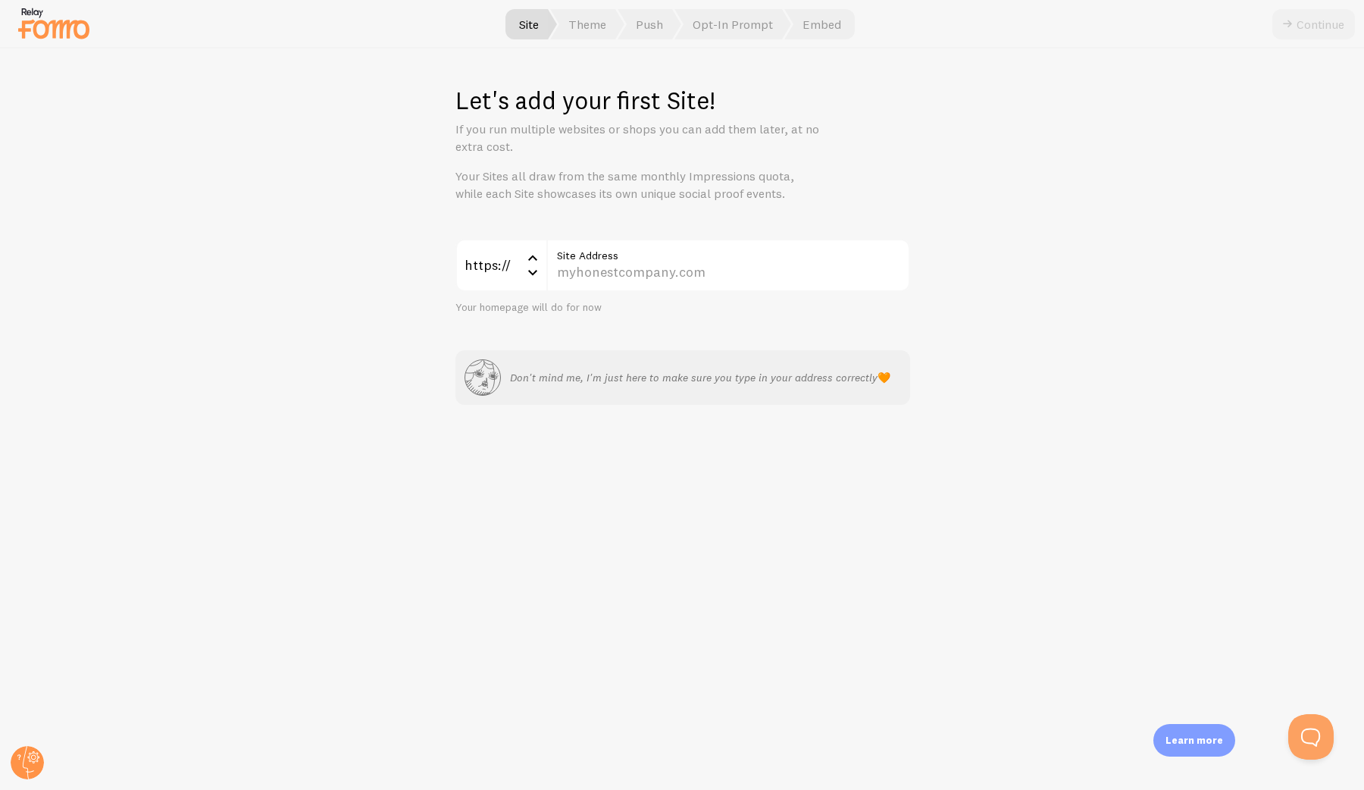
click at [45, 30] on img at bounding box center [54, 23] width 76 height 39
